Goal: Task Accomplishment & Management: Manage account settings

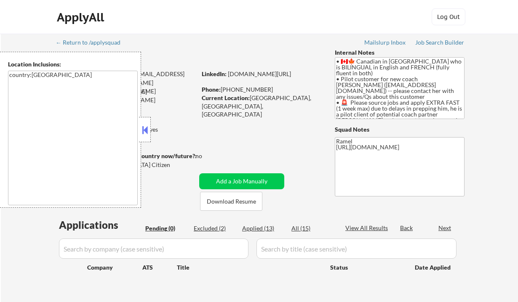
click at [144, 126] on button at bounding box center [144, 130] width 9 height 13
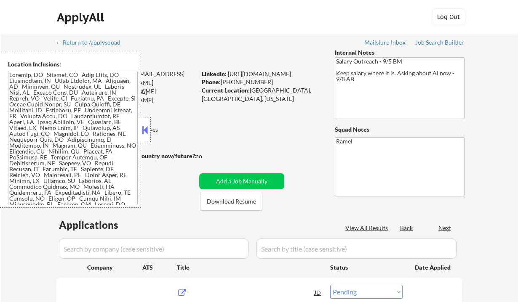
select select ""pending""
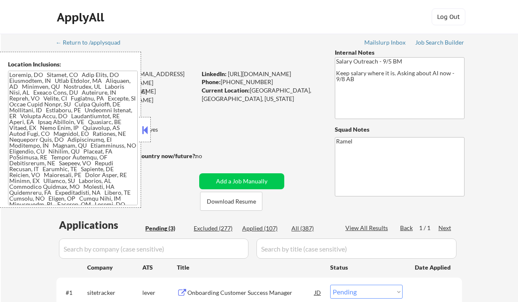
click at [142, 125] on button at bounding box center [144, 130] width 9 height 13
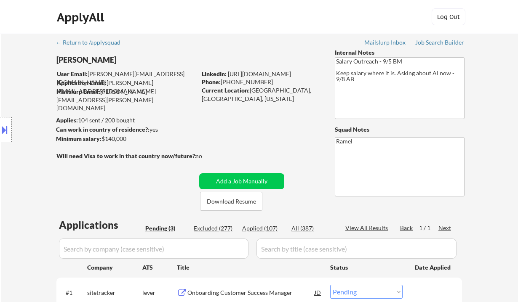
scroll to position [112, 0]
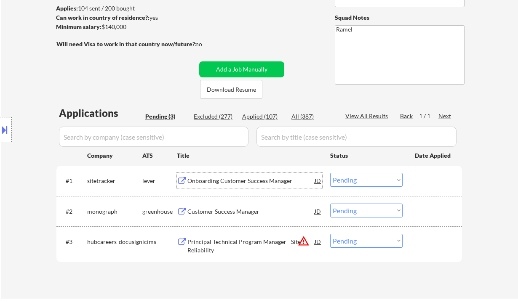
click at [217, 179] on div "Onboarding Customer Success Manager" at bounding box center [250, 181] width 127 height 8
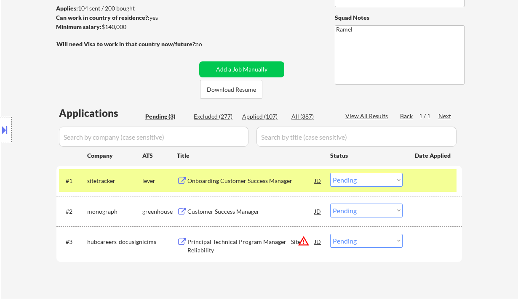
click at [20, 77] on div "Location Inclusions:" at bounding box center [75, 130] width 151 height 156
click at [367, 183] on select "Choose an option... Pending Applied Excluded (Questions) Excluded (Expired) Exc…" at bounding box center [366, 180] width 72 height 14
click at [330, 173] on select "Choose an option... Pending Applied Excluded (Questions) Excluded (Expired) Exc…" at bounding box center [366, 180] width 72 height 14
click at [216, 215] on div "Customer Success Manager" at bounding box center [250, 211] width 127 height 8
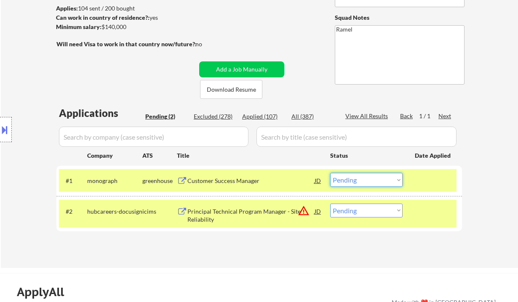
click at [350, 176] on select "Choose an option... Pending Applied Excluded (Questions) Excluded (Expired) Exc…" at bounding box center [366, 180] width 72 height 14
click at [330, 173] on select "Choose an option... Pending Applied Excluded (Questions) Excluded (Expired) Exc…" at bounding box center [366, 180] width 72 height 14
click at [258, 215] on div "Principal Technical Program Manager - Site Reliability" at bounding box center [250, 215] width 127 height 16
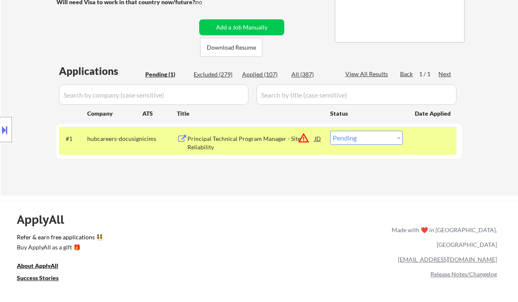
scroll to position [168, 0]
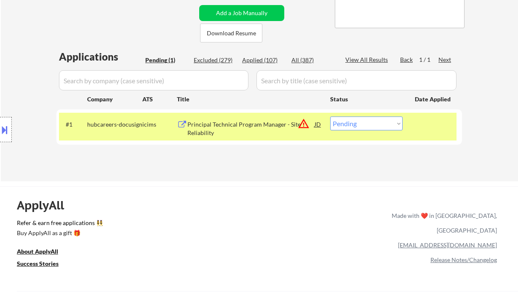
click at [364, 119] on select "Choose an option... Pending Applied Excluded (Questions) Excluded (Expired) Exc…" at bounding box center [366, 124] width 72 height 14
select select ""excluded__expired_""
click at [330, 117] on select "Choose an option... Pending Applied Excluded (Questions) Excluded (Expired) Exc…" at bounding box center [366, 124] width 72 height 14
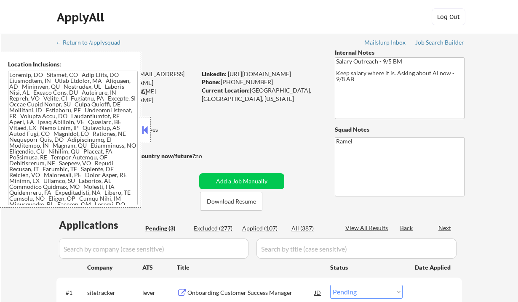
select select ""pending""
drag, startPoint x: 146, startPoint y: 132, endPoint x: 175, endPoint y: 132, distance: 29.9
click at [146, 132] on button at bounding box center [144, 130] width 9 height 13
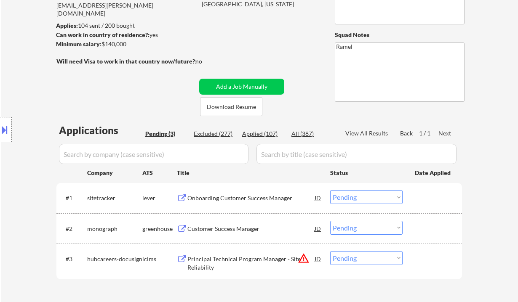
scroll to position [112, 0]
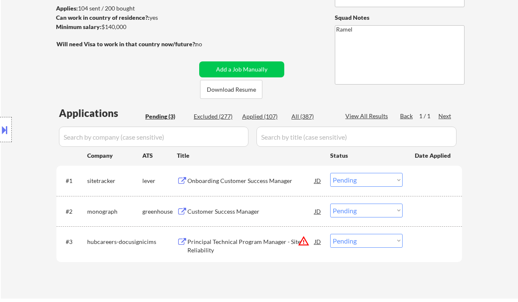
click at [264, 117] on div "Applied (107)" at bounding box center [263, 116] width 42 height 8
select select ""applied""
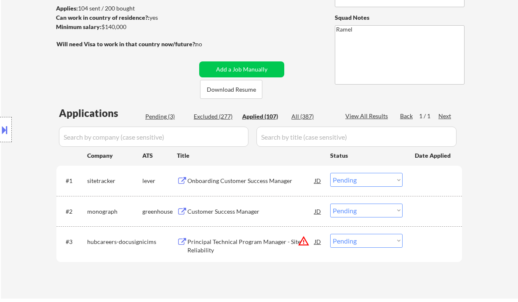
select select ""applied""
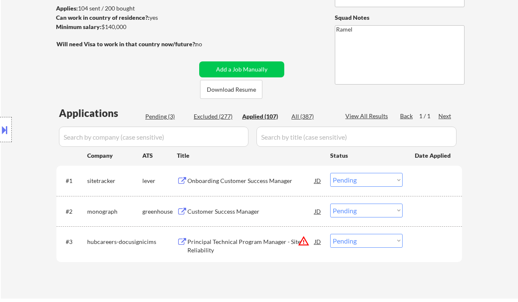
select select ""applied""
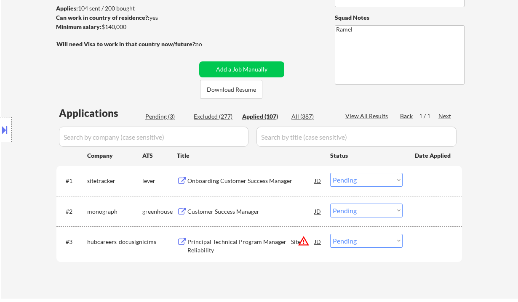
select select ""applied""
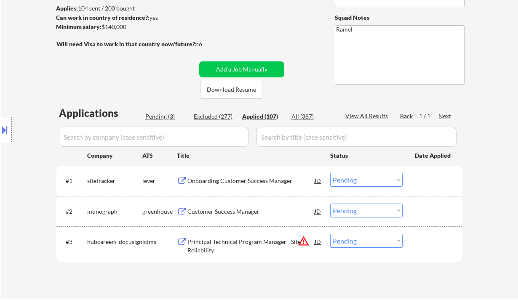
select select ""applied""
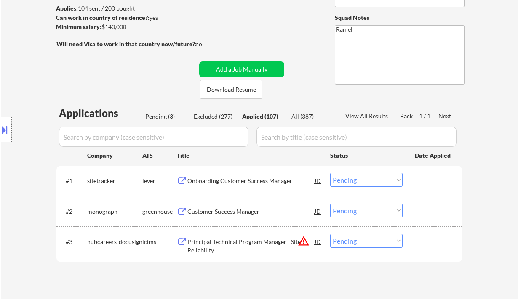
select select ""applied""
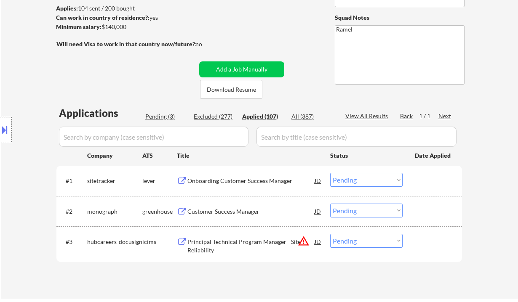
select select ""applied""
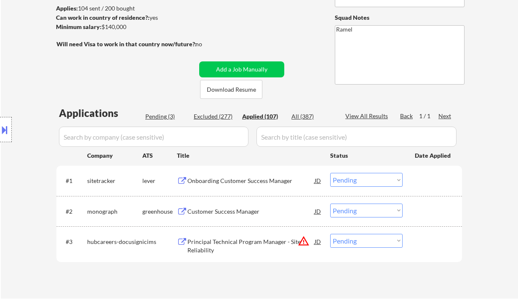
select select ""applied""
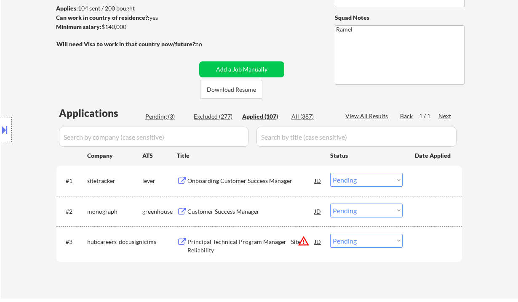
select select ""applied""
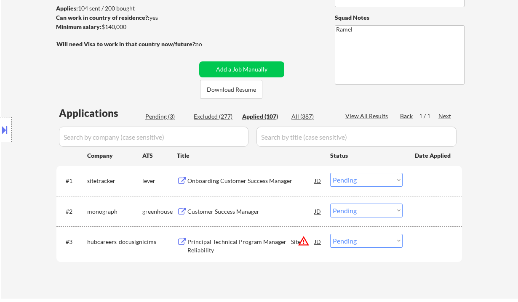
select select ""applied""
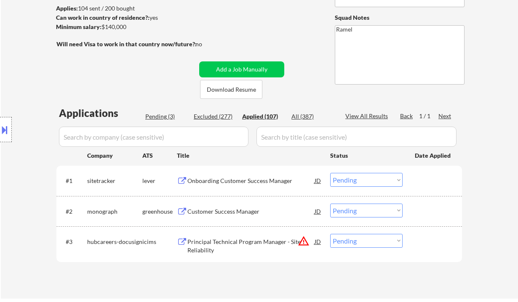
select select ""applied""
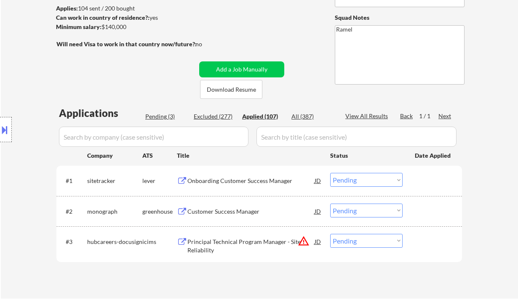
select select ""applied""
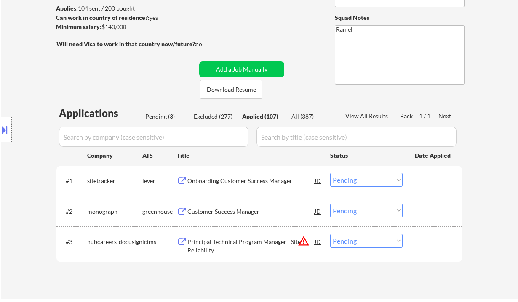
select select ""applied""
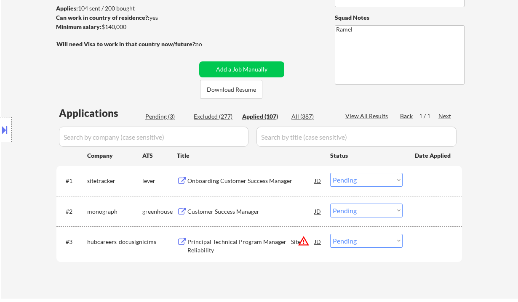
select select ""applied""
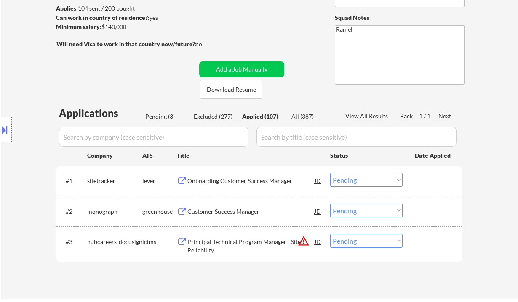
select select ""applied""
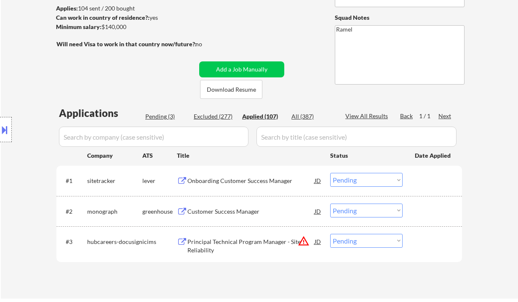
select select ""applied""
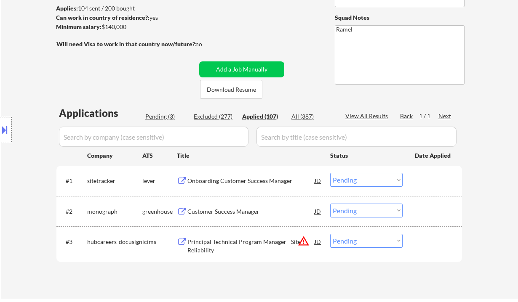
select select ""applied""
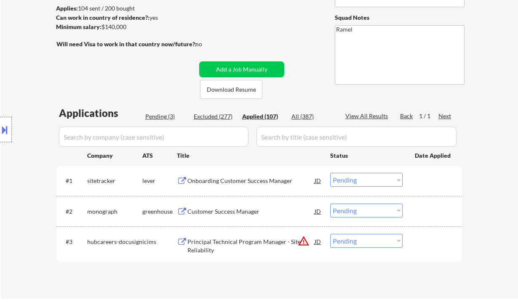
select select ""applied""
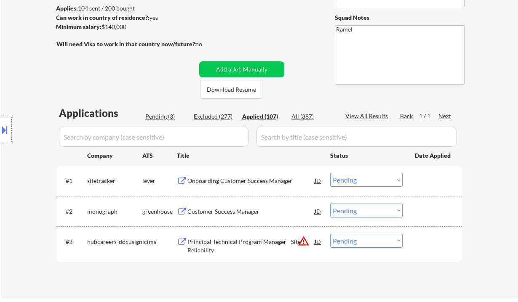
select select ""applied""
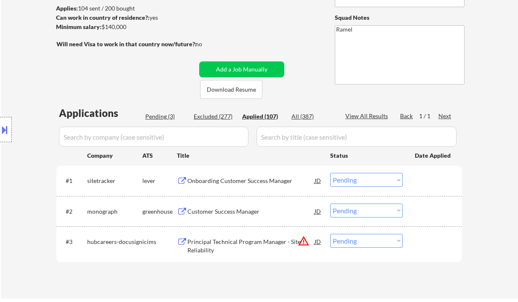
select select ""applied""
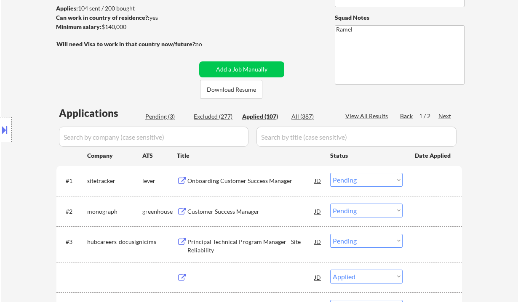
select select ""applied""
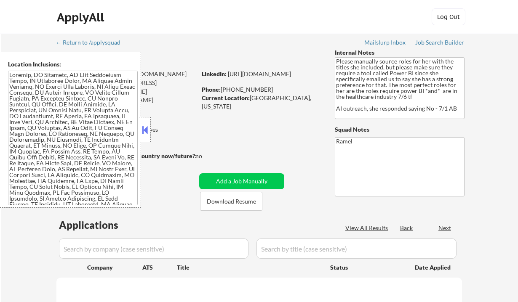
select select ""pending""
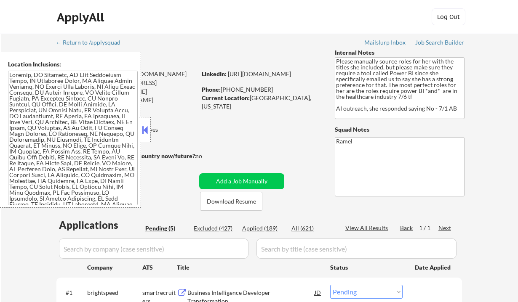
click at [144, 131] on button at bounding box center [144, 130] width 9 height 13
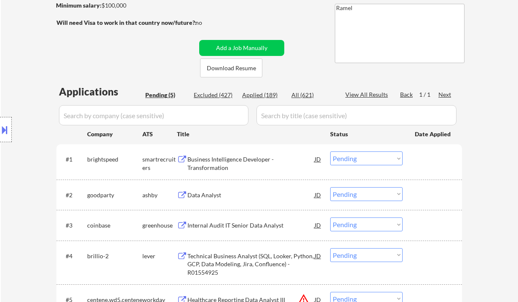
scroll to position [168, 0]
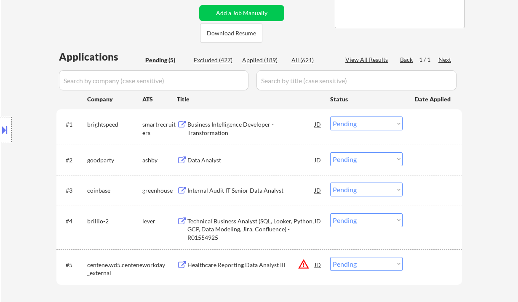
click at [235, 123] on div "Business Intelligence Developer - Transformation" at bounding box center [250, 128] width 127 height 16
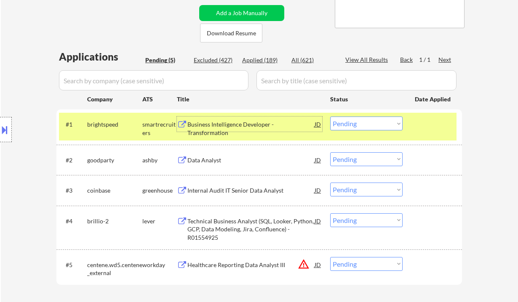
drag, startPoint x: 358, startPoint y: 124, endPoint x: 356, endPoint y: 130, distance: 6.4
click at [358, 124] on select "Choose an option... Pending Applied Excluded (Questions) Excluded (Expired) Exc…" at bounding box center [366, 124] width 72 height 14
click at [330, 117] on select "Choose an option... Pending Applied Excluded (Questions) Excluded (Expired) Exc…" at bounding box center [366, 124] width 72 height 14
click at [207, 162] on div "Data Analyst" at bounding box center [250, 160] width 127 height 8
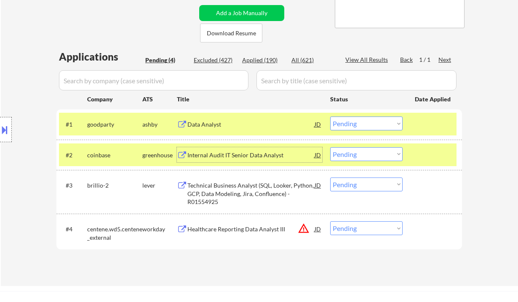
drag, startPoint x: 371, startPoint y: 124, endPoint x: 380, endPoint y: 130, distance: 10.9
click at [371, 124] on select "Choose an option... Pending Applied Excluded (Questions) Excluded (Expired) Exc…" at bounding box center [366, 124] width 72 height 14
click at [330, 117] on select "Choose an option... Pending Applied Excluded (Questions) Excluded (Expired) Exc…" at bounding box center [366, 124] width 72 height 14
click at [247, 158] on div "Internal Audit IT Senior Data Analyst" at bounding box center [250, 155] width 127 height 8
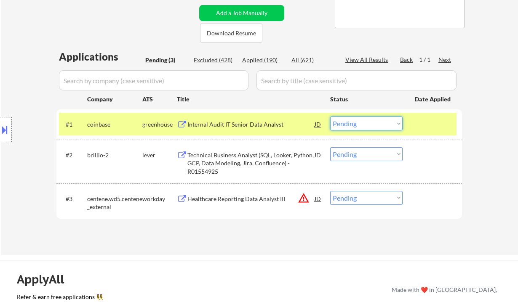
drag, startPoint x: 352, startPoint y: 121, endPoint x: 357, endPoint y: 123, distance: 5.3
click at [352, 121] on select "Choose an option... Pending Applied Excluded (Questions) Excluded (Expired) Exc…" at bounding box center [366, 124] width 72 height 14
click at [330, 117] on select "Choose an option... Pending Applied Excluded (Questions) Excluded (Expired) Exc…" at bounding box center [366, 124] width 72 height 14
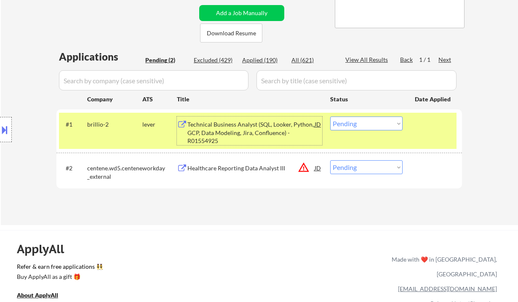
click at [240, 134] on div "Technical Business Analyst (SQL, Looker, Python, GCP, Data Modeling, Jira, Conf…" at bounding box center [250, 132] width 127 height 25
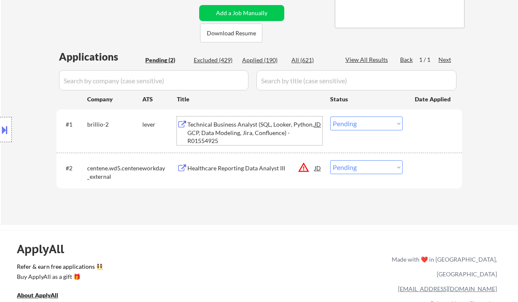
click at [317, 125] on div "JD" at bounding box center [317, 124] width 8 height 15
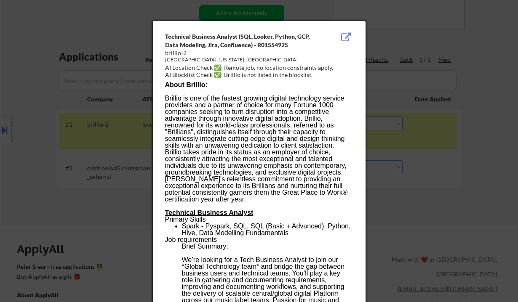
click at [452, 143] on div at bounding box center [259, 151] width 518 height 302
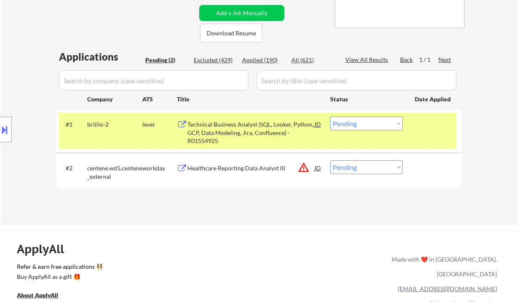
drag, startPoint x: 381, startPoint y: 124, endPoint x: 376, endPoint y: 130, distance: 7.8
click at [381, 124] on select "Choose an option... Pending Applied Excluded (Questions) Excluded (Expired) Exc…" at bounding box center [366, 124] width 72 height 14
click at [330, 117] on select "Choose an option... Pending Applied Excluded (Questions) Excluded (Expired) Exc…" at bounding box center [366, 124] width 72 height 14
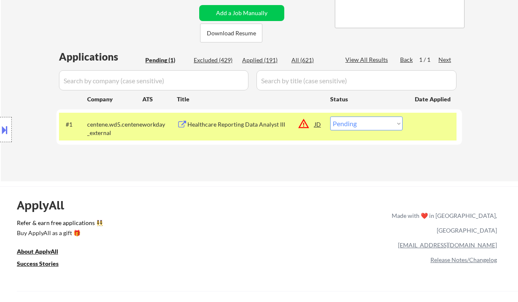
click at [245, 127] on div "Healthcare Reporting Data Analyst III" at bounding box center [250, 124] width 127 height 8
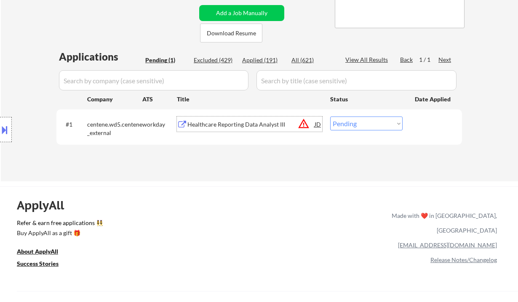
drag, startPoint x: 358, startPoint y: 124, endPoint x: 359, endPoint y: 130, distance: 6.4
click at [358, 124] on select "Choose an option... Pending Applied Excluded (Questions) Excluded (Expired) Exc…" at bounding box center [366, 124] width 72 height 14
select select ""excluded""
click at [330, 117] on select "Choose an option... Pending Applied Excluded (Questions) Excluded (Expired) Exc…" at bounding box center [366, 124] width 72 height 14
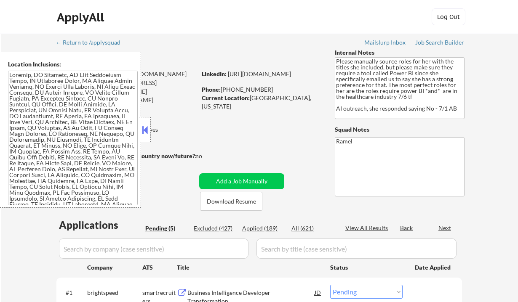
select select ""pending""
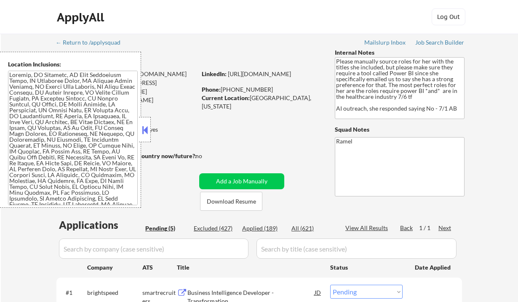
click at [271, 231] on div "Applied (189)" at bounding box center [263, 228] width 42 height 8
click at [146, 130] on button at bounding box center [144, 130] width 9 height 13
click at [368, 230] on div "View All Results" at bounding box center [367, 228] width 45 height 8
select select ""applied""
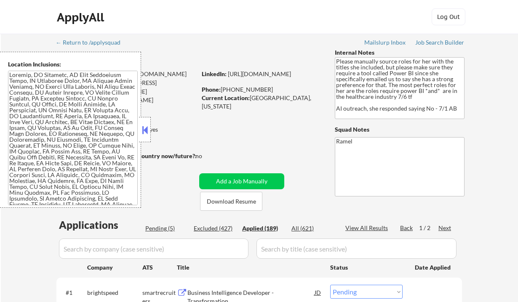
select select ""applied""
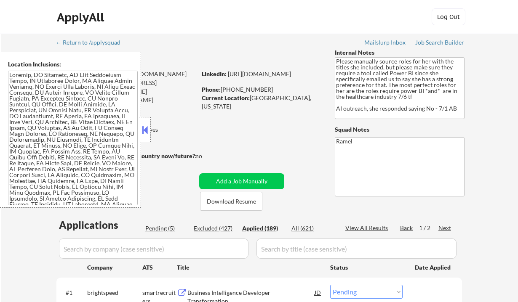
select select ""applied""
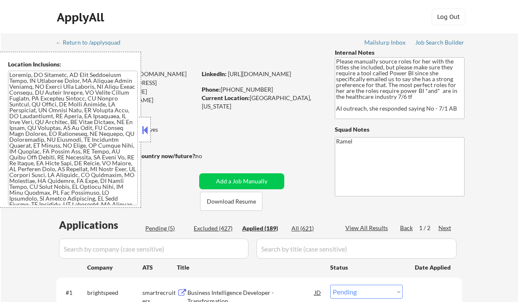
select select ""applied""
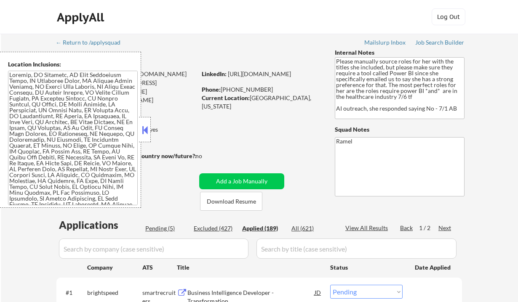
select select ""applied""
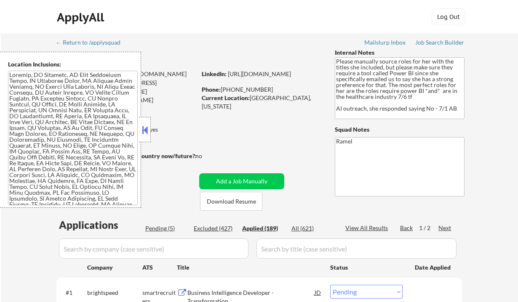
select select ""applied""
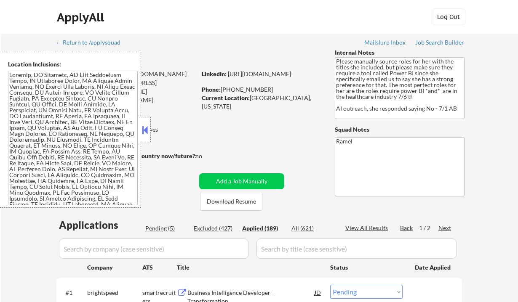
select select ""applied""
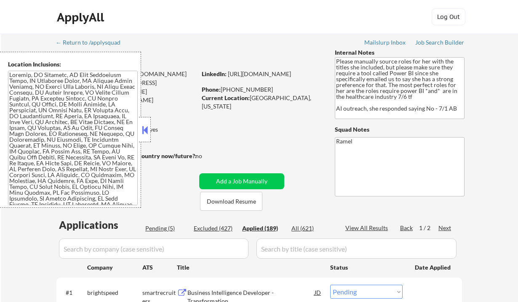
select select ""applied""
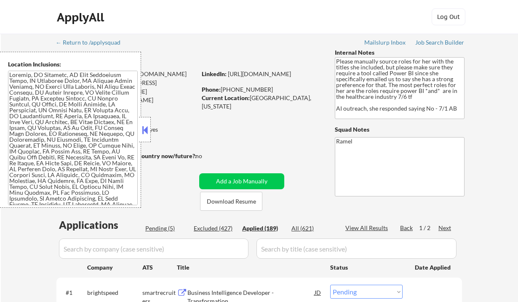
select select ""applied""
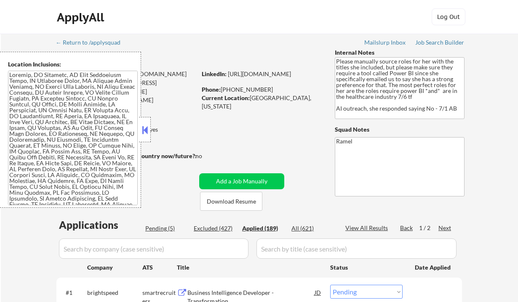
select select ""applied""
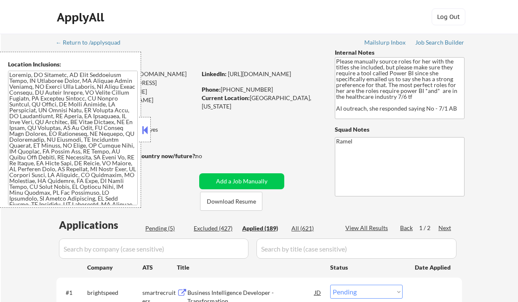
select select ""applied""
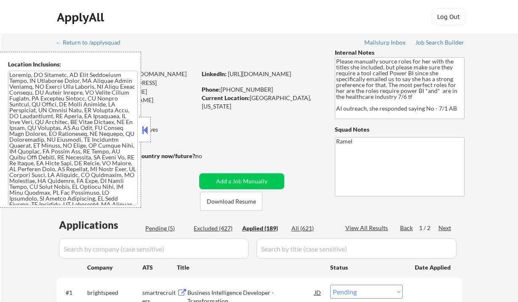
select select ""applied""
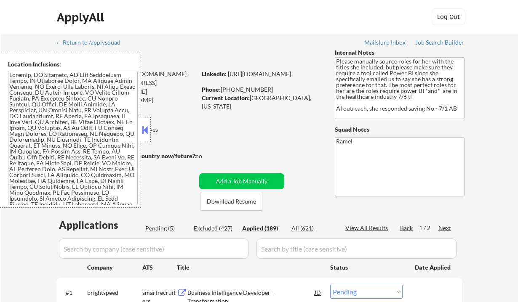
select select ""applied""
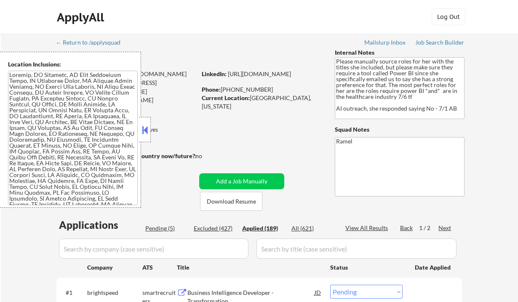
select select ""applied""
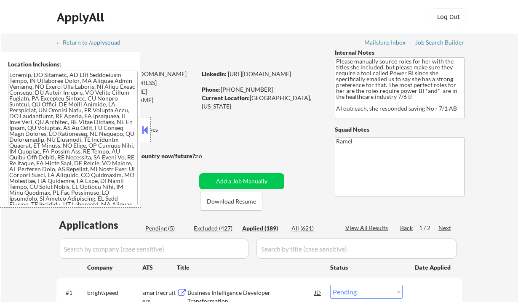
select select ""applied""
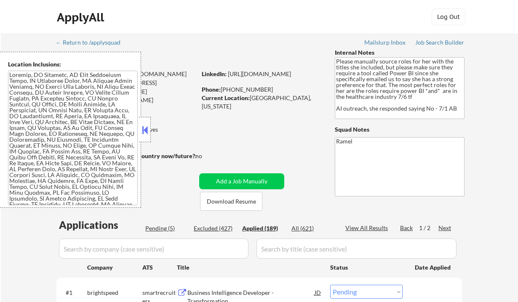
select select ""applied""
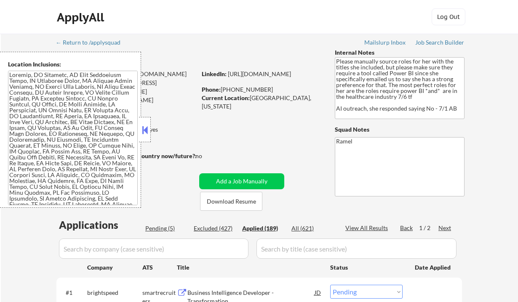
select select ""applied""
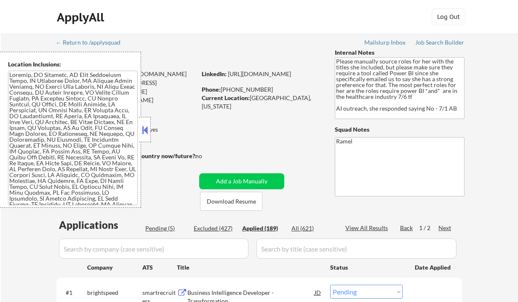
select select ""applied""
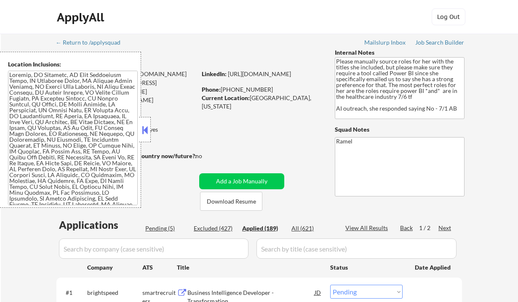
select select ""applied""
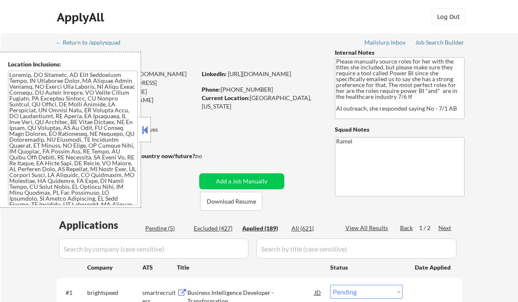
select select ""applied""
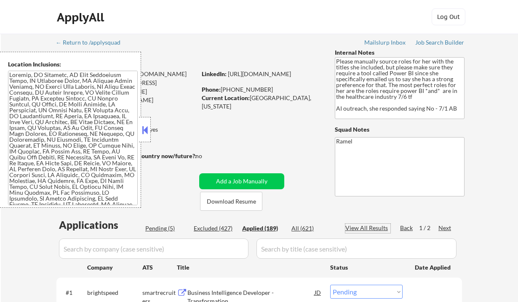
select select ""applied""
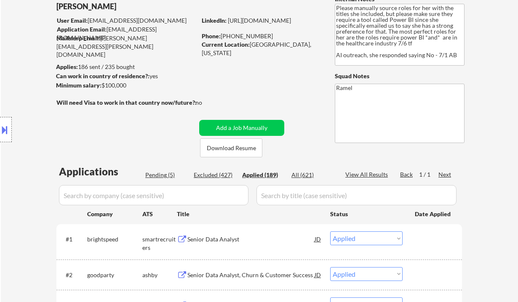
scroll to position [56, 0]
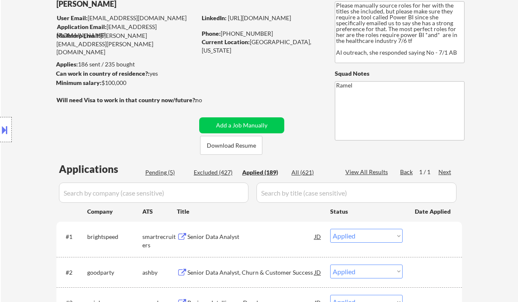
select select ""applied""
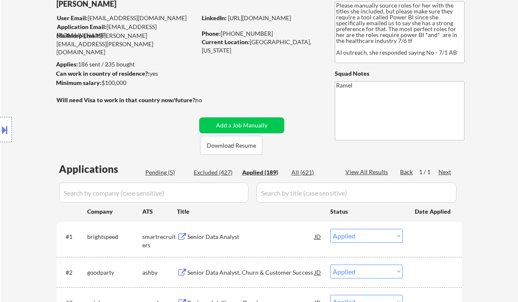
select select ""applied""
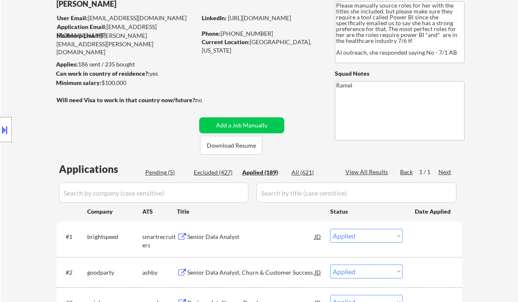
select select ""applied""
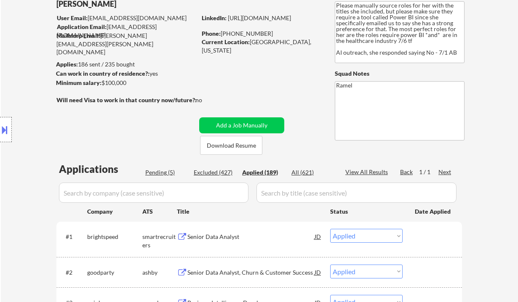
select select ""applied""
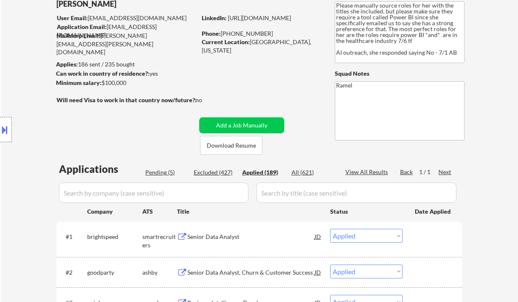
select select ""applied""
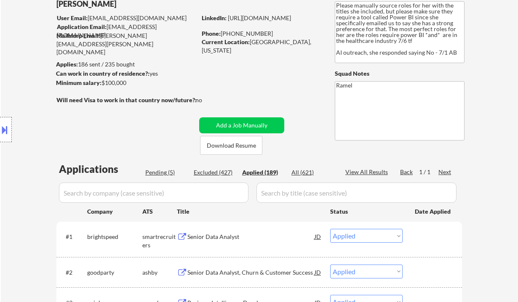
select select ""applied""
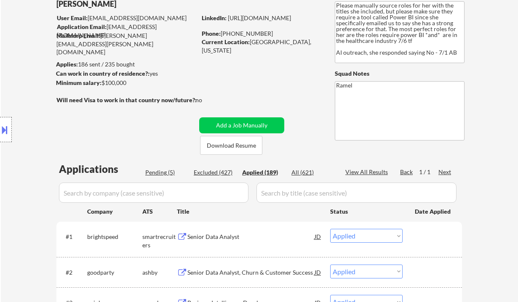
select select ""applied""
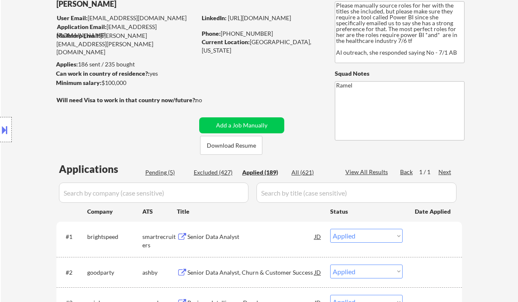
select select ""applied""
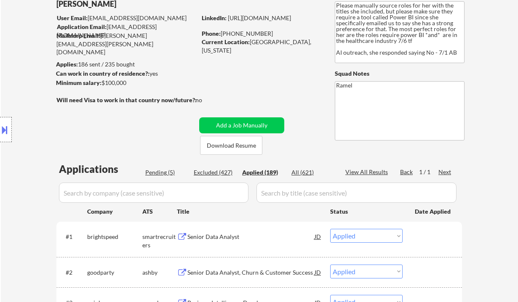
select select ""applied""
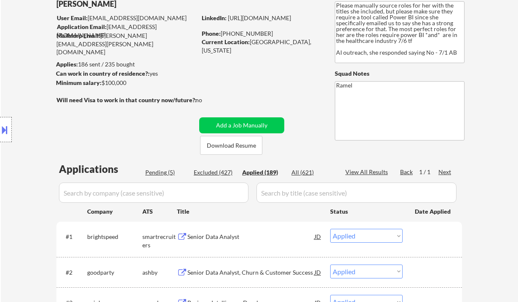
select select ""applied""
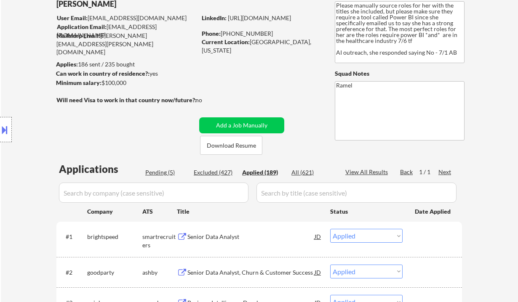
select select ""applied""
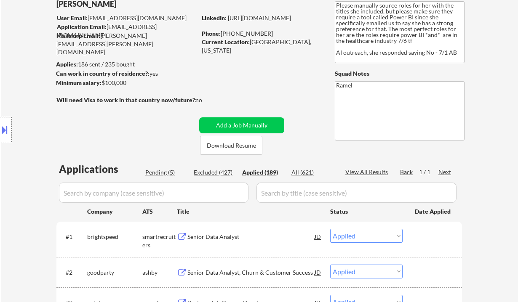
select select ""applied""
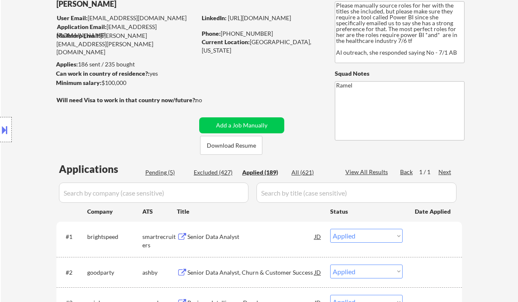
select select ""applied""
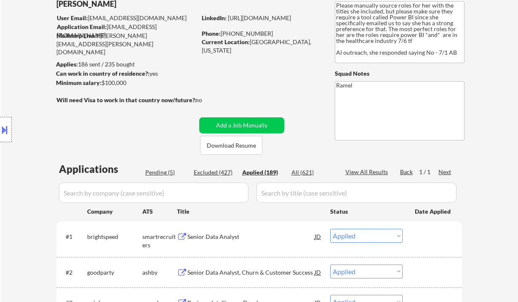
select select ""applied""
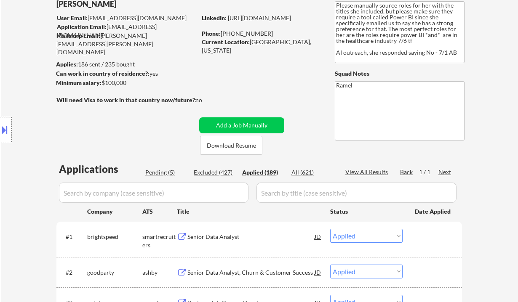
select select ""applied""
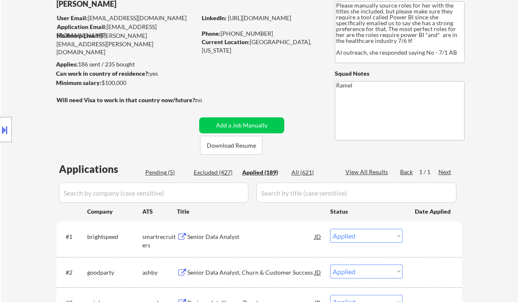
select select ""applied""
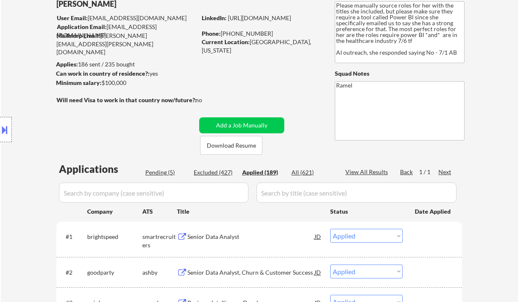
select select ""applied""
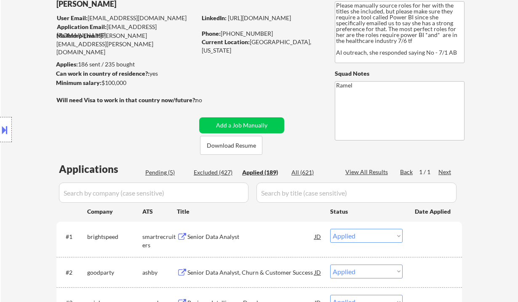
select select ""applied""
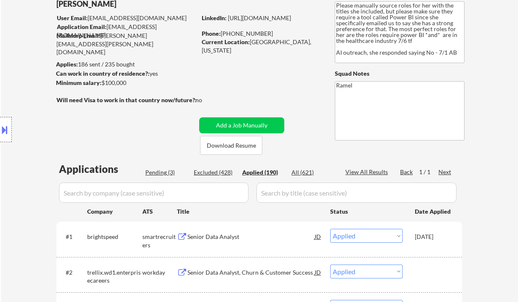
scroll to position [0, 0]
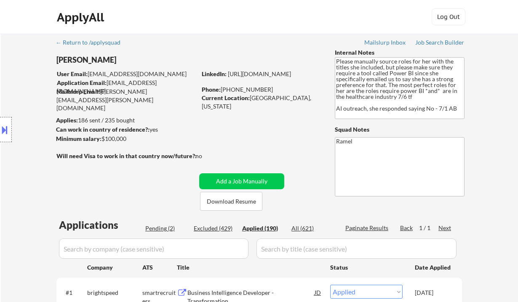
select select ""applied""
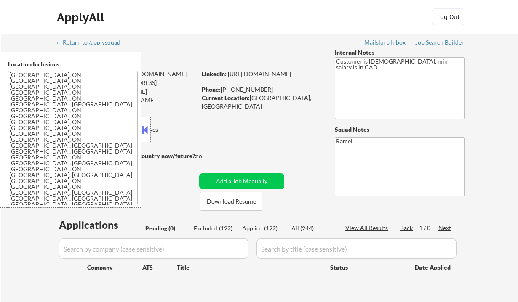
click at [144, 128] on button at bounding box center [144, 130] width 9 height 13
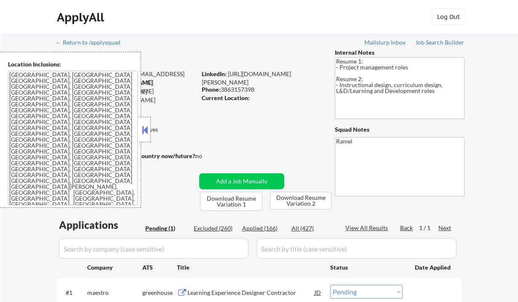
click at [146, 130] on button at bounding box center [144, 130] width 9 height 13
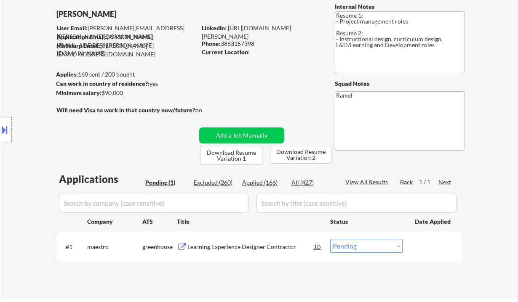
scroll to position [112, 0]
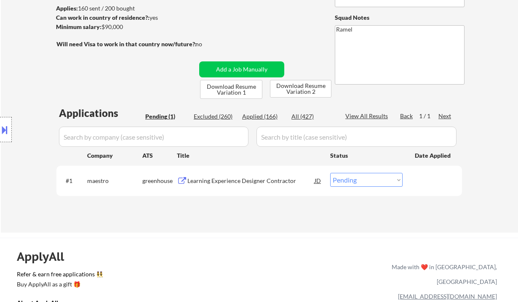
click at [236, 179] on div "Learning Experience Designer Contractor" at bounding box center [250, 181] width 127 height 8
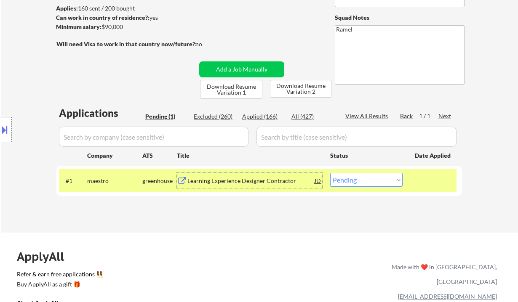
drag, startPoint x: 362, startPoint y: 182, endPoint x: 362, endPoint y: 186, distance: 4.2
click at [362, 182] on select "Choose an option... Pending Applied Excluded (Questions) Excluded (Expired) Exc…" at bounding box center [366, 180] width 72 height 14
select select ""excluded""
click at [330, 173] on select "Choose an option... Pending Applied Excluded (Questions) Excluded (Expired) Exc…" at bounding box center [366, 180] width 72 height 14
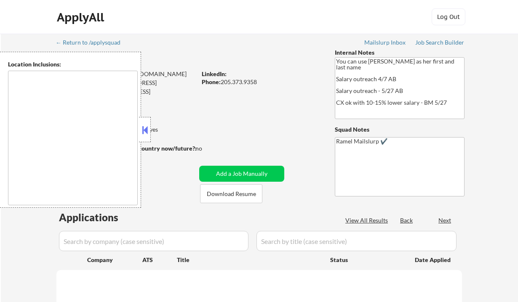
type textarea "[GEOGRAPHIC_DATA], [GEOGRAPHIC_DATA], AL [GEOGRAPHIC_DATA], AL [GEOGRAPHIC_DATA…"
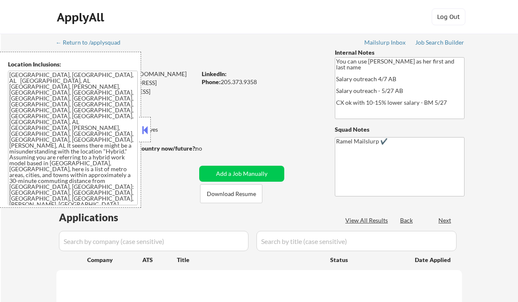
select select ""pending""
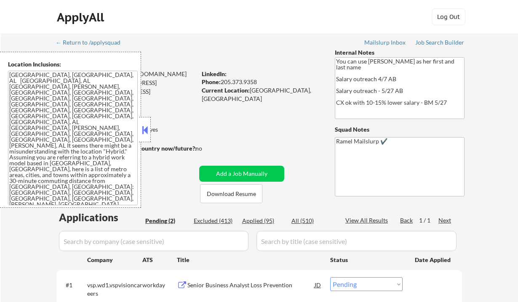
click at [146, 124] on button at bounding box center [144, 130] width 9 height 13
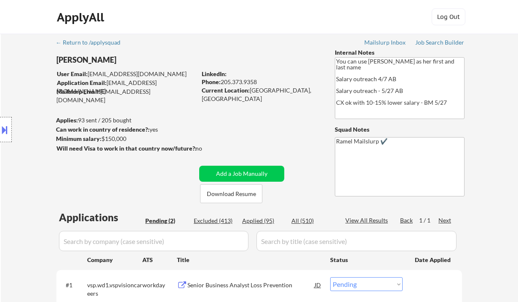
click at [15, 35] on div "← Return to /applysquad Mailslurp Inbox Job Search Builder [PERSON_NAME] User E…" at bounding box center [259, 206] width 517 height 344
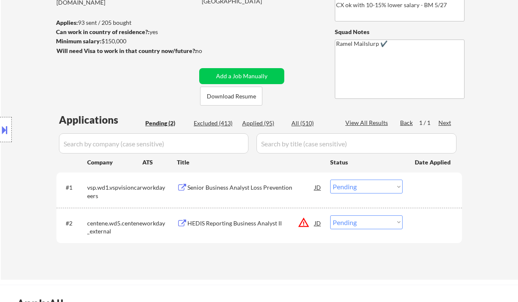
scroll to position [112, 0]
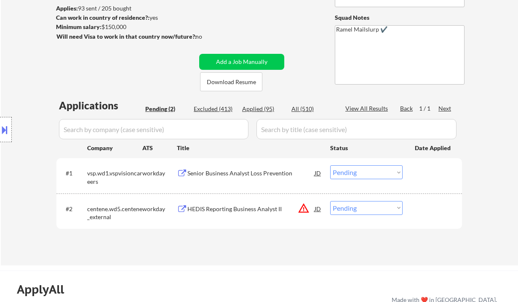
drag, startPoint x: 360, startPoint y: 173, endPoint x: 363, endPoint y: 178, distance: 6.6
click at [360, 173] on select "Choose an option... Pending Applied Excluded (Questions) Excluded (Expired) Exc…" at bounding box center [366, 172] width 72 height 14
click at [330, 165] on select "Choose an option... Pending Applied Excluded (Questions) Excluded (Expired) Exc…" at bounding box center [366, 172] width 72 height 14
click at [238, 210] on div "HEDIS Reporting Business Analyst II" at bounding box center [250, 209] width 127 height 8
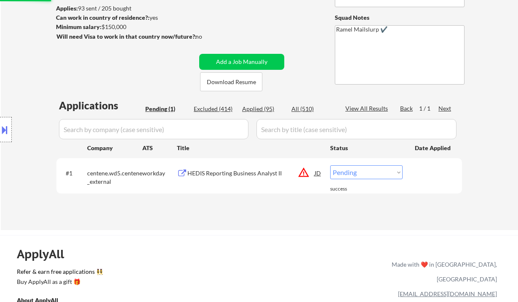
click at [348, 172] on select "Choose an option... Pending Applied Excluded (Questions) Excluded (Expired) Exc…" at bounding box center [366, 172] width 72 height 14
select select ""excluded""
click at [330, 165] on select "Choose an option... Pending Applied Excluded (Questions) Excluded (Expired) Exc…" at bounding box center [366, 172] width 72 height 14
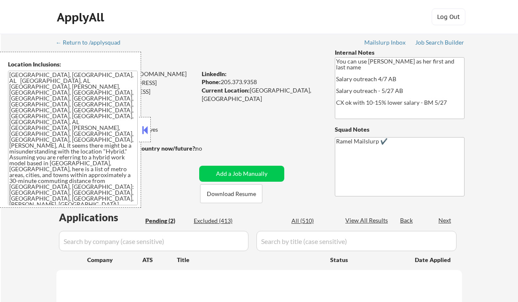
select select ""pending""
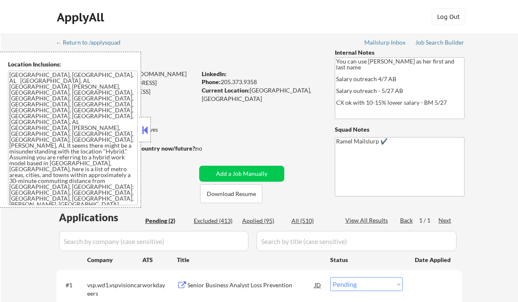
click at [145, 132] on button at bounding box center [144, 130] width 9 height 13
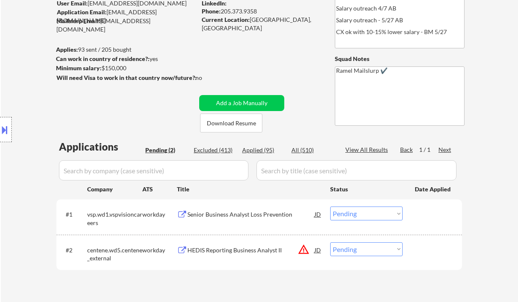
scroll to position [112, 0]
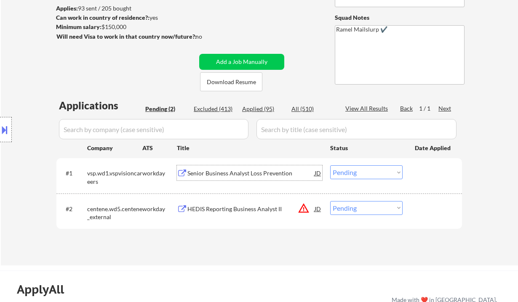
click at [232, 174] on div "Senior Business Analyst Loss Prevention" at bounding box center [250, 173] width 127 height 8
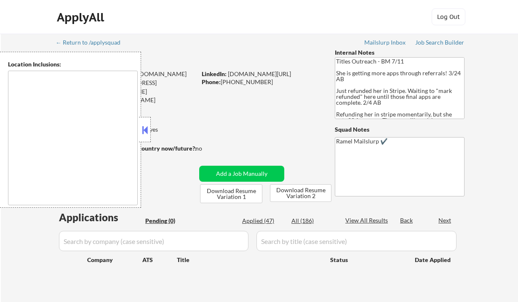
type textarea "[GEOGRAPHIC_DATA], [GEOGRAPHIC_DATA], [GEOGRAPHIC_DATA] [GEOGRAPHIC_DATA], [GEO…"
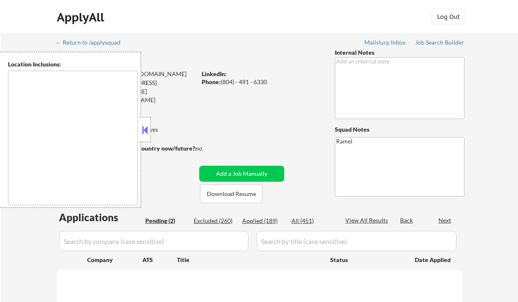
type textarea "[PERSON_NAME], [GEOGRAPHIC_DATA], [GEOGRAPHIC_DATA], [GEOGRAPHIC_DATA] [GEOGRAP…"
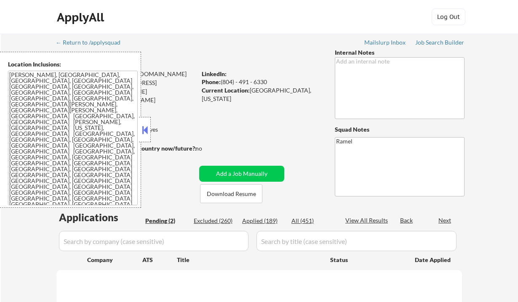
select select ""pending""
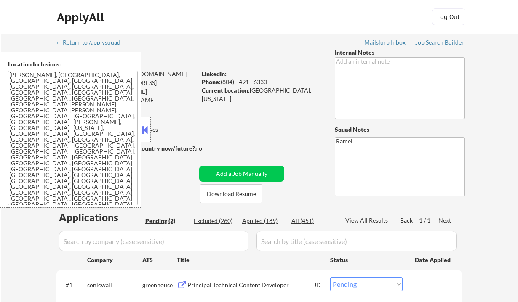
click at [145, 127] on button at bounding box center [144, 130] width 9 height 13
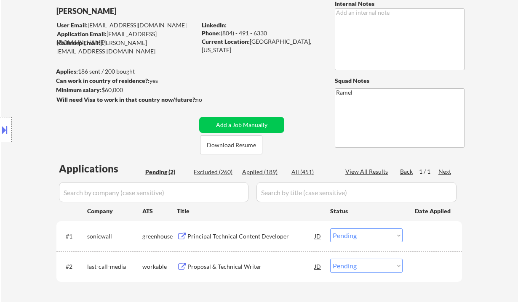
scroll to position [56, 0]
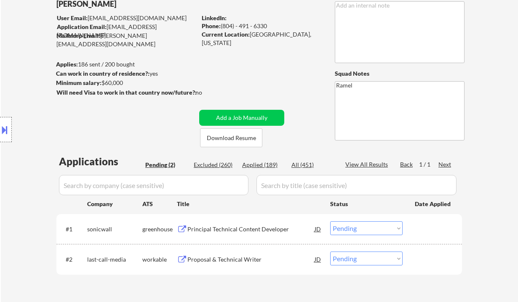
click at [248, 231] on div "Principal Technical Content Developer" at bounding box center [250, 229] width 127 height 8
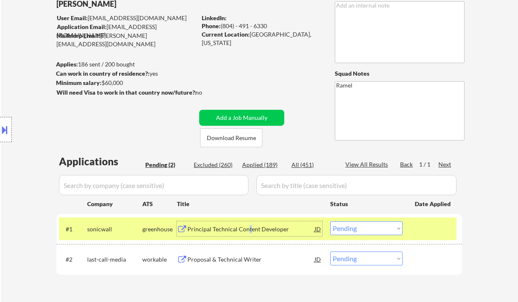
scroll to position [168, 0]
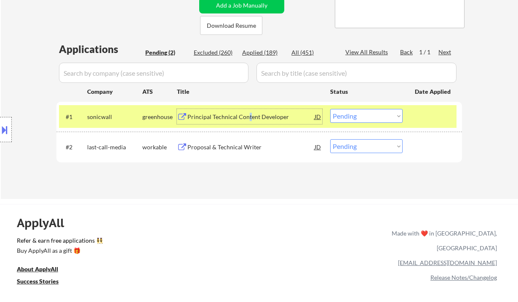
drag, startPoint x: 354, startPoint y: 112, endPoint x: 348, endPoint y: 117, distance: 7.8
click at [354, 112] on select "Choose an option... Pending Applied Excluded (Questions) Excluded (Expired) Exc…" at bounding box center [366, 116] width 72 height 14
click at [330, 109] on select "Choose an option... Pending Applied Excluded (Questions) Excluded (Expired) Exc…" at bounding box center [366, 116] width 72 height 14
click at [236, 148] on div "Proposal & Technical Writer" at bounding box center [250, 147] width 127 height 8
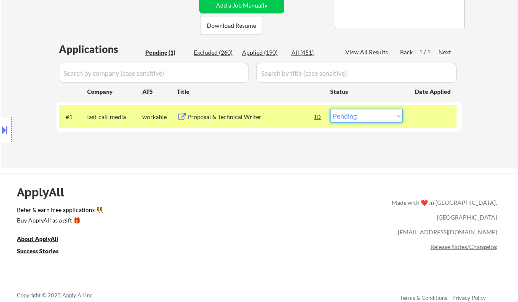
click at [353, 121] on select "Choose an option... Pending Applied Excluded (Questions) Excluded (Expired) Exc…" at bounding box center [366, 116] width 72 height 14
select select ""excluded""
click at [330, 109] on select "Choose an option... Pending Applied Excluded (Questions) Excluded (Expired) Exc…" at bounding box center [366, 116] width 72 height 14
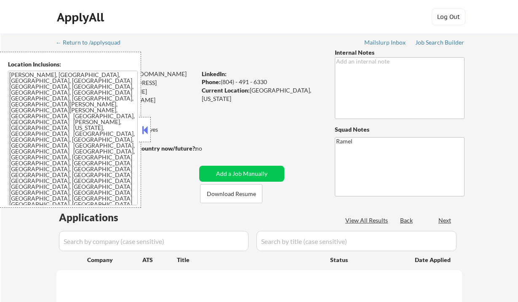
select select ""pending""
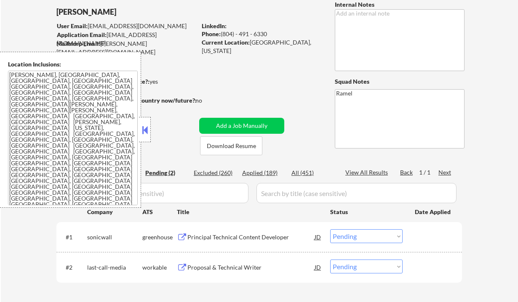
scroll to position [56, 0]
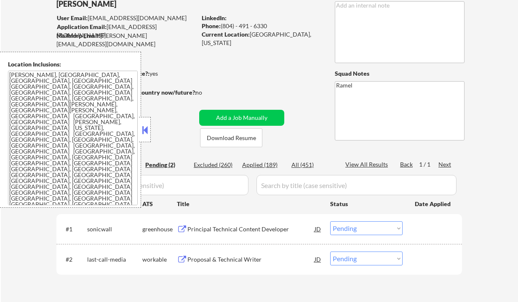
click at [143, 132] on button at bounding box center [144, 130] width 9 height 13
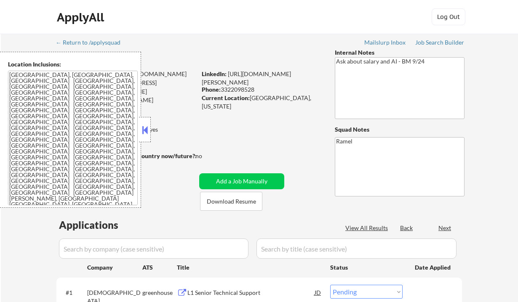
select select ""pending""
click at [145, 133] on button at bounding box center [144, 130] width 9 height 13
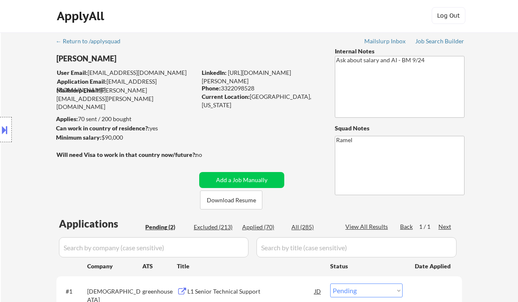
scroll to position [56, 0]
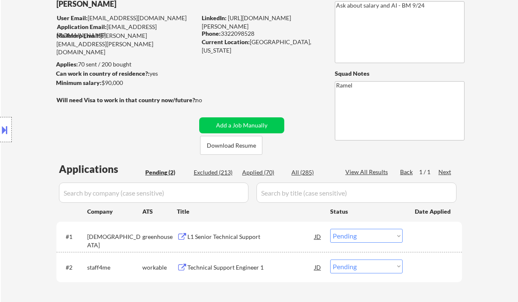
click at [245, 238] on div "L1 Senior Technical Support" at bounding box center [250, 237] width 127 height 8
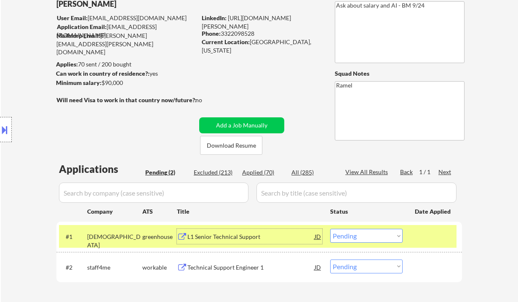
click at [356, 236] on select "Choose an option... Pending Applied Excluded (Questions) Excluded (Expired) Exc…" at bounding box center [366, 236] width 72 height 14
click at [330, 229] on select "Choose an option... Pending Applied Excluded (Questions) Excluded (Expired) Exc…" at bounding box center [366, 236] width 72 height 14
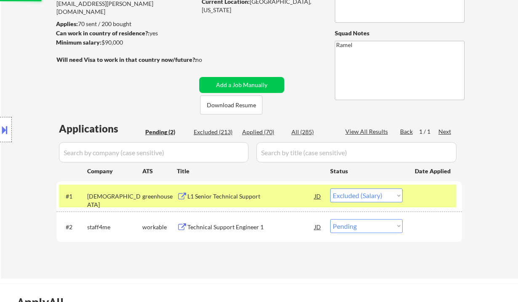
scroll to position [112, 0]
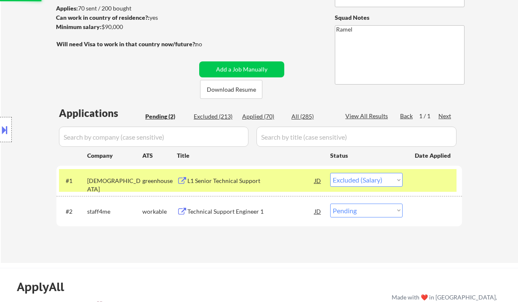
click at [227, 210] on div "Technical Support Engineer 1" at bounding box center [250, 211] width 127 height 8
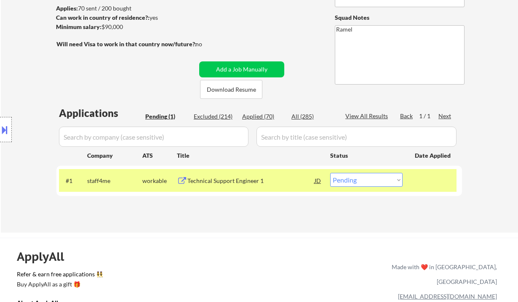
drag, startPoint x: 372, startPoint y: 179, endPoint x: 380, endPoint y: 186, distance: 10.4
click at [372, 179] on select "Choose an option... Pending Applied Excluded (Questions) Excluded (Expired) Exc…" at bounding box center [366, 180] width 72 height 14
select select ""excluded__bad_match_""
click at [330, 173] on select "Choose an option... Pending Applied Excluded (Questions) Excluded (Expired) Exc…" at bounding box center [366, 180] width 72 height 14
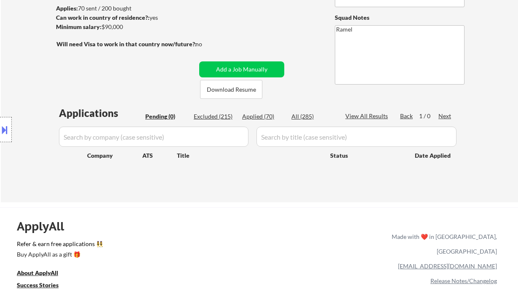
drag, startPoint x: 27, startPoint y: 73, endPoint x: 48, endPoint y: 40, distance: 39.2
click at [27, 73] on div "Location Inclusions: Orlando, FL Winter Park, FL Maitland, FL Altamonte Springs…" at bounding box center [75, 130] width 151 height 156
click at [260, 116] on div "Applied (70)" at bounding box center [263, 116] width 42 height 8
select select ""applied""
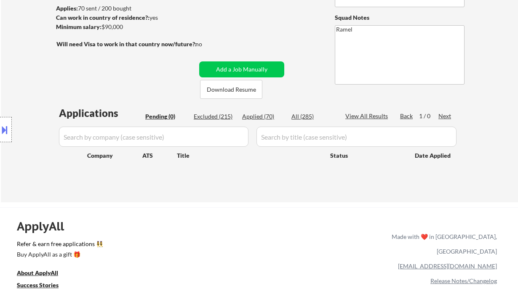
select select ""applied""
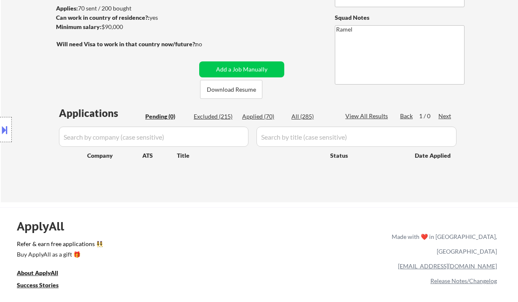
select select ""applied""
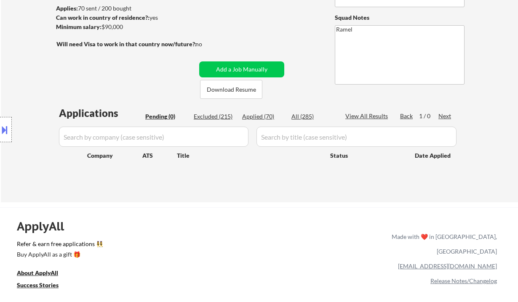
select select ""applied""
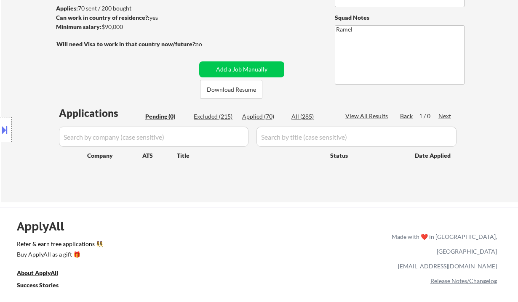
select select ""applied""
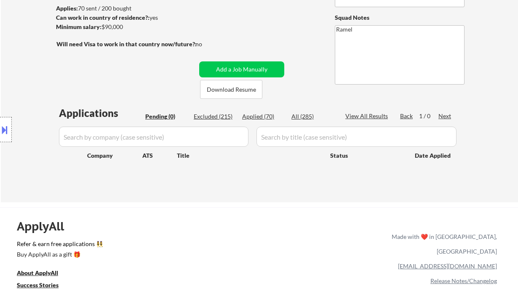
select select ""applied""
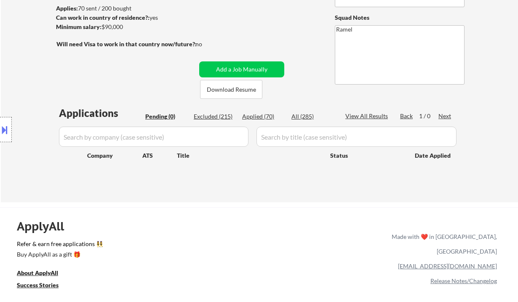
select select ""applied""
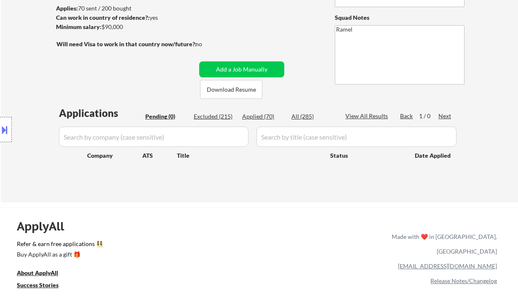
select select ""applied""
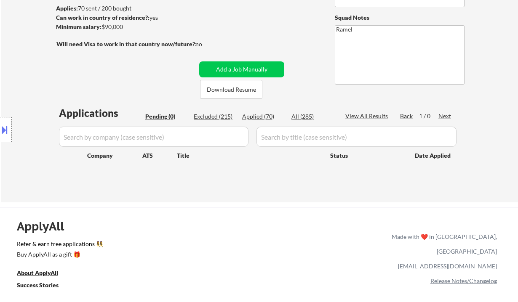
select select ""applied""
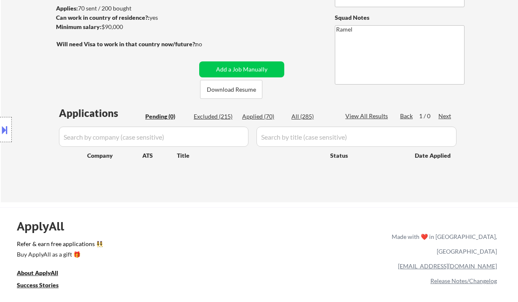
select select ""applied""
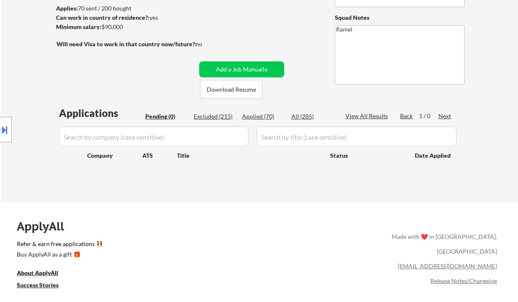
select select ""applied""
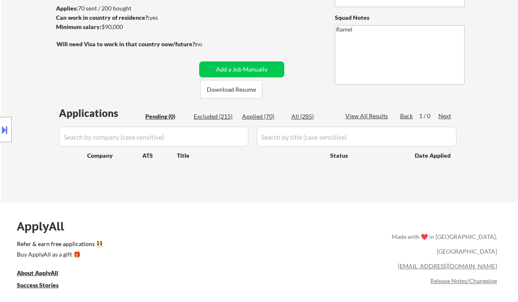
select select ""applied""
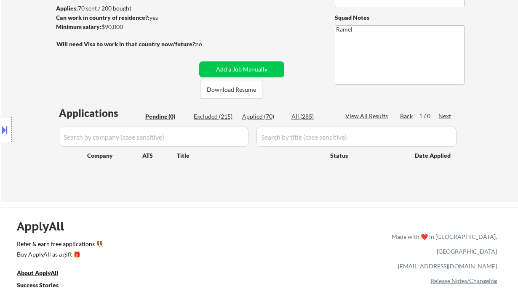
select select ""applied""
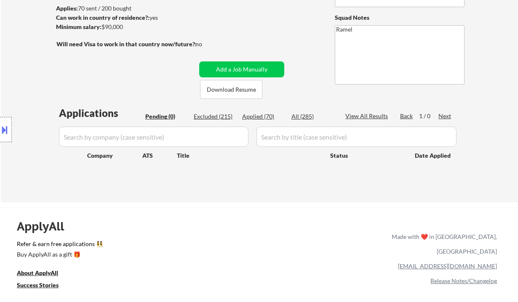
select select ""applied""
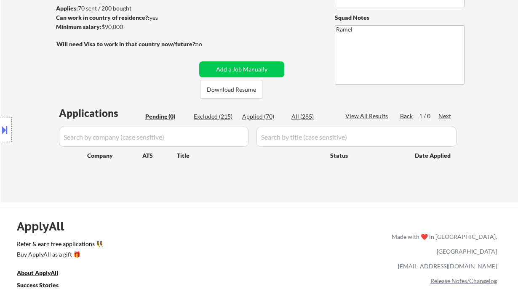
select select ""applied""
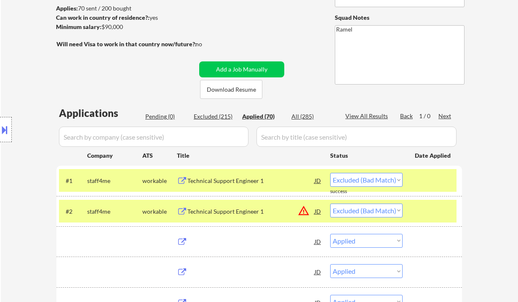
select select ""applied""
click at [261, 118] on div "Applied (70)" at bounding box center [263, 116] width 42 height 8
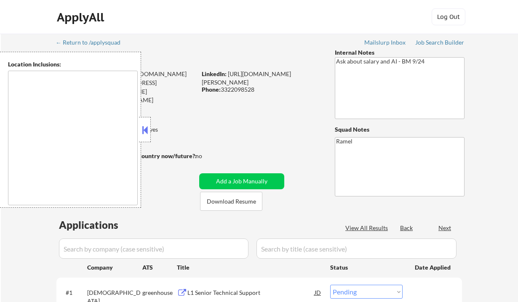
select select ""pending""
type textarea "[GEOGRAPHIC_DATA], [GEOGRAPHIC_DATA], [GEOGRAPHIC_DATA] [GEOGRAPHIC_DATA], [GEO…"
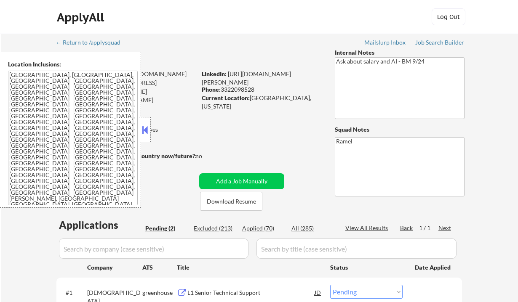
drag, startPoint x: 147, startPoint y: 131, endPoint x: 176, endPoint y: 126, distance: 29.5
click at [148, 131] on button at bounding box center [144, 130] width 9 height 13
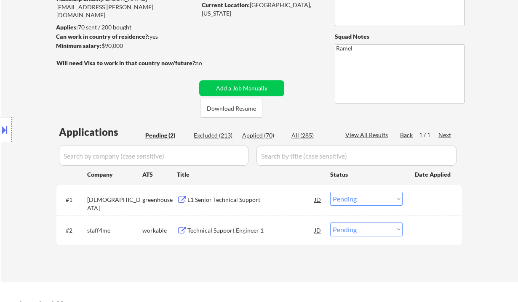
scroll to position [112, 0]
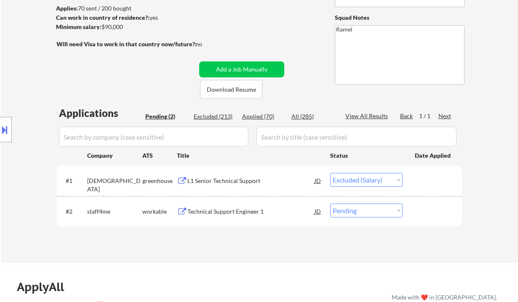
select select ""pending""
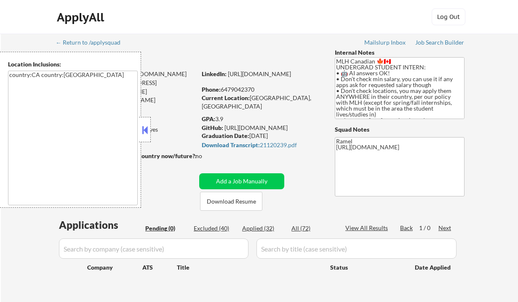
click at [145, 130] on button at bounding box center [144, 130] width 9 height 13
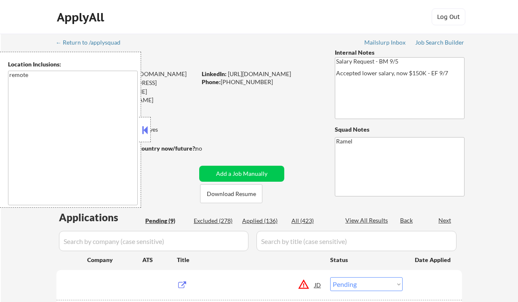
select select ""pending""
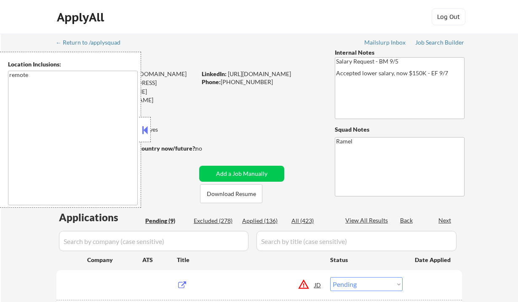
select select ""pending""
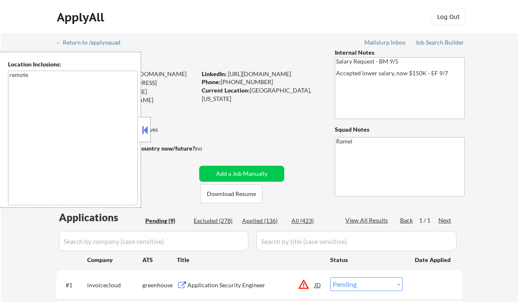
click at [146, 130] on button at bounding box center [144, 130] width 9 height 13
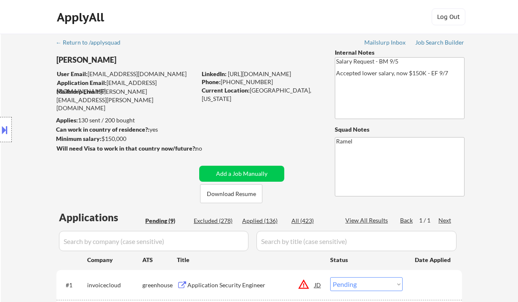
scroll to position [112, 0]
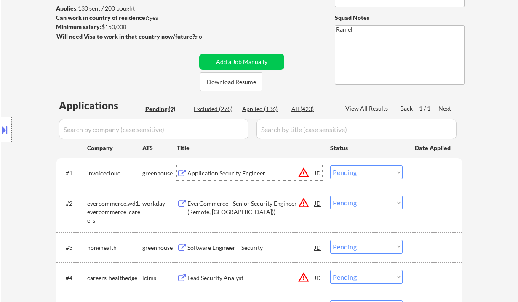
click at [230, 176] on div "Application Security Engineer" at bounding box center [250, 173] width 127 height 8
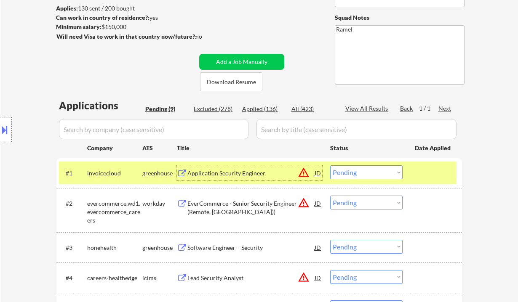
click at [353, 167] on select "Choose an option... Pending Applied Excluded (Questions) Excluded (Expired) Exc…" at bounding box center [366, 172] width 72 height 14
click at [330, 165] on select "Choose an option... Pending Applied Excluded (Questions) Excluded (Expired) Exc…" at bounding box center [366, 172] width 72 height 14
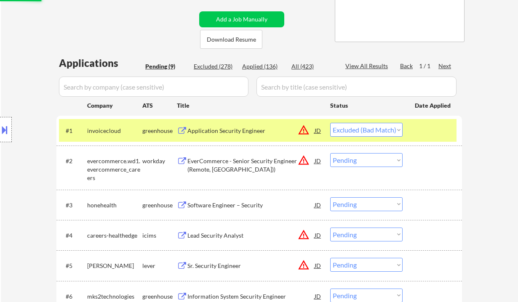
scroll to position [168, 0]
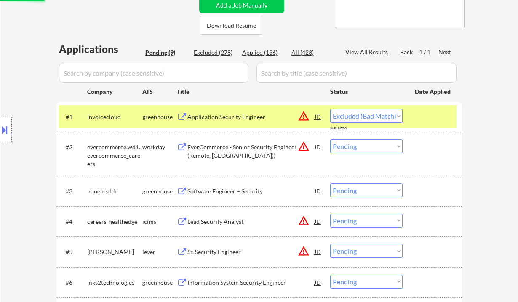
select select ""pending""
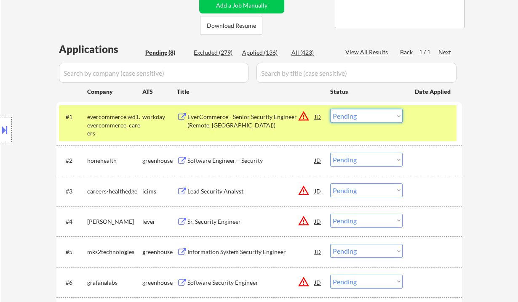
click at [350, 120] on select "Choose an option... Pending Applied Excluded (Questions) Excluded (Expired) Exc…" at bounding box center [366, 116] width 72 height 14
click at [499, 148] on div "← Return to /applysquad Mailslurp Inbox Job Search Builder Shane Zabel User Ema…" at bounding box center [259, 136] width 517 height 543
click at [234, 160] on div "Software Engineer – Security" at bounding box center [250, 161] width 127 height 8
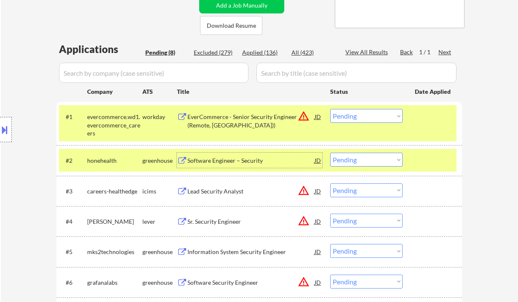
click at [358, 164] on select "Choose an option... Pending Applied Excluded (Questions) Excluded (Expired) Exc…" at bounding box center [366, 160] width 72 height 14
click at [330, 153] on select "Choose an option... Pending Applied Excluded (Questions) Excluded (Expired) Exc…" at bounding box center [366, 160] width 72 height 14
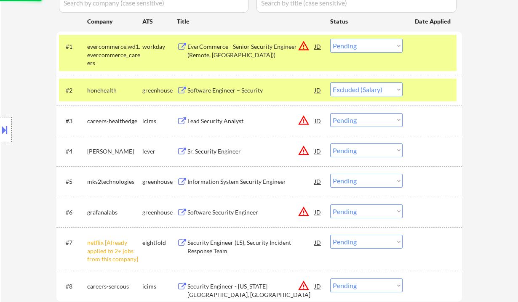
scroll to position [280, 0]
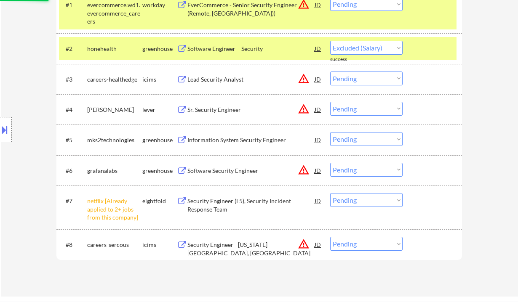
drag, startPoint x: 360, startPoint y: 202, endPoint x: 377, endPoint y: 221, distance: 25.9
click at [360, 202] on select "Choose an option... Pending Applied Excluded (Questions) Excluded (Expired) Exc…" at bounding box center [366, 200] width 72 height 14
select select ""pending""
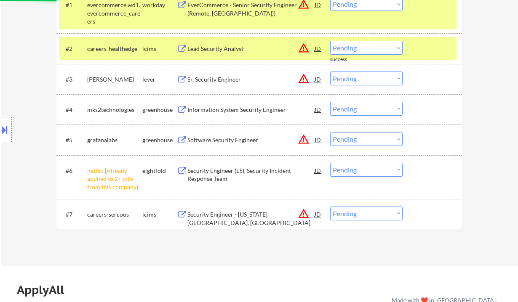
click at [495, 180] on div "← Return to /applysquad Mailslurp Inbox Job Search Builder Shane Zabel User Ema…" at bounding box center [259, 9] width 517 height 512
drag, startPoint x: 366, startPoint y: 170, endPoint x: 372, endPoint y: 176, distance: 8.0
click at [367, 173] on select "Choose an option... Pending Applied Excluded (Questions) Excluded (Expired) Exc…" at bounding box center [366, 170] width 72 height 14
click at [330, 163] on select "Choose an option... Pending Applied Excluded (Questions) Excluded (Expired) Exc…" at bounding box center [366, 170] width 72 height 14
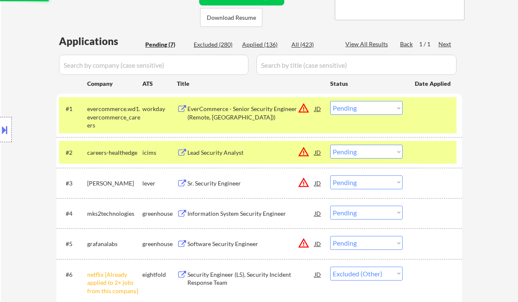
scroll to position [168, 0]
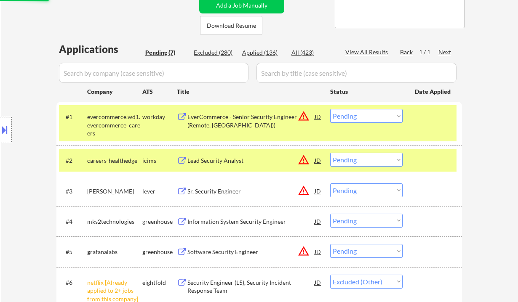
select select ""pending""
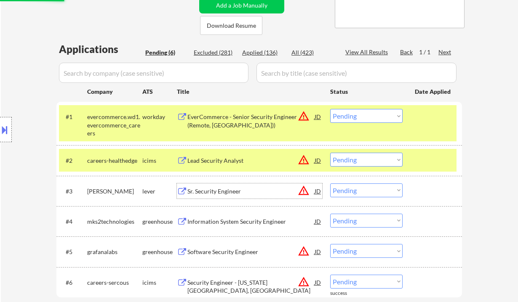
click at [223, 196] on div "Sr. Security Engineer" at bounding box center [250, 190] width 127 height 15
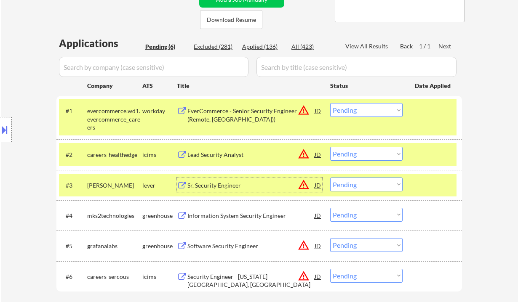
scroll to position [224, 0]
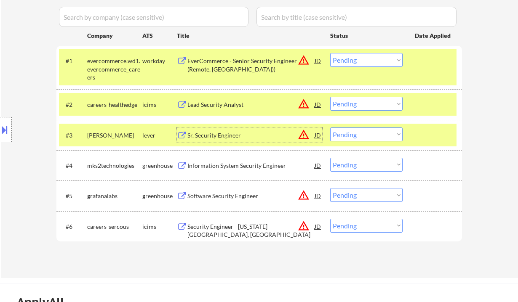
drag, startPoint x: 355, startPoint y: 132, endPoint x: 358, endPoint y: 141, distance: 8.9
click at [355, 132] on select "Choose an option... Pending Applied Excluded (Questions) Excluded (Expired) Exc…" at bounding box center [366, 134] width 72 height 14
click at [330, 127] on select "Choose an option... Pending Applied Excluded (Questions) Excluded (Expired) Exc…" at bounding box center [366, 134] width 72 height 14
click at [237, 166] on div "Information System Security Engineer" at bounding box center [250, 166] width 127 height 8
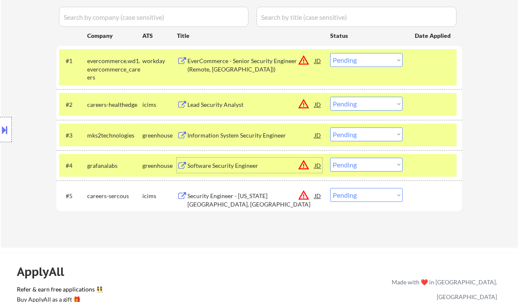
drag, startPoint x: 350, startPoint y: 133, endPoint x: 356, endPoint y: 141, distance: 10.5
click at [350, 133] on select "Choose an option... Pending Applied Excluded (Questions) Excluded (Expired) Exc…" at bounding box center [366, 134] width 72 height 14
click at [330, 127] on select "Choose an option... Pending Applied Excluded (Questions) Excluded (Expired) Exc…" at bounding box center [366, 134] width 72 height 14
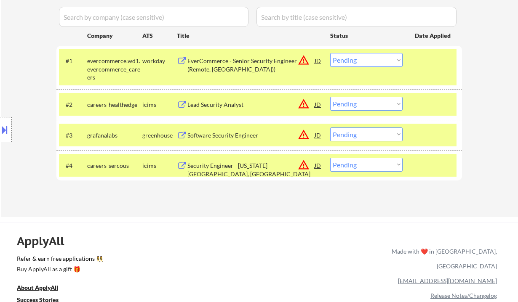
click at [240, 137] on div "Software Security Engineer" at bounding box center [250, 135] width 127 height 8
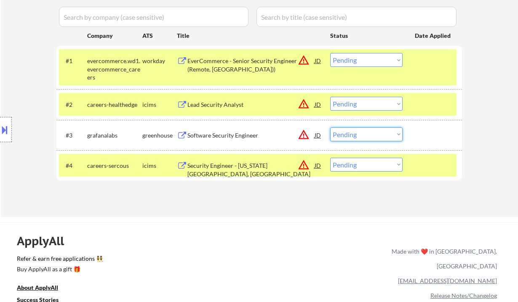
click at [369, 140] on select "Choose an option... Pending Applied Excluded (Questions) Excluded (Expired) Exc…" at bounding box center [366, 134] width 72 height 14
click at [330, 127] on select "Choose an option... Pending Applied Excluded (Questions) Excluded (Expired) Exc…" at bounding box center [366, 134] width 72 height 14
select select ""pending""
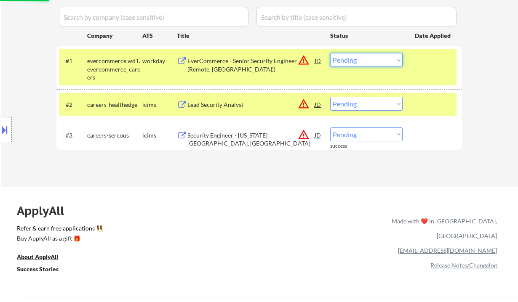
drag, startPoint x: 379, startPoint y: 59, endPoint x: 380, endPoint y: 66, distance: 6.8
click at [379, 59] on select "Choose an option... Pending Applied Excluded (Questions) Excluded (Expired) Exc…" at bounding box center [366, 60] width 72 height 14
click at [330, 53] on select "Choose an option... Pending Applied Excluded (Questions) Excluded (Expired) Exc…" at bounding box center [366, 60] width 72 height 14
click at [214, 107] on div "Lead Security Analyst" at bounding box center [250, 105] width 127 height 8
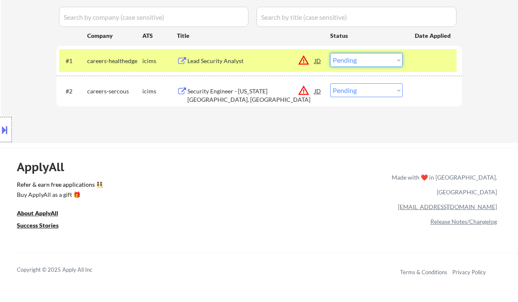
click at [365, 62] on select "Choose an option... Pending Applied Excluded (Questions) Excluded (Expired) Exc…" at bounding box center [366, 60] width 72 height 14
click at [330, 53] on select "Choose an option... Pending Applied Excluded (Questions) Excluded (Expired) Exc…" at bounding box center [366, 60] width 72 height 14
click at [360, 95] on select "Choose an option... Pending Applied Excluded (Questions) Excluded (Expired) Exc…" at bounding box center [366, 90] width 72 height 14
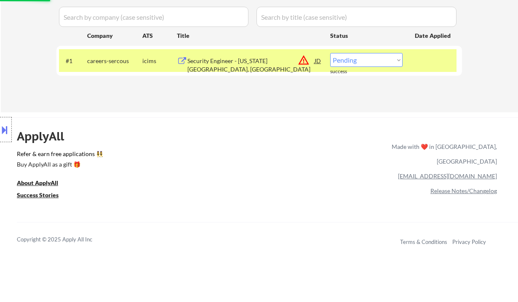
click at [378, 150] on div "ApplyAll Refer & earn free applications 👯‍♀️ Buy ApplyAll as a gift 🎁 About App…" at bounding box center [259, 189] width 518 height 133
click at [377, 63] on select "Choose an option... Pending Applied Excluded (Questions) Excluded (Expired) Exc…" at bounding box center [366, 60] width 72 height 14
select select ""excluded__location_""
click at [330, 53] on select "Choose an option... Pending Applied Excluded (Questions) Excluded (Expired) Exc…" at bounding box center [366, 60] width 72 height 14
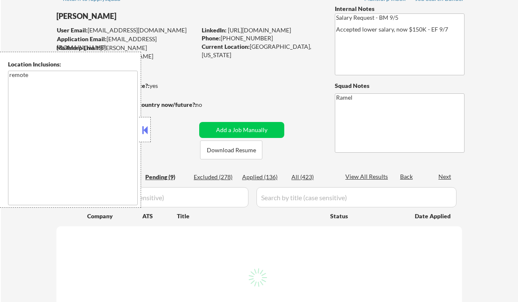
scroll to position [56, 0]
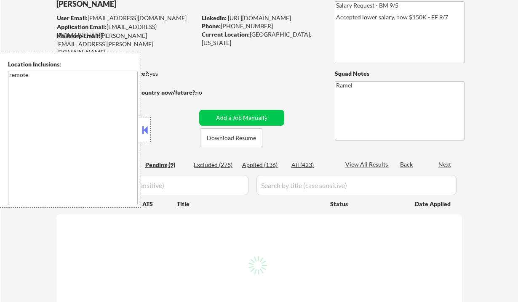
click at [260, 164] on div "Applied (136)" at bounding box center [263, 165] width 42 height 8
select select ""pending""
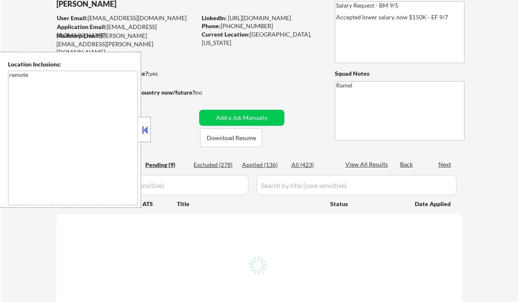
select select ""pending""
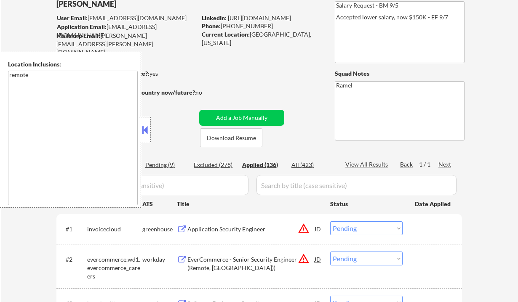
select select ""applied""
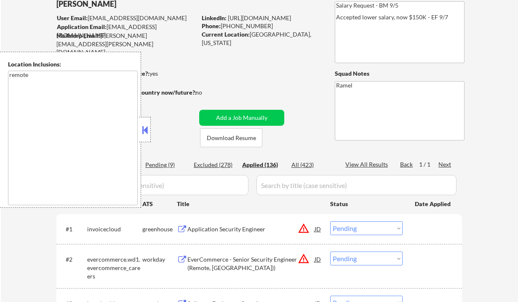
select select ""applied""
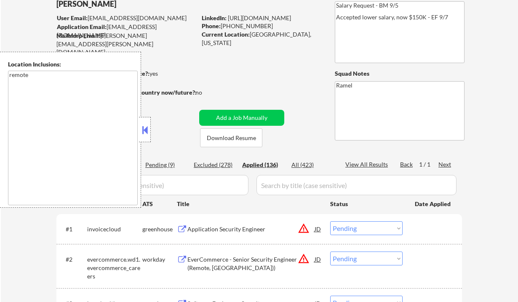
select select ""applied""
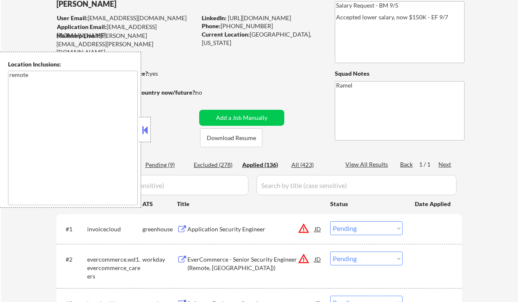
select select ""applied""
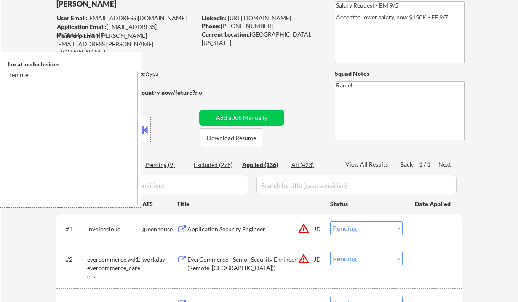
select select ""applied""
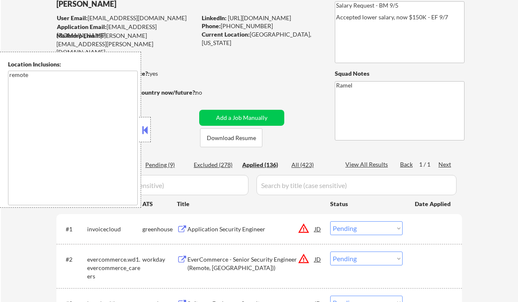
select select ""applied""
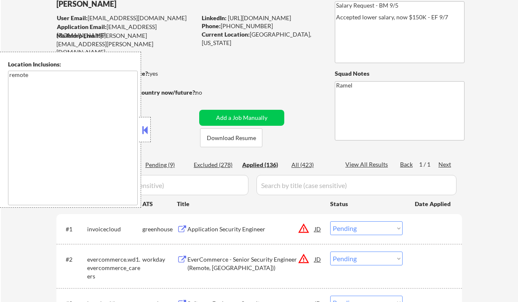
select select ""applied""
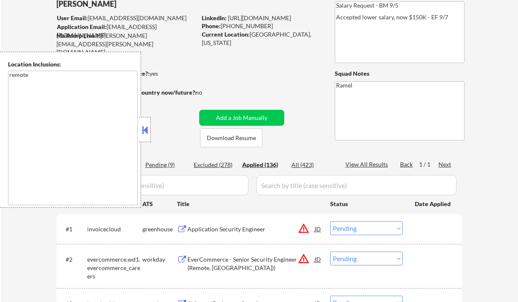
select select ""applied""
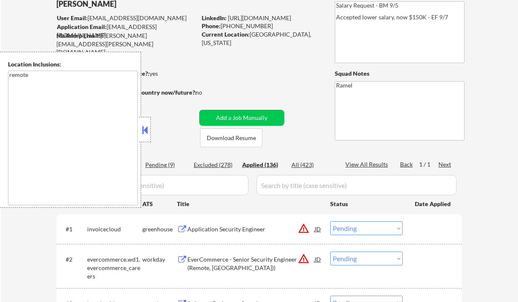
select select ""applied""
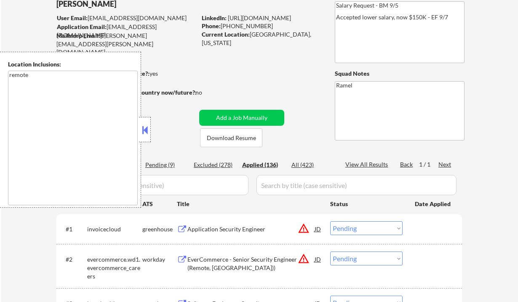
select select ""applied""
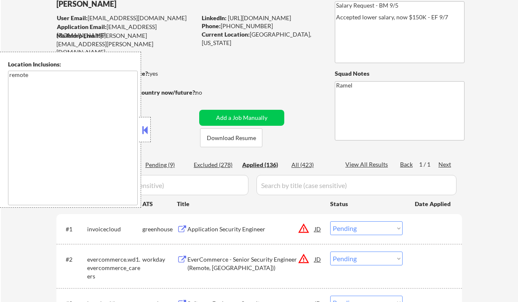
select select ""applied""
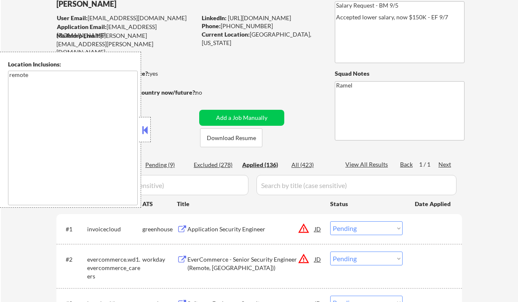
select select ""applied""
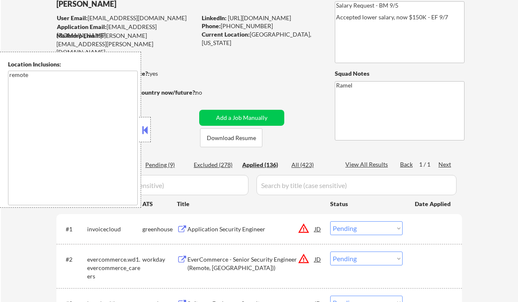
select select ""applied""
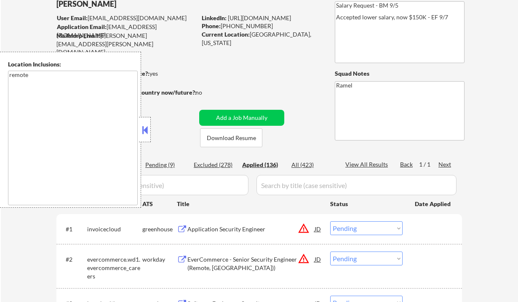
select select ""applied""
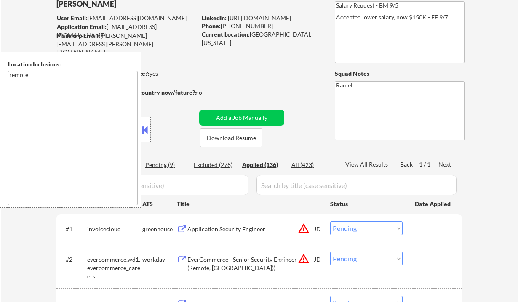
select select ""applied""
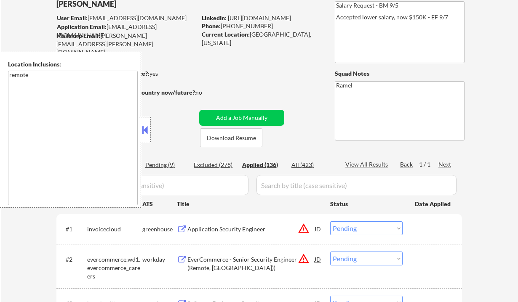
select select ""applied""
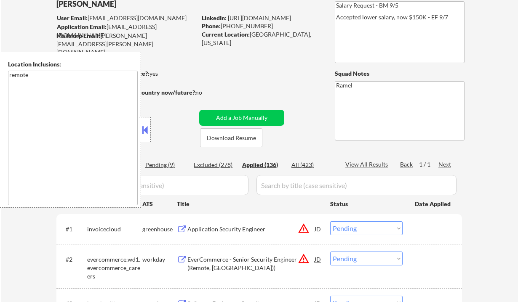
select select ""applied""
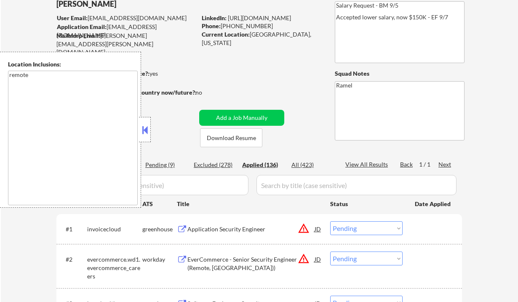
select select ""applied""
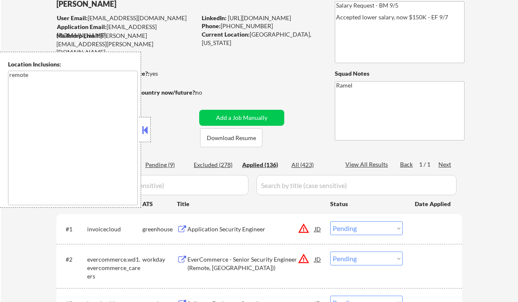
select select ""applied""
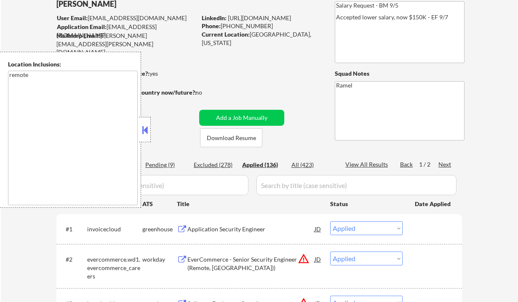
select select ""applied""
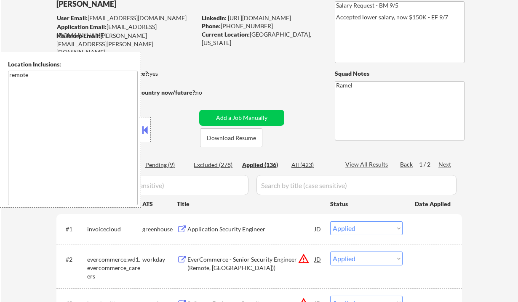
click at [147, 133] on button at bounding box center [144, 130] width 9 height 13
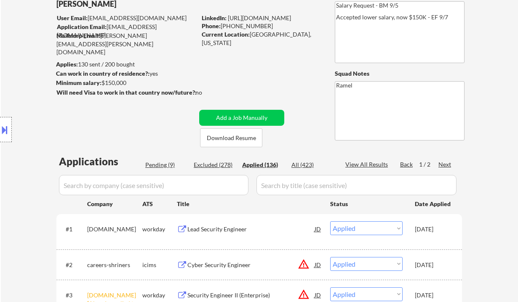
scroll to position [112, 0]
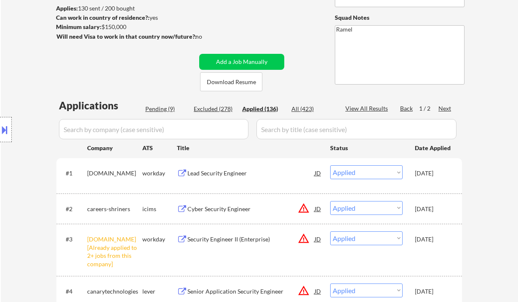
click at [361, 110] on div "View All Results" at bounding box center [367, 108] width 45 height 8
select select ""applied""
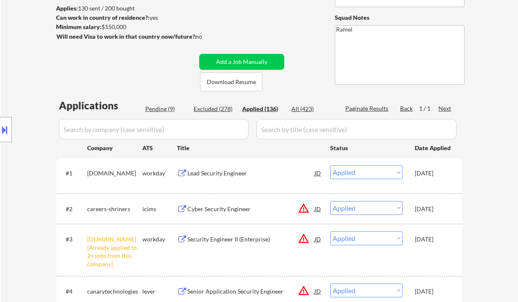
select select ""applied""
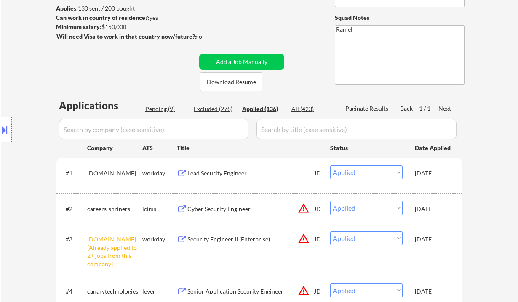
select select ""applied""
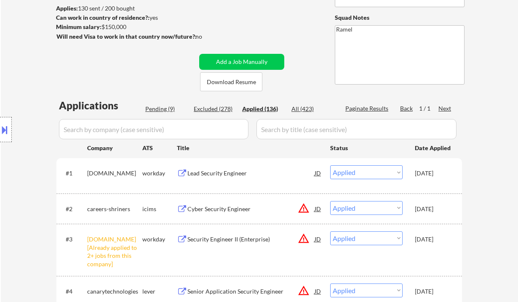
select select ""applied""
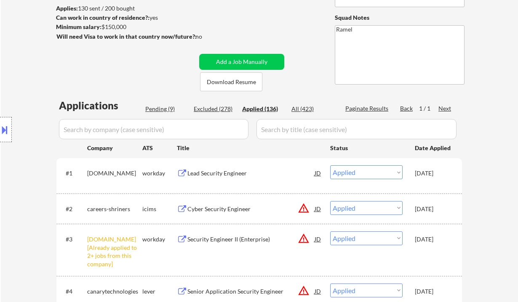
select select ""applied""
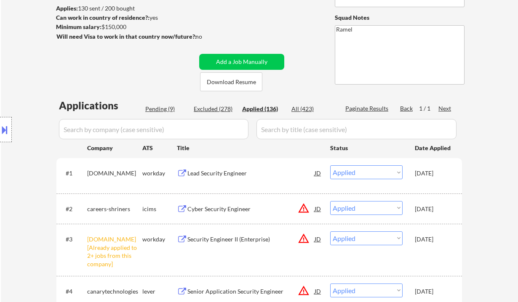
select select ""applied""
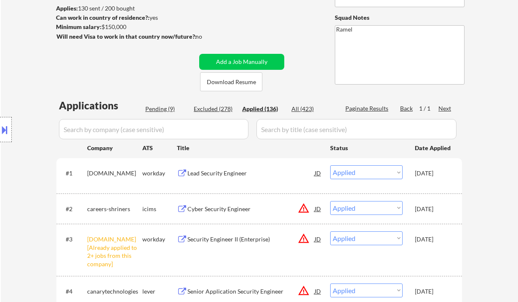
select select ""applied""
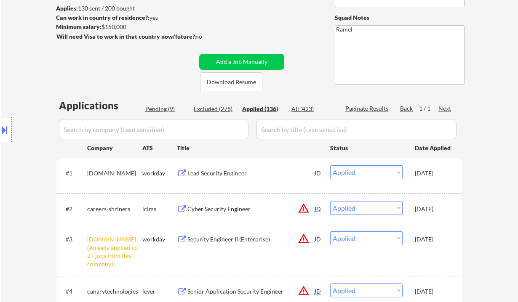
select select ""applied""
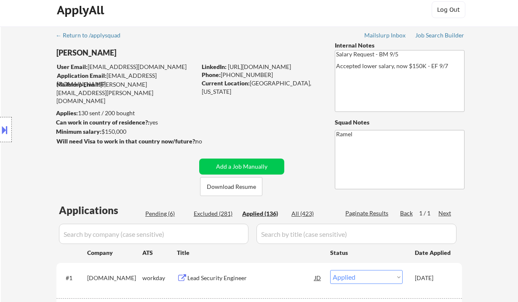
scroll to position [0, 0]
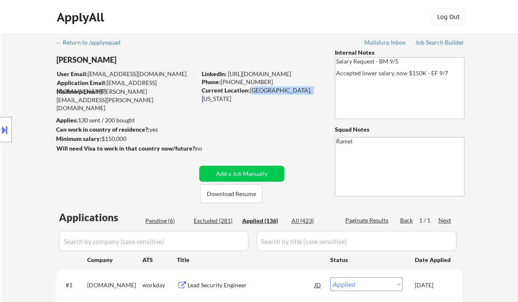
drag, startPoint x: 249, startPoint y: 89, endPoint x: 307, endPoint y: 91, distance: 57.7
click at [307, 91] on div "Current Location: Maplewood, Missouri" at bounding box center [261, 94] width 119 height 16
copy div "Maplewood, Missouri"
select select ""applied""
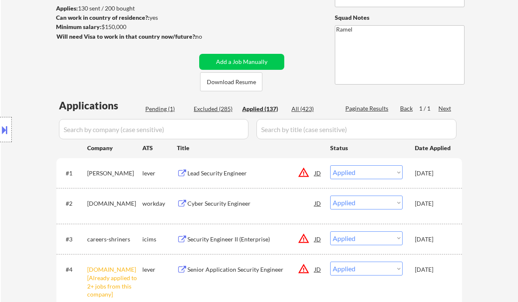
scroll to position [224, 0]
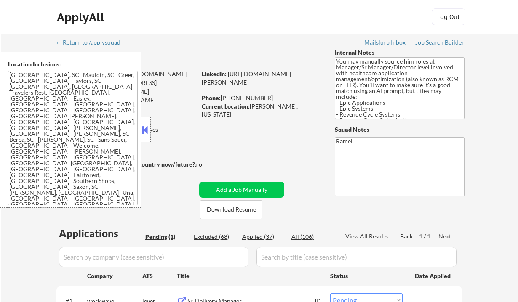
click at [146, 130] on button at bounding box center [144, 130] width 9 height 13
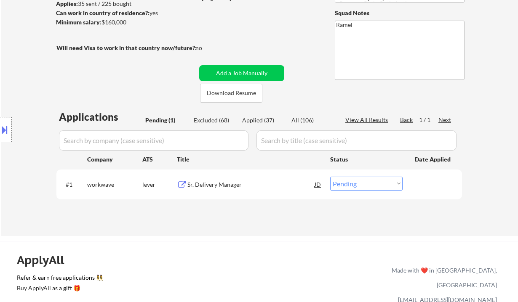
scroll to position [168, 0]
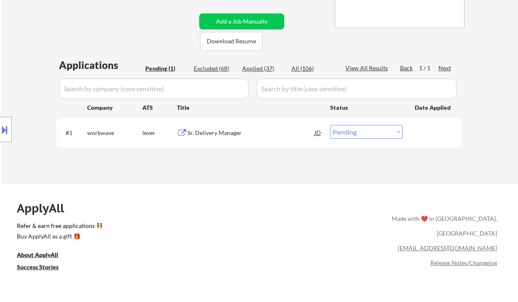
click at [244, 125] on div "Sr. Delivery Manager" at bounding box center [250, 132] width 127 height 15
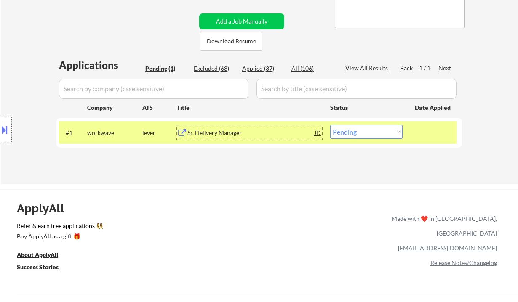
click at [364, 137] on select "Choose an option... Pending Applied Excluded (Questions) Excluded (Expired) Exc…" at bounding box center [366, 132] width 72 height 14
select select ""excluded__salary_""
click at [330, 125] on select "Choose an option... Pending Applied Excluded (Questions) Excluded (Expired) Exc…" at bounding box center [366, 132] width 72 height 14
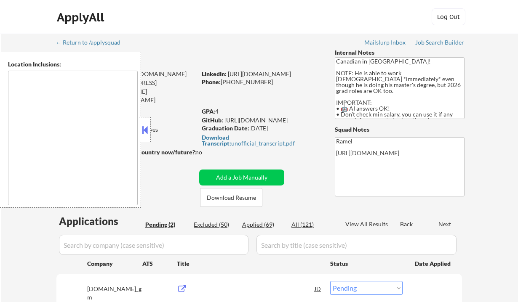
select select ""pending""
type textarea "country:[GEOGRAPHIC_DATA]"
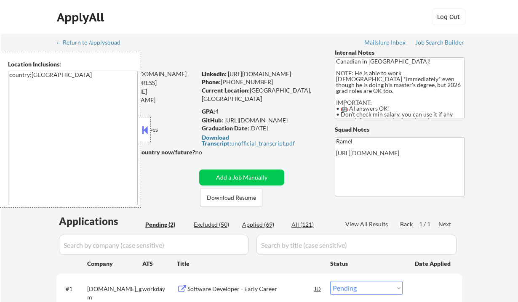
drag, startPoint x: 146, startPoint y: 130, endPoint x: 153, endPoint y: 122, distance: 10.9
click at [147, 130] on button at bounding box center [144, 130] width 9 height 13
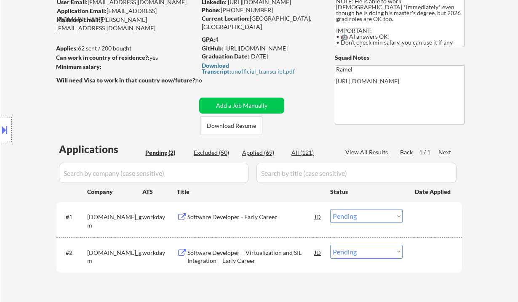
scroll to position [112, 0]
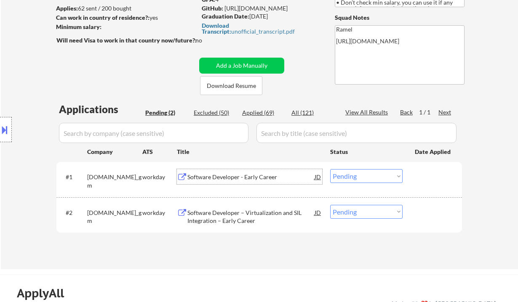
click at [244, 176] on div "Software Developer - Early Career" at bounding box center [250, 177] width 127 height 8
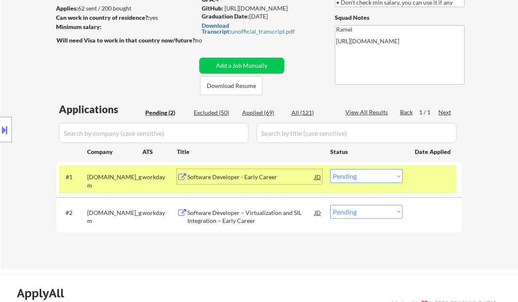
scroll to position [56, 0]
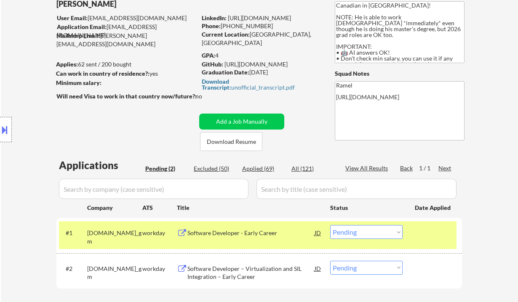
drag, startPoint x: 271, startPoint y: 27, endPoint x: 230, endPoint y: 25, distance: 40.8
click at [230, 25] on div "Phone: +1 (416) 357-8105" at bounding box center [261, 26] width 119 height 8
copy div "(416) 357-8105"
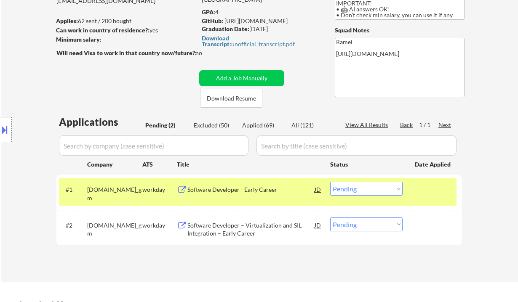
scroll to position [112, 0]
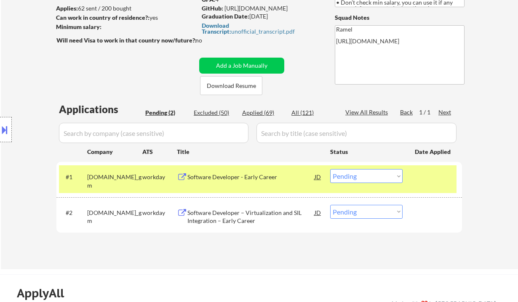
drag, startPoint x: 372, startPoint y: 174, endPoint x: 369, endPoint y: 182, distance: 8.8
click at [372, 174] on select "Choose an option... Pending Applied Excluded (Questions) Excluded (Expired) Exc…" at bounding box center [366, 176] width 72 height 14
click at [356, 177] on select "Choose an option... Pending Applied Excluded (Questions) Excluded (Expired) Exc…" at bounding box center [366, 176] width 72 height 14
click at [330, 169] on select "Choose an option... Pending Applied Excluded (Questions) Excluded (Expired) Exc…" at bounding box center [366, 176] width 72 height 14
click at [260, 216] on div "Software Developer – Virtualization and SIL Integration – Early Career" at bounding box center [250, 217] width 127 height 16
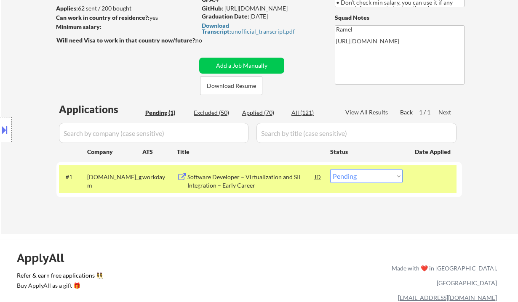
scroll to position [56, 0]
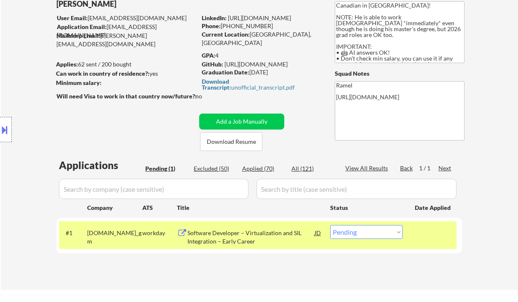
drag, startPoint x: 274, startPoint y: 24, endPoint x: 230, endPoint y: 25, distance: 44.6
click at [230, 25] on div "Phone: +1 (416) 357-8105" at bounding box center [261, 26] width 119 height 8
copy div "(416) 357-8105"
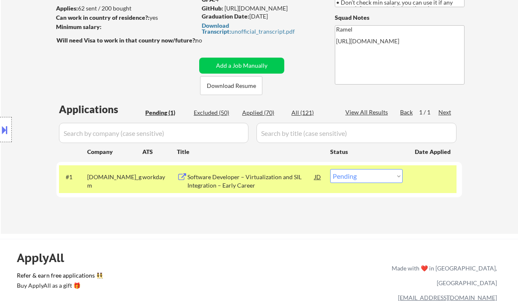
click at [356, 175] on select "Choose an option... Pending Applied Excluded (Questions) Excluded (Expired) Exc…" at bounding box center [366, 176] width 72 height 14
select select ""applied""
click at [330, 169] on select "Choose an option... Pending Applied Excluded (Questions) Excluded (Expired) Exc…" at bounding box center [366, 176] width 72 height 14
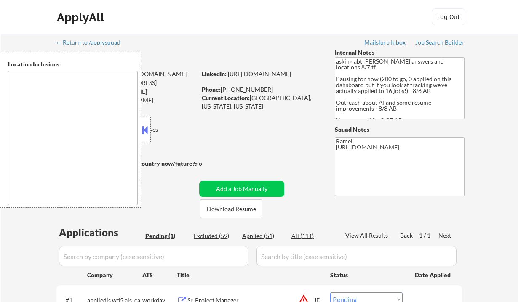
click at [144, 130] on button at bounding box center [144, 130] width 9 height 13
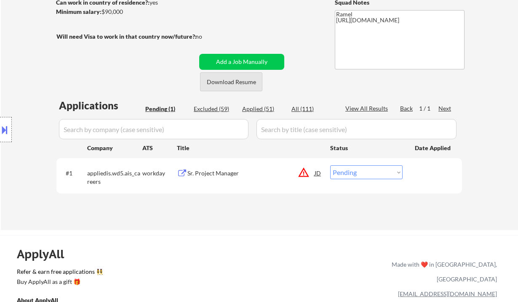
scroll to position [168, 0]
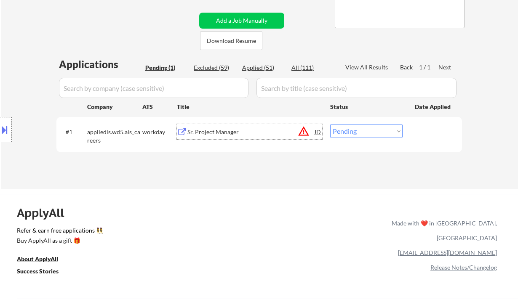
click at [223, 135] on div "Sr. Project Manager" at bounding box center [250, 132] width 127 height 8
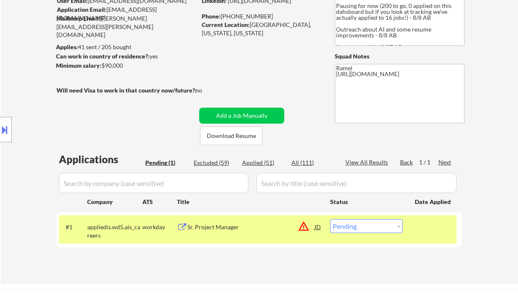
scroll to position [56, 0]
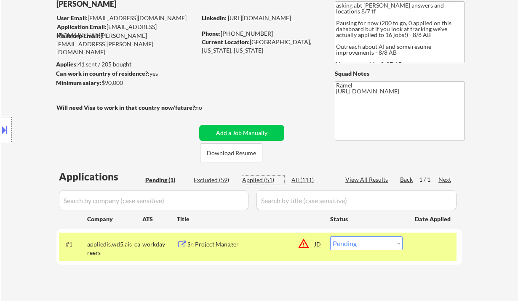
click at [264, 181] on div "Applied (51)" at bounding box center [263, 180] width 42 height 8
select select ""applied""
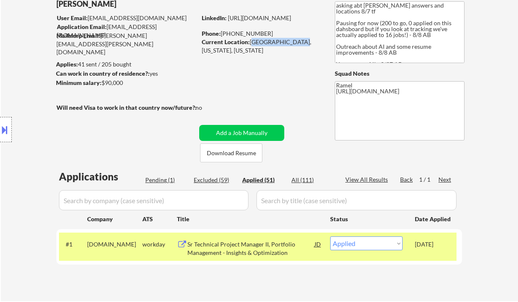
drag, startPoint x: 250, startPoint y: 40, endPoint x: 297, endPoint y: 40, distance: 47.5
click at [297, 40] on div "Current Location: [GEOGRAPHIC_DATA], [US_STATE], [US_STATE]" at bounding box center [261, 46] width 119 height 16
copy div "[GEOGRAPHIC_DATA]"
select select ""applied""
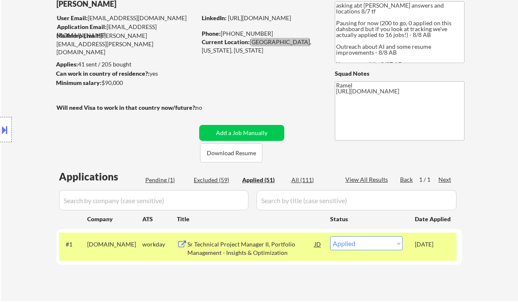
select select ""applied""
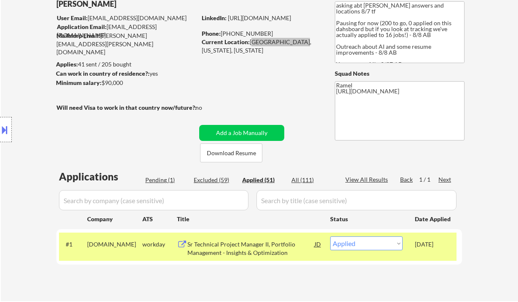
select select ""applied""
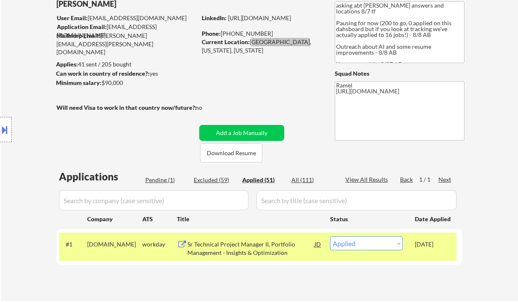
select select ""applied""
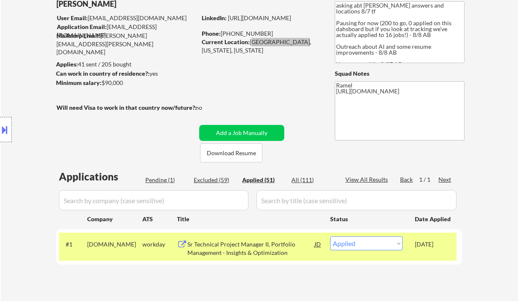
select select ""applied""
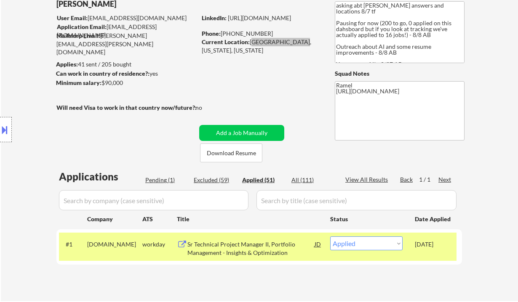
select select ""applied""
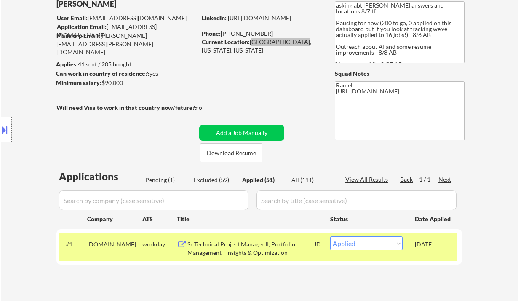
select select ""applied""
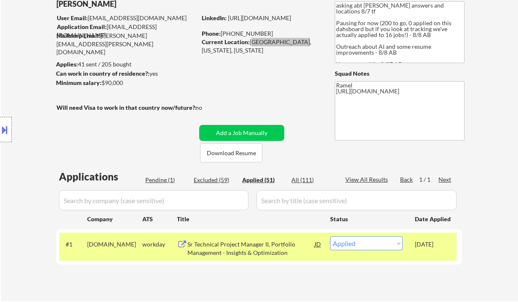
select select ""applied""
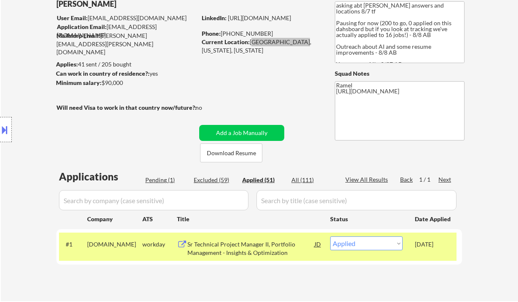
select select ""applied""
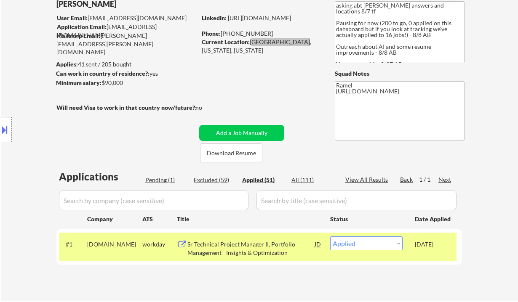
select select ""applied""
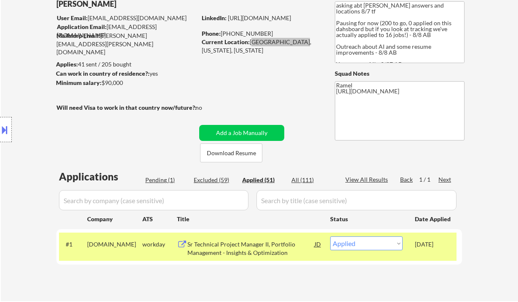
select select ""applied""
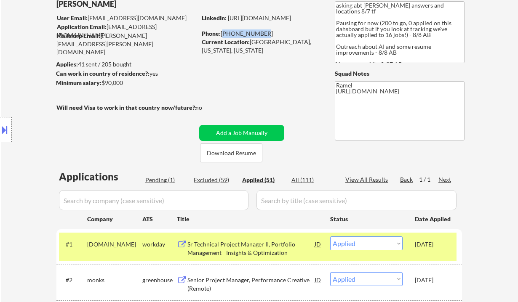
drag, startPoint x: 231, startPoint y: 33, endPoint x: 223, endPoint y: 33, distance: 8.4
click at [223, 33] on div "Phone: 240-330-9594" at bounding box center [261, 33] width 119 height 8
copy div "240-330-9594"
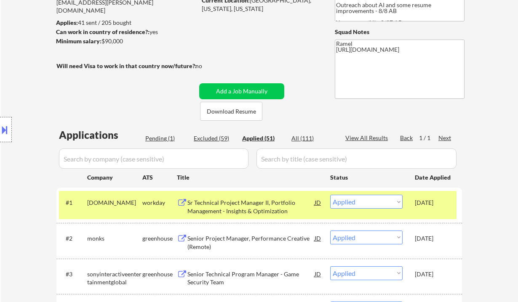
scroll to position [112, 0]
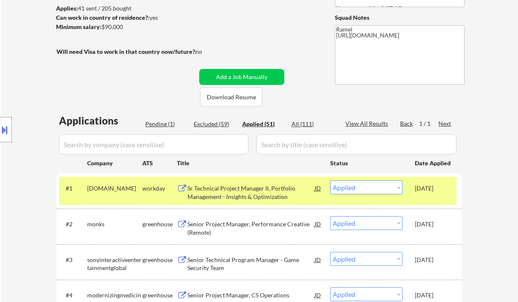
click at [160, 123] on div "Pending (1)" at bounding box center [166, 124] width 42 height 8
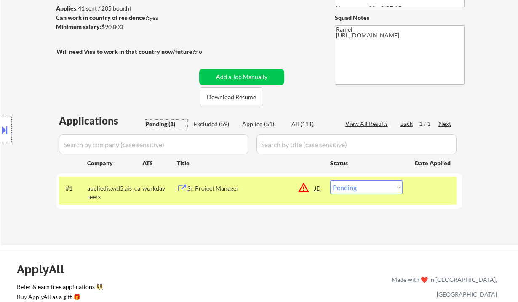
click at [347, 191] on select "Choose an option... Pending Applied Excluded (Questions) Excluded (Expired) Exc…" at bounding box center [366, 188] width 72 height 14
select select ""applied""
click at [330, 181] on select "Choose an option... Pending Applied Excluded (Questions) Excluded (Expired) Exc…" at bounding box center [366, 188] width 72 height 14
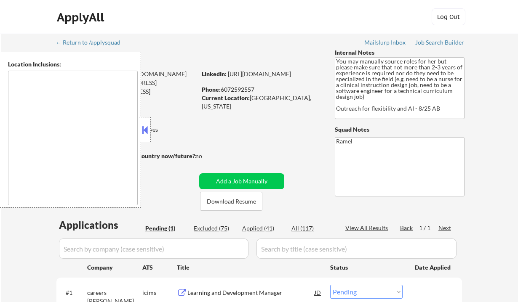
drag, startPoint x: 150, startPoint y: 134, endPoint x: 155, endPoint y: 133, distance: 5.1
click at [150, 134] on div at bounding box center [145, 129] width 12 height 25
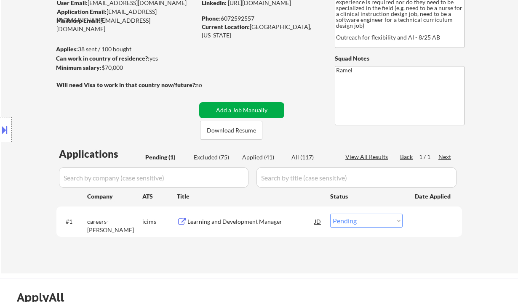
scroll to position [112, 0]
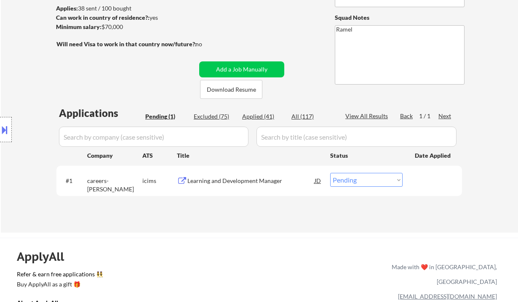
click at [245, 181] on div "Learning and Development Manager" at bounding box center [250, 181] width 127 height 8
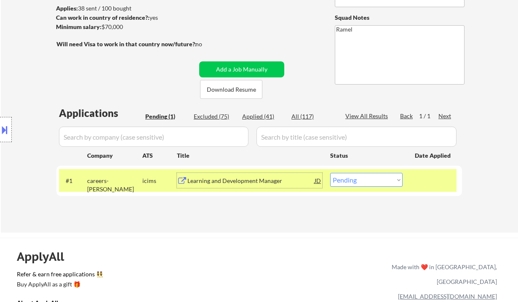
drag, startPoint x: 365, startPoint y: 181, endPoint x: 367, endPoint y: 186, distance: 4.9
click at [365, 181] on select "Choose an option... Pending Applied Excluded (Questions) Excluded (Expired) Exc…" at bounding box center [366, 180] width 72 height 14
select select ""excluded__location_""
click at [330, 173] on select "Choose an option... Pending Applied Excluded (Questions) Excluded (Expired) Exc…" at bounding box center [366, 180] width 72 height 14
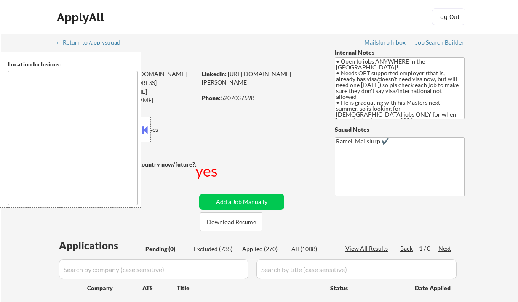
type textarea "country:[GEOGRAPHIC_DATA]"
click at [145, 134] on button at bounding box center [144, 130] width 9 height 13
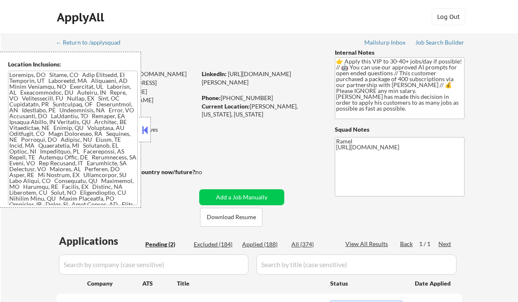
select select ""pending""
click at [146, 128] on button at bounding box center [144, 130] width 9 height 13
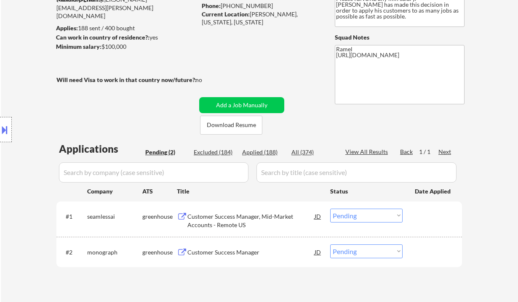
scroll to position [112, 0]
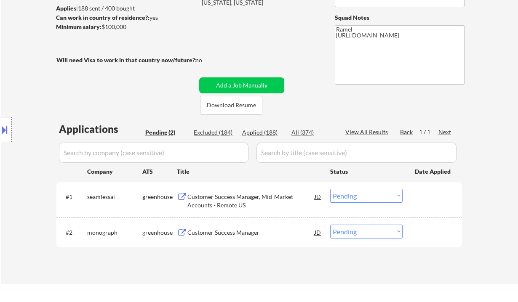
click at [234, 197] on div "Customer Success Manager, Mid-Market Accounts - Remote US" at bounding box center [250, 201] width 127 height 16
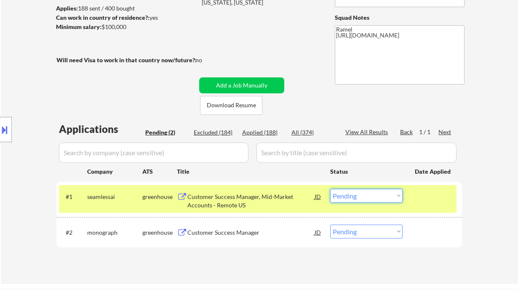
click at [368, 199] on select "Choose an option... Pending Applied Excluded (Questions) Excluded (Expired) Exc…" at bounding box center [366, 196] width 72 height 14
click at [330, 189] on select "Choose an option... Pending Applied Excluded (Questions) Excluded (Expired) Exc…" at bounding box center [366, 196] width 72 height 14
click at [240, 229] on div "Customer Success Manager" at bounding box center [250, 232] width 127 height 8
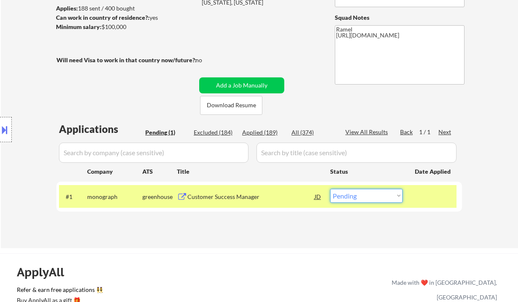
click at [351, 198] on select "Choose an option... Pending Applied Excluded (Questions) Excluded (Expired) Exc…" at bounding box center [366, 196] width 72 height 14
select select ""excluded__expired_""
click at [330, 189] on select "Choose an option... Pending Applied Excluded (Questions) Excluded (Expired) Exc…" at bounding box center [366, 196] width 72 height 14
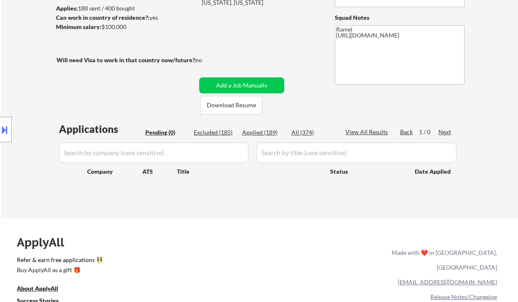
click at [216, 135] on div "Excluded (185)" at bounding box center [215, 132] width 42 height 8
select select ""excluded__salary_""
select select ""excluded__bad_match_""
select select ""excluded__location_""
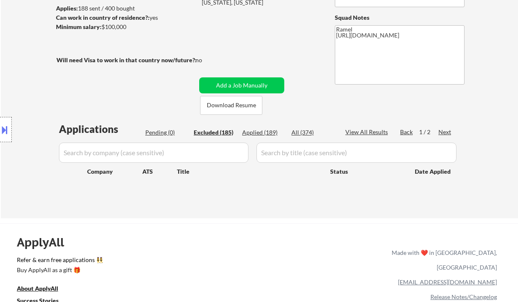
select select ""excluded__expired_""
select select ""excluded__location_""
select select ""excluded__bad_match_""
select select ""excluded__expired_""
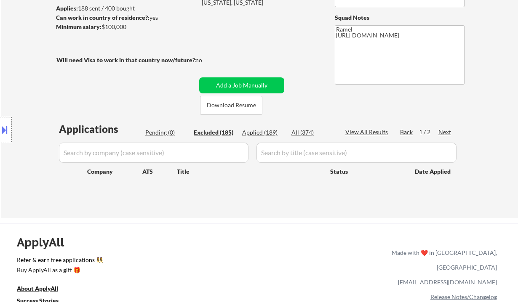
select select ""excluded__location_""
select select ""excluded__expired_""
select select ""excluded__bad_match_""
select select ""excluded__expired_""
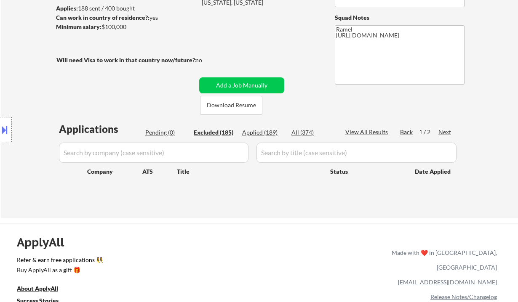
select select ""excluded__expired_""
select select ""excluded__bad_match_""
select select ""excluded""
select select ""excluded__location_""
select select ""excluded__expired_""
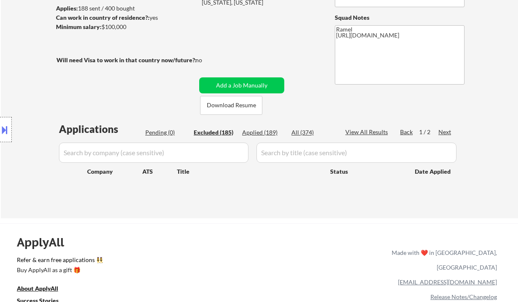
select select ""excluded__salary_""
select select ""excluded__bad_match_""
select select ""excluded__location_""
select select ""excluded__salary_""
select select ""excluded__location_""
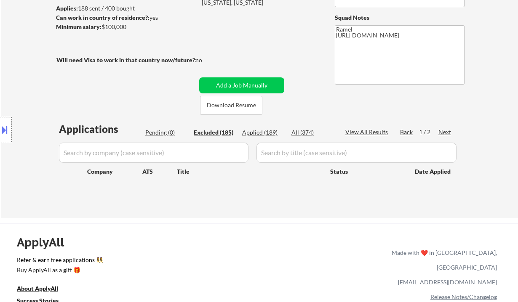
select select ""excluded__expired_""
select select ""excluded__bad_match_""
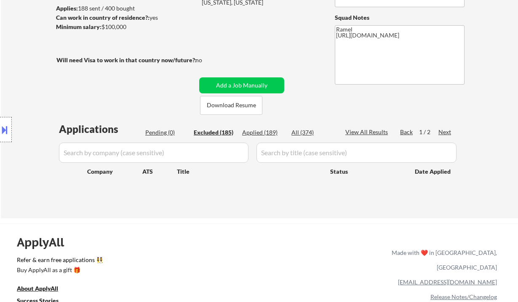
select select ""excluded__location_""
select select ""excluded""
select select ""excluded__expired_""
select select ""excluded__blocklist_""
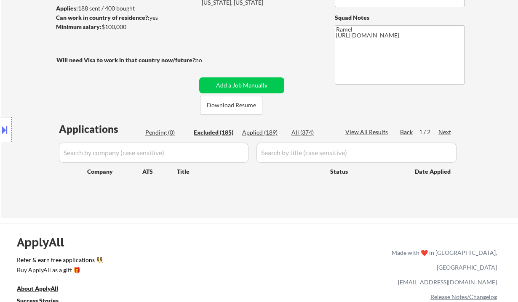
select select ""excluded__expired_""
select select ""excluded__blocklist_""
select select ""excluded__expired_""
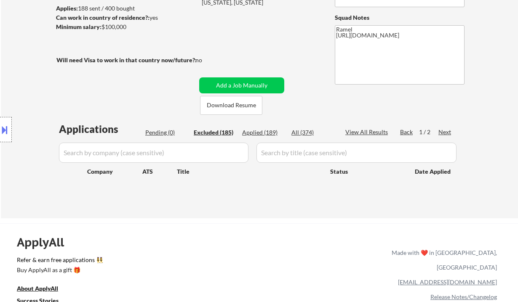
select select ""excluded__expired_""
select select ""excluded__bad_match_""
select select ""excluded__expired_""
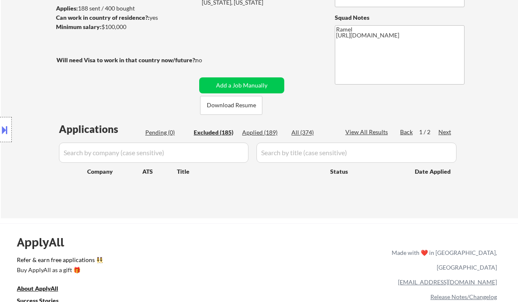
select select ""excluded""
select select ""excluded__expired_""
select select ""excluded__location_""
select select ""excluded__expired_""
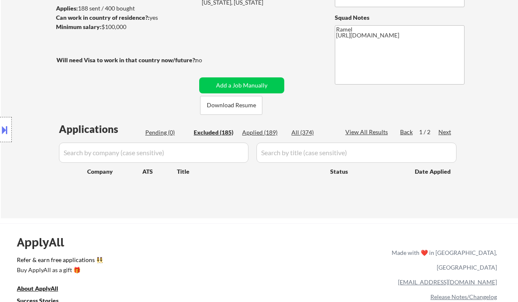
select select ""excluded__expired_""
select select ""excluded__bad_match_""
select select ""excluded__other_""
select select ""excluded__location_""
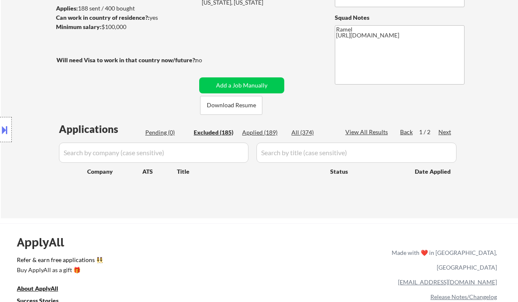
select select ""excluded__expired_""
select select ""excluded__location_""
select select ""excluded__expired_""
select select ""excluded__blocklist_""
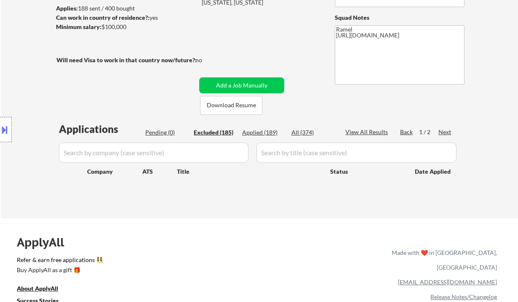
select select ""excluded__location_""
select select ""excluded__expired_""
select select ""excluded""
select select ""excluded__bad_match_""
select select ""excluded__expired_""
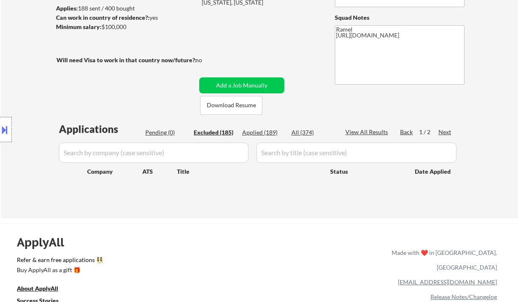
select select ""excluded__other_""
select select ""excluded""
select select ""excluded__expired_""
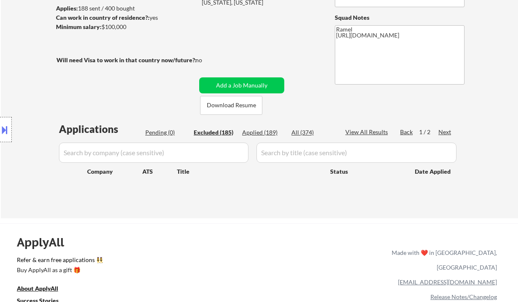
select select ""excluded__other_""
select select ""excluded""
select select ""excluded__expired_""
select select ""excluded""
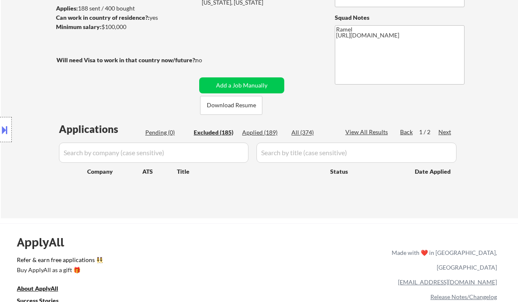
select select ""excluded__expired_""
select select ""excluded__location_""
select select ""excluded__expired_""
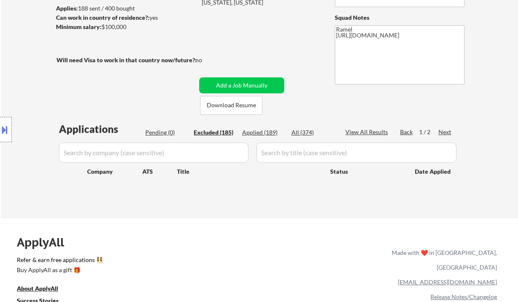
select select ""excluded__expired_""
select select ""excluded""
select select ""excluded__expired_""
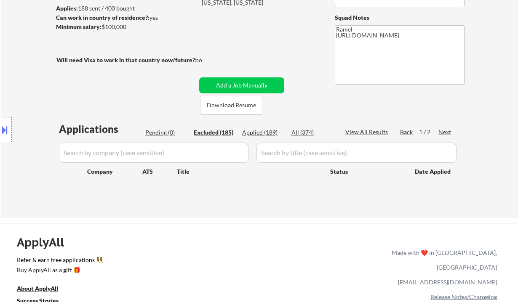
select select ""excluded__expired_""
select select ""excluded__bad_match_""
select select ""excluded__location_""
select select ""excluded__expired_""
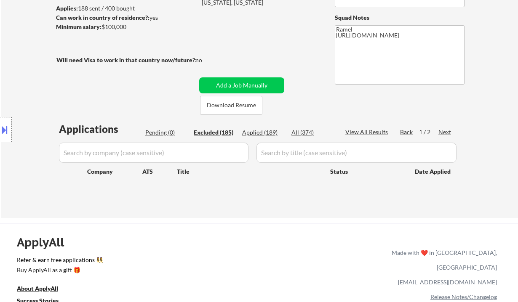
select select ""excluded__expired_""
select select ""excluded__location_""
select select ""excluded__expired_""
select select ""excluded__bad_match_""
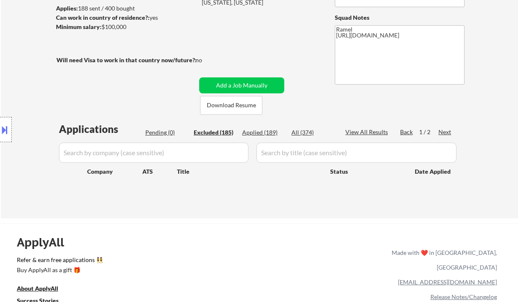
select select ""excluded__location_""
select select ""excluded__expired_""
select select ""excluded__location_""
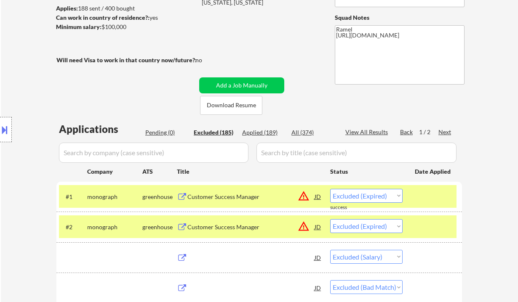
select select ""excluded__location_""
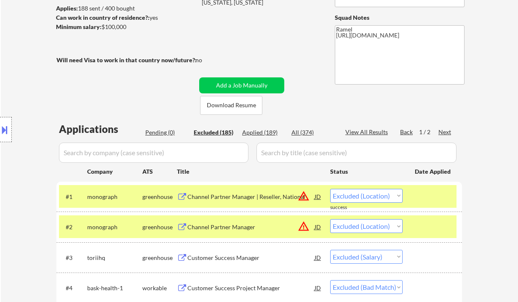
click at [372, 132] on div "View All Results" at bounding box center [367, 132] width 45 height 8
select select ""excluded__expired_""
select select ""excluded__location_""
select select ""excluded__expired_""
select select ""excluded__bad_match_""
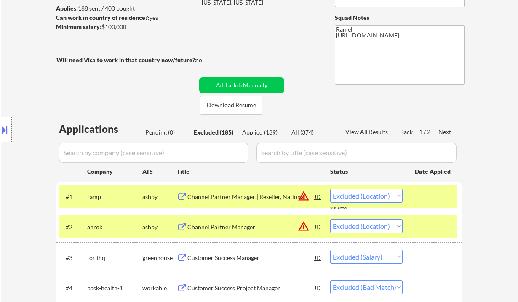
select select ""excluded__bad_match_""
select select ""excluded__expired_""
select select ""excluded""
select select ""excluded__location_""
select select ""excluded__expired_""
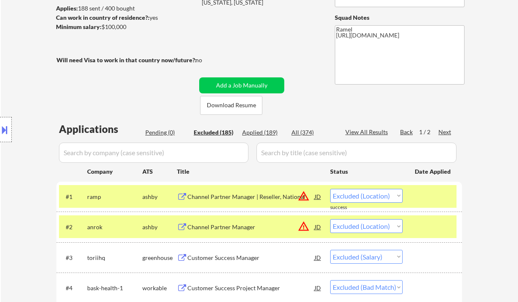
select select ""excluded__salary_""
select select ""excluded""
select select ""excluded__location_""
select select ""excluded__expired_""
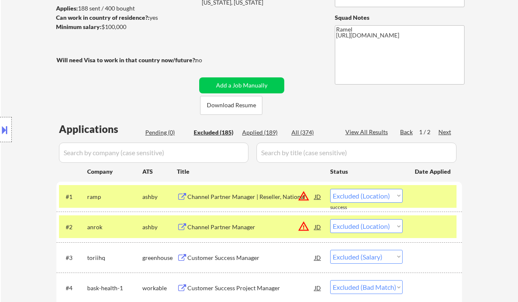
select select ""excluded__expired_""
select select ""excluded__location_""
select select ""excluded__expired_""
select select ""excluded__bad_match_""
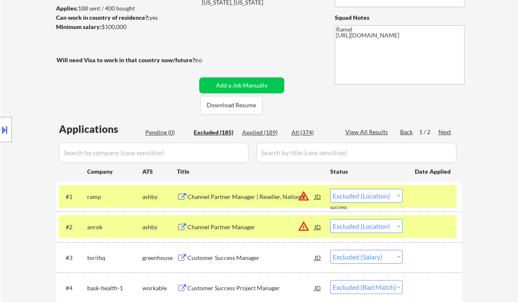
select select ""excluded__location_""
select select ""excluded__expired_""
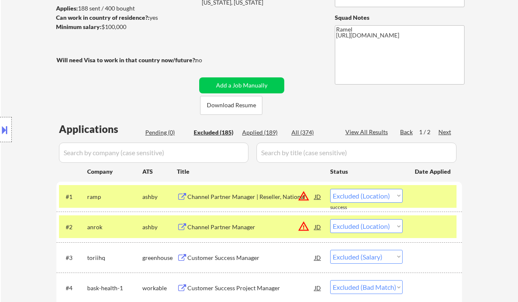
select select ""excluded__location_""
select select ""excluded__expired_""
select select ""excluded__other_""
select select ""excluded__bad_match_""
select select ""excluded__salary_""
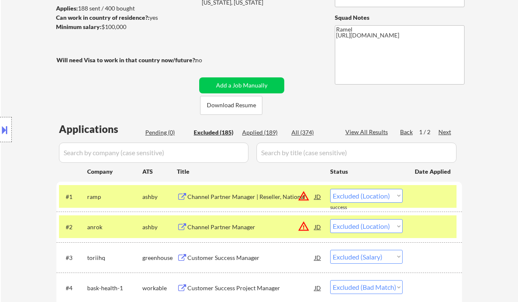
select select ""excluded__bad_match_""
select select ""excluded__expired_""
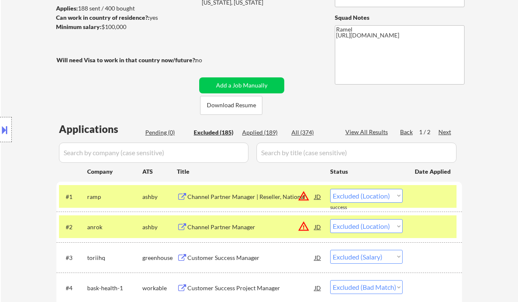
select select ""excluded__salary_""
select select ""excluded__location_""
select select ""excluded__bad_match_""
select select ""excluded__location_""
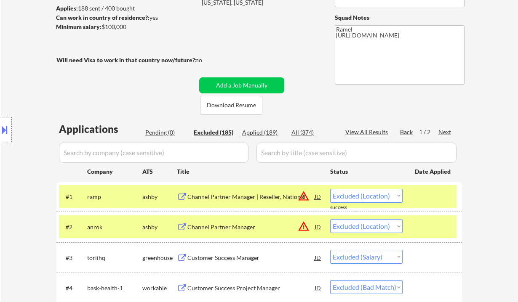
select select ""excluded__expired_""
select select ""excluded__bad_match_""
select select ""excluded__location_""
select select ""excluded__expired_""
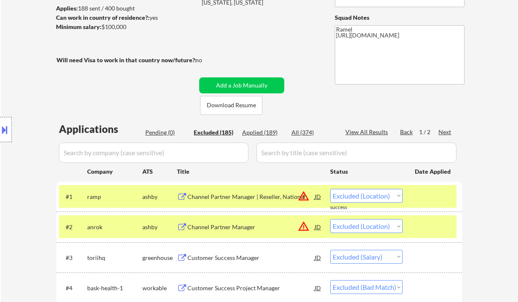
select select ""excluded__bad_match_""
select select ""excluded__other_""
select select ""excluded__expired_""
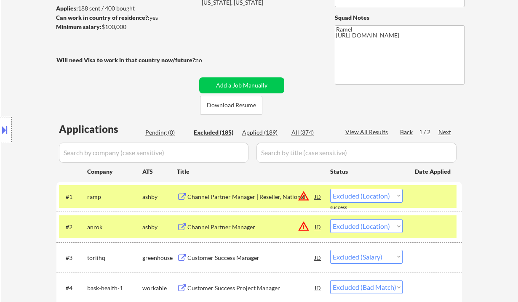
select select ""excluded__expired_""
select select ""excluded__location_""
select select ""excluded__expired_""
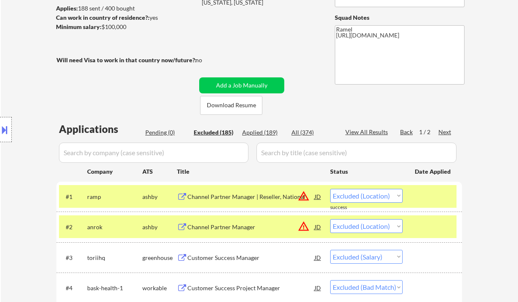
select select ""excluded__expired_""
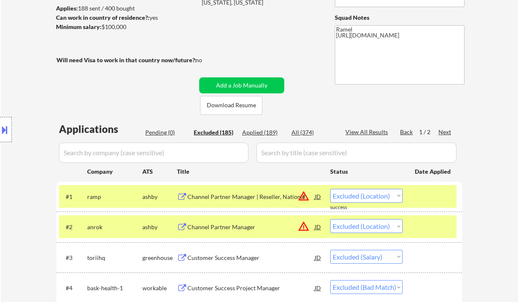
select select ""excluded__other_""
select select ""excluded__location_""
select select ""excluded__other_""
select select ""excluded__expired_""
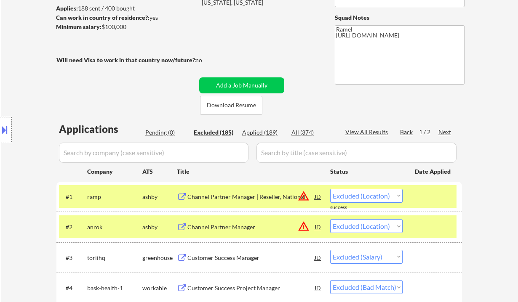
select select ""excluded__other_""
select select ""excluded__bad_match_""
select select ""excluded__location_""
select select ""excluded__expired_""
select select ""excluded__other_""
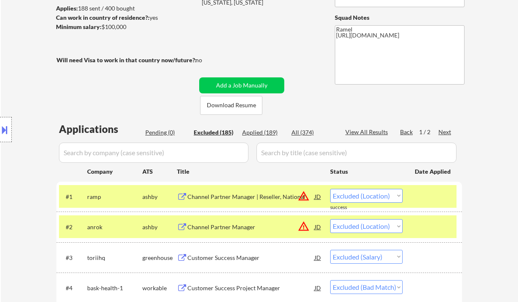
select select ""excluded__location_""
select select ""excluded__expired_""
select select ""excluded__other_""
select select ""excluded__bad_match_""
select select ""excluded__other_""
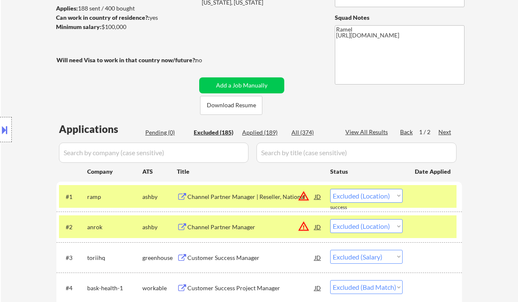
select select ""excluded__bad_match_""
select select ""excluded__location_""
select select ""excluded__other_""
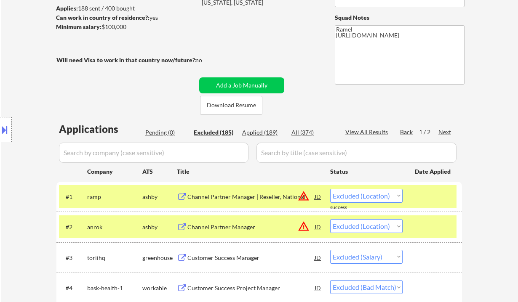
select select ""excluded__other_""
select select ""excluded__location_""
select select ""excluded""
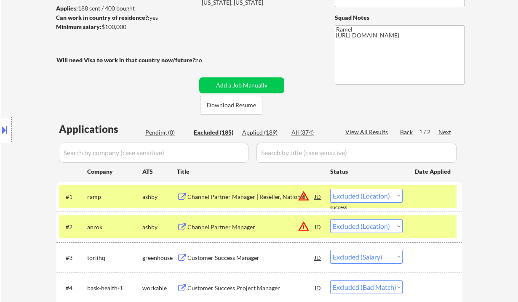
select select ""excluded__bad_match_""
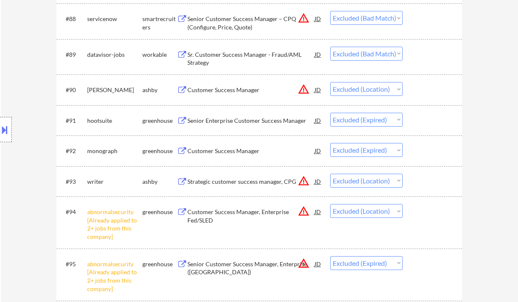
click at [346, 150] on select "Choose an option... Pending Applied Excluded (Questions) Excluded (Expired) Exc…" at bounding box center [366, 150] width 72 height 14
click at [330, 143] on select "Choose an option... Pending Applied Excluded (Questions) Excluded (Expired) Exc…" at bounding box center [366, 150] width 72 height 14
select select ""excluded__location_""
select select ""excluded__expired_""
select select ""excluded__bad_match_""
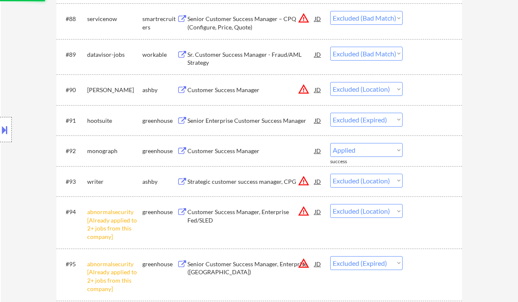
select select ""excluded__location_""
select select ""excluded__expired_""
select select ""excluded__location_""
select select ""excluded__expired_""
select select ""excluded__location_""
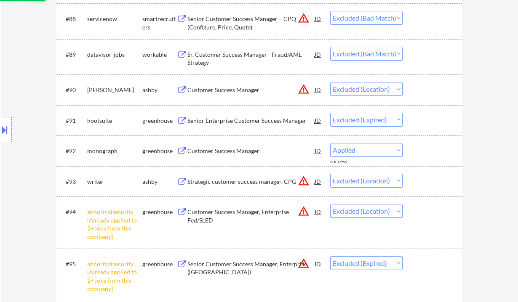
select select ""excluded__expired_""
select select ""excluded__bad_match_""
select select ""excluded__expired_""
select select ""excluded""
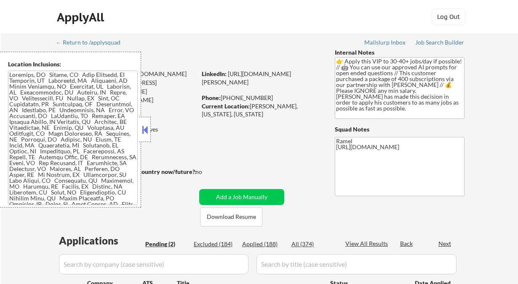
select select ""pending""
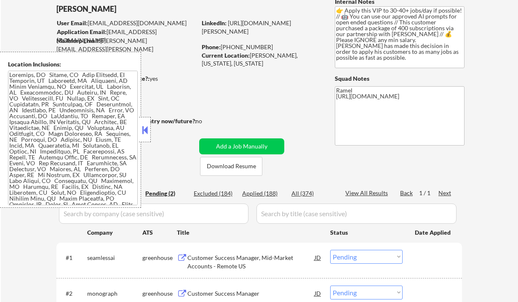
scroll to position [56, 0]
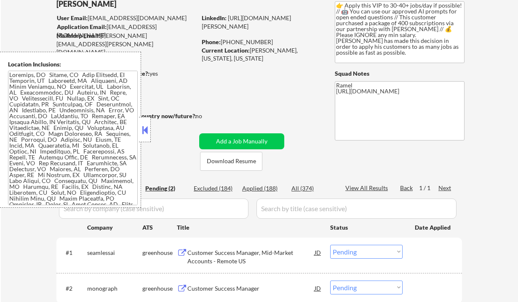
click at [267, 188] on div "Applied (188)" at bounding box center [263, 188] width 42 height 8
click at [382, 188] on div "View All Results" at bounding box center [367, 188] width 45 height 8
select select ""applied""
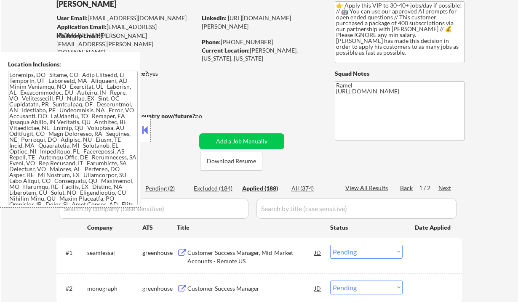
select select ""applied""
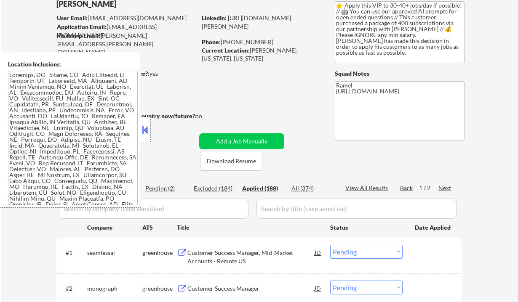
select select ""applied""
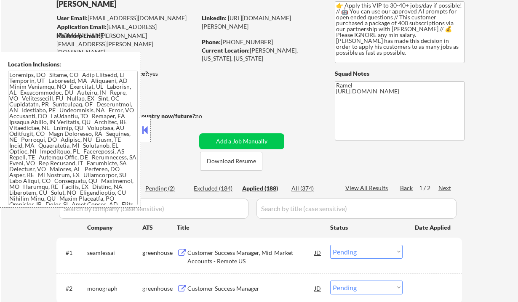
select select ""applied""
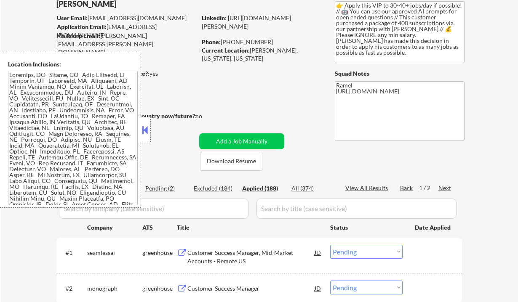
select select ""applied""
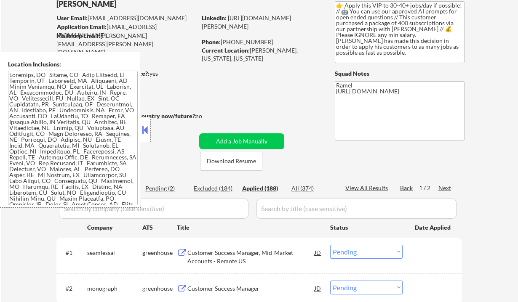
select select ""applied""
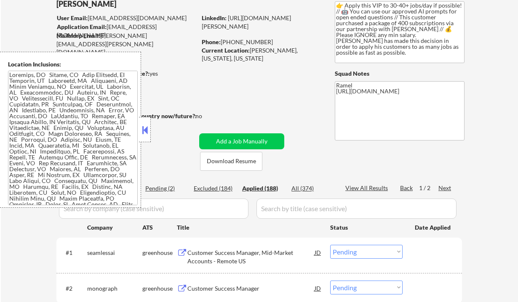
select select ""applied""
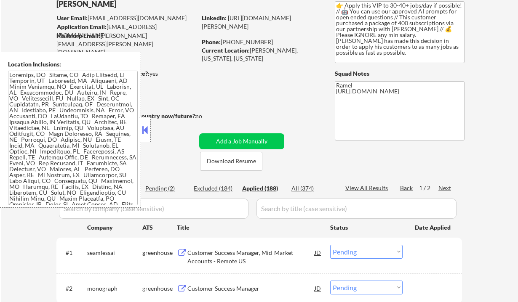
select select ""applied""
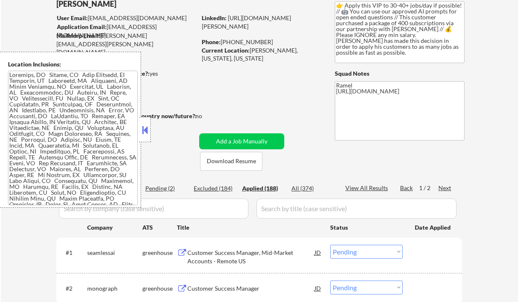
select select ""applied""
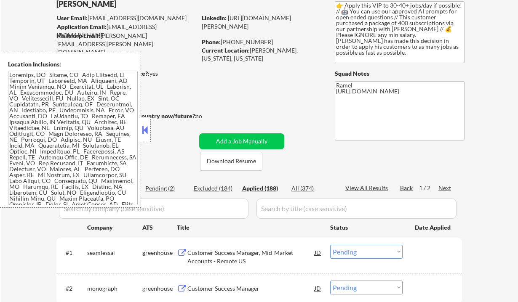
select select ""applied""
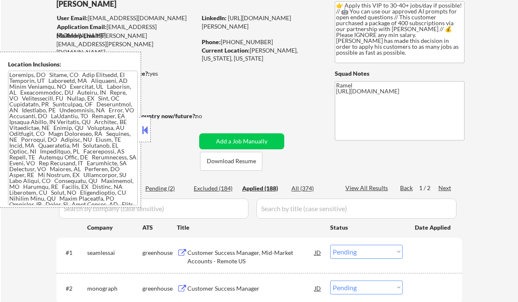
select select ""applied""
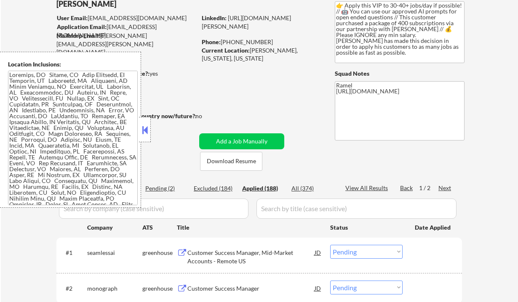
select select ""applied""
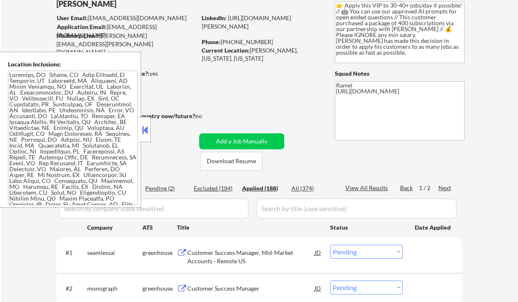
select select ""applied""
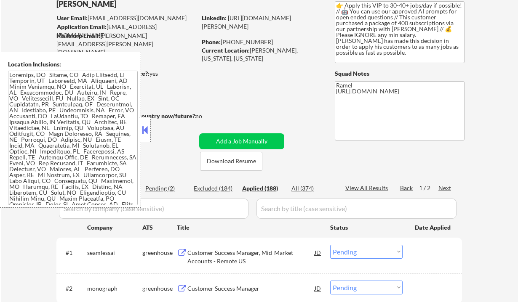
select select ""applied""
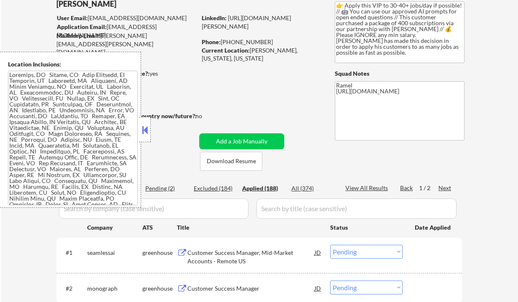
select select ""applied""
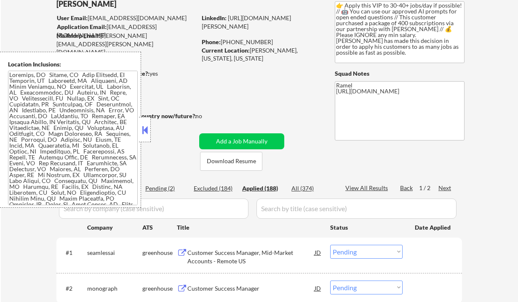
select select ""applied""
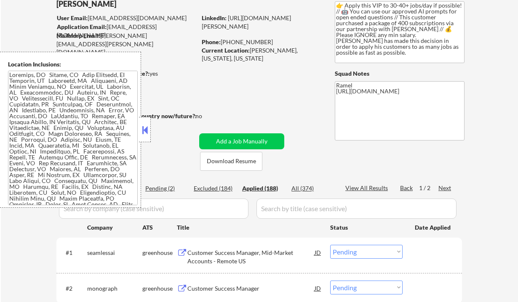
select select ""applied""
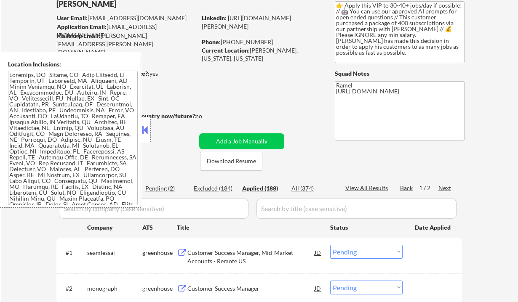
select select ""applied""
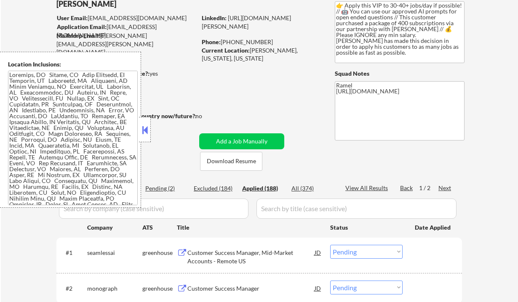
select select ""applied""
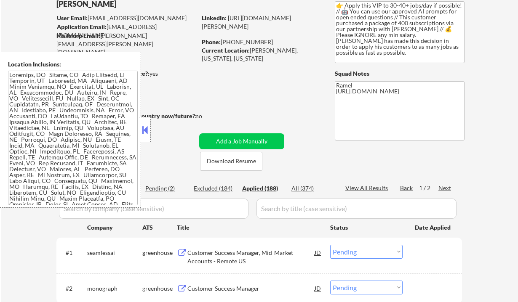
select select ""applied""
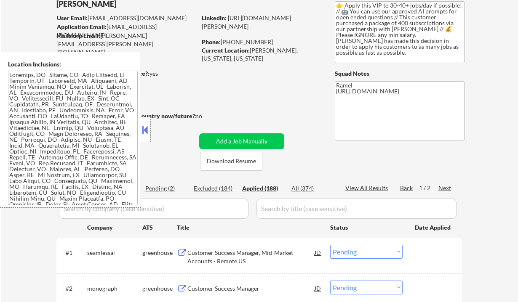
select select ""applied""
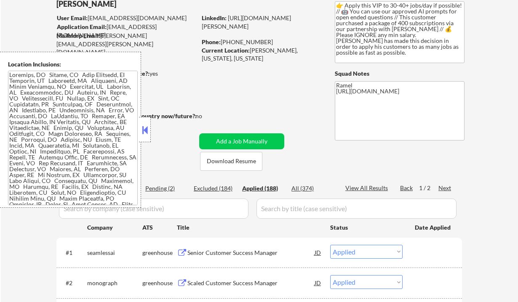
select select ""applied""
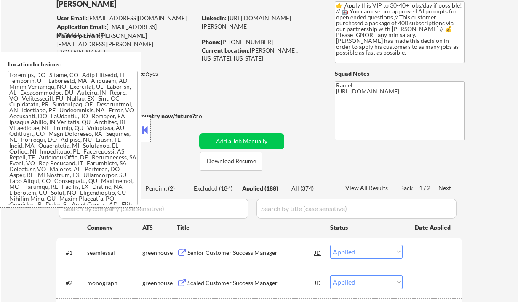
select select ""applied""
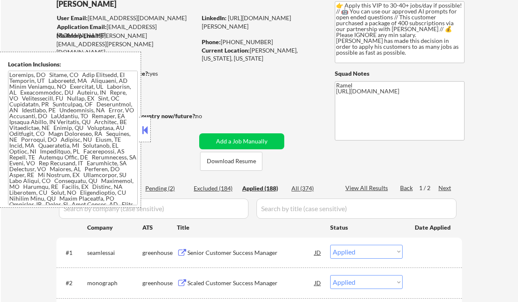
select select ""applied""
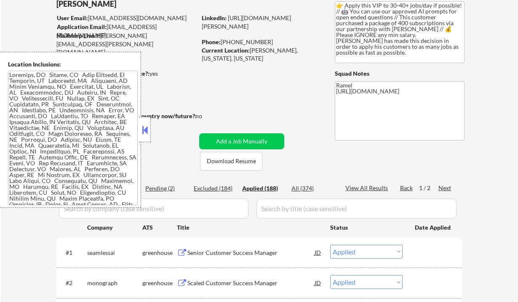
select select ""applied""
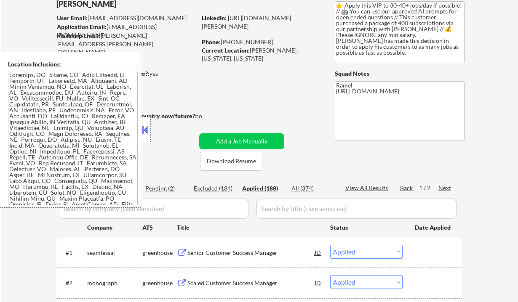
select select ""applied""
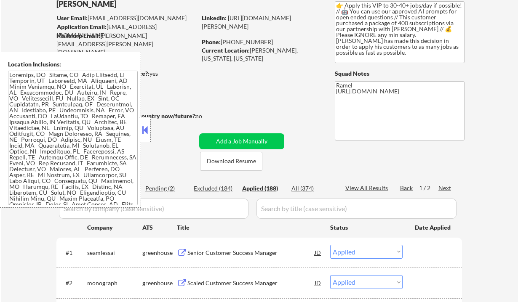
select select ""applied""
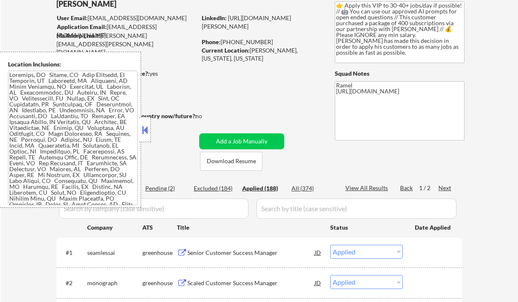
select select ""applied""
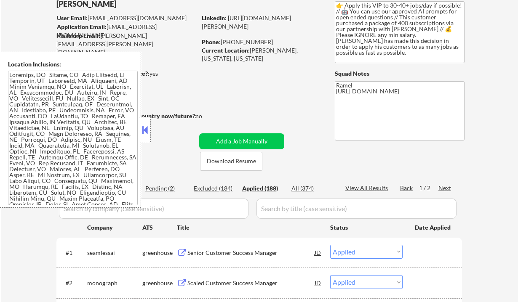
select select ""applied""
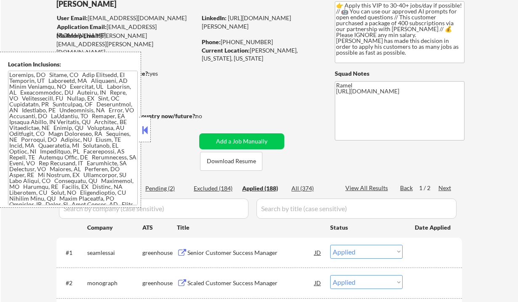
select select ""applied""
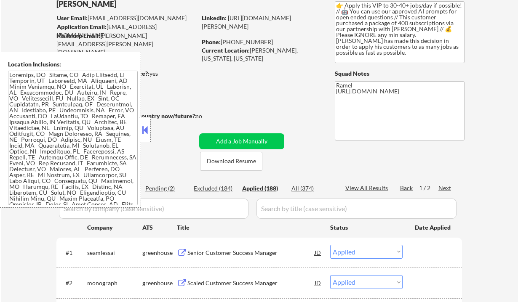
select select ""applied""
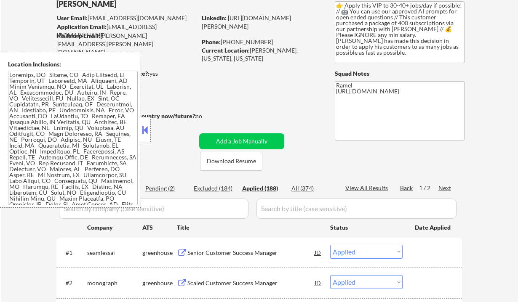
select select ""applied""
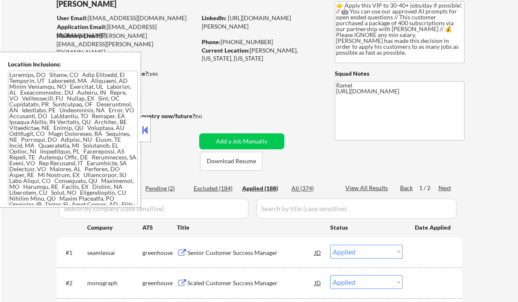
select select ""applied""
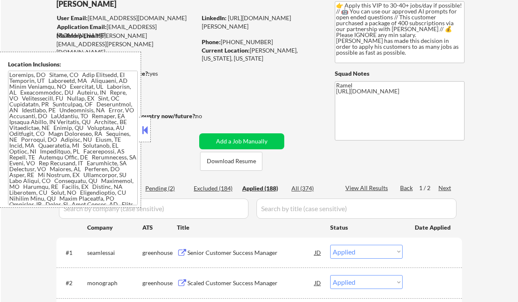
select select ""applied""
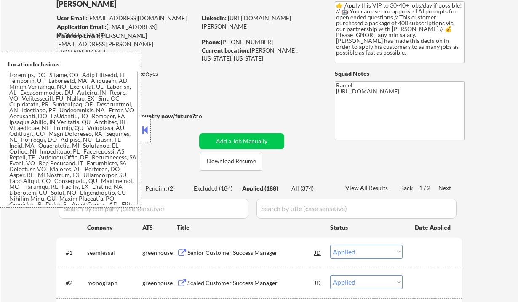
select select ""applied""
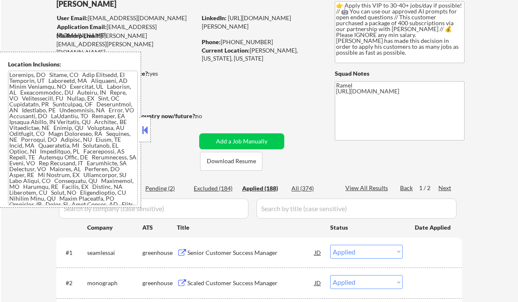
select select ""applied""
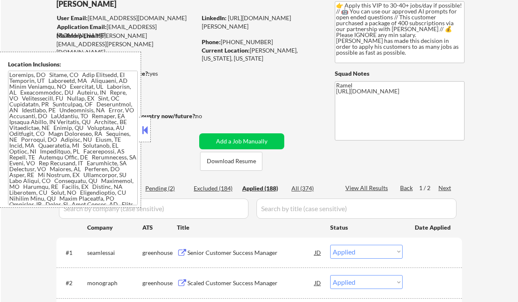
select select ""applied""
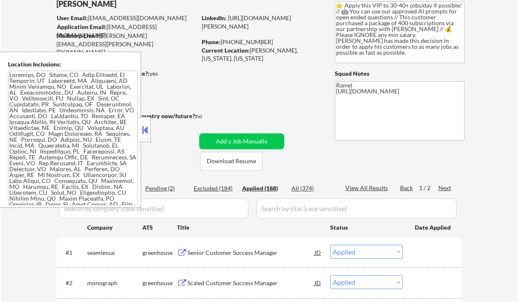
select select ""applied""
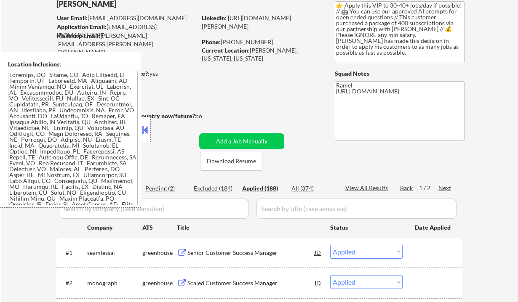
select select ""applied""
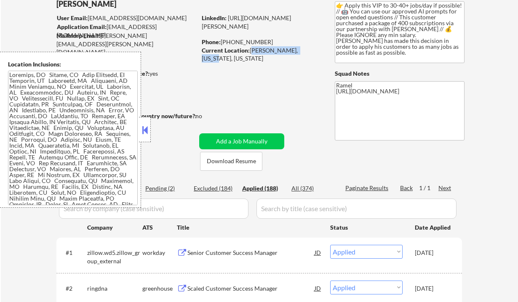
drag, startPoint x: 251, startPoint y: 49, endPoint x: 304, endPoint y: 48, distance: 53.0
click at [304, 48] on div "Current Location: Marcellus, New York, New York" at bounding box center [261, 54] width 119 height 16
copy div "Marcellus, New York,"
select select ""applied""
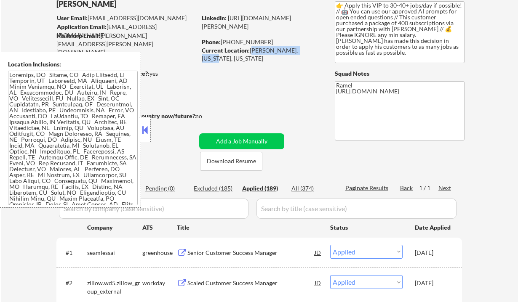
scroll to position [0, 0]
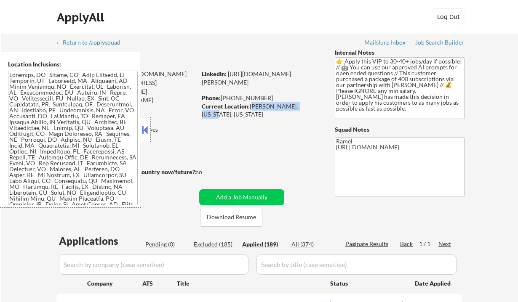
drag, startPoint x: 142, startPoint y: 133, endPoint x: 148, endPoint y: 133, distance: 5.5
click at [143, 133] on button at bounding box center [144, 130] width 9 height 13
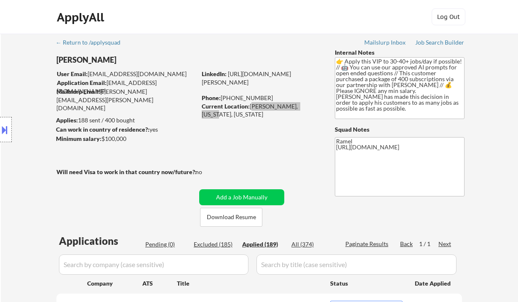
select select ""applied""
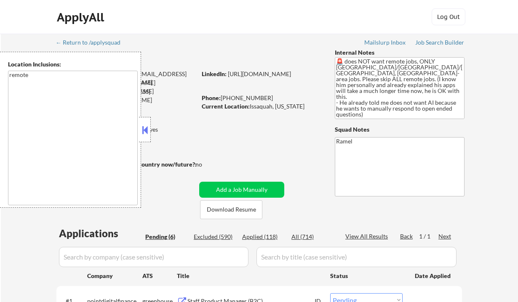
select select ""pending""
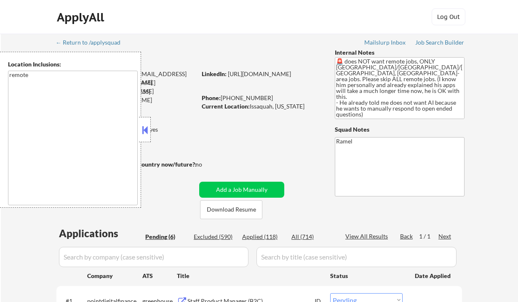
select select ""pending""
click at [145, 130] on button at bounding box center [144, 130] width 9 height 13
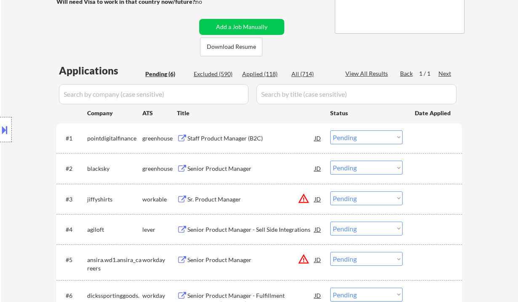
scroll to position [168, 0]
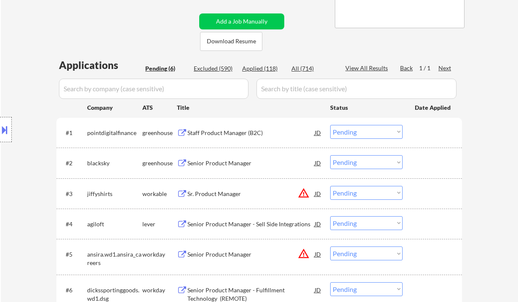
drag, startPoint x: 369, startPoint y: 131, endPoint x: 371, endPoint y: 138, distance: 7.6
click at [369, 131] on select "Choose an option... Pending Applied Excluded (Questions) Excluded (Expired) Exc…" at bounding box center [366, 132] width 72 height 14
click at [330, 125] on select "Choose an option... Pending Applied Excluded (Questions) Excluded (Expired) Exc…" at bounding box center [366, 132] width 72 height 14
click at [246, 161] on div "Senior Product Manager" at bounding box center [250, 163] width 127 height 8
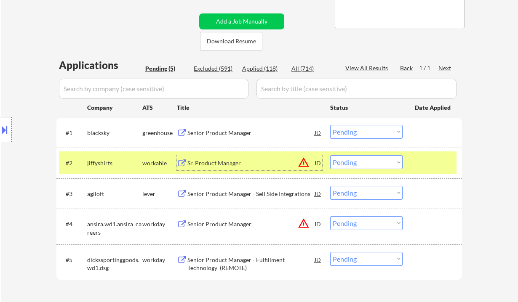
drag, startPoint x: 369, startPoint y: 130, endPoint x: 371, endPoint y: 133, distance: 4.3
click at [369, 130] on select "Choose an option... Pending Applied Excluded (Questions) Excluded (Expired) Exc…" at bounding box center [366, 132] width 72 height 14
click at [330, 125] on select "Choose an option... Pending Applied Excluded (Questions) Excluded (Expired) Exc…" at bounding box center [366, 132] width 72 height 14
click at [234, 197] on div "Senior Product Manager - Sell Side Integrations" at bounding box center [250, 194] width 127 height 8
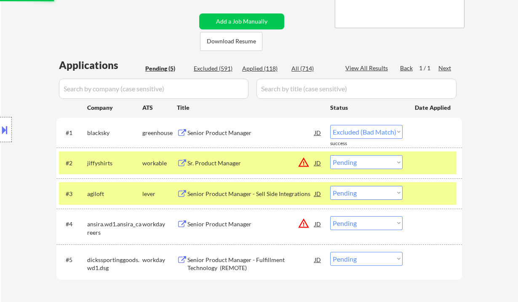
select select ""pending""
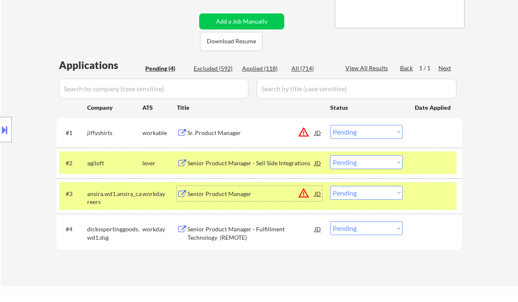
drag, startPoint x: 361, startPoint y: 164, endPoint x: 369, endPoint y: 169, distance: 9.5
click at [361, 164] on select "Choose an option... Pending Applied Excluded (Questions) Excluded (Expired) Exc…" at bounding box center [366, 162] width 72 height 14
click at [330, 155] on select "Choose an option... Pending Applied Excluded (Questions) Excluded (Expired) Exc…" at bounding box center [366, 162] width 72 height 14
click at [277, 229] on div "Senior Product Manager - Fulfillment Technology (REMOTE)" at bounding box center [250, 233] width 127 height 16
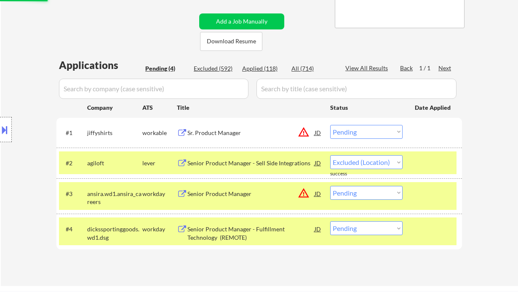
select select ""pending""
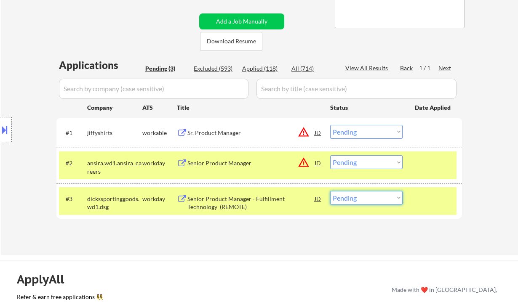
drag, startPoint x: 382, startPoint y: 197, endPoint x: 387, endPoint y: 204, distance: 9.1
click at [382, 197] on select "Choose an option... Pending Applied Excluded (Questions) Excluded (Expired) Exc…" at bounding box center [366, 198] width 72 height 14
select select ""excluded__location_""
click at [330, 191] on select "Choose an option... Pending Applied Excluded (Questions) Excluded (Expired) Exc…" at bounding box center [366, 198] width 72 height 14
click at [222, 134] on div "Sr. Product Manager" at bounding box center [250, 133] width 127 height 8
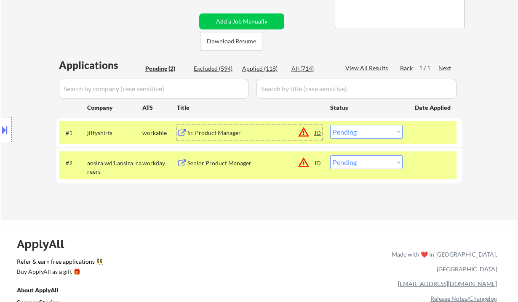
click at [358, 135] on select "Choose an option... Pending Applied Excluded (Questions) Excluded (Expired) Exc…" at bounding box center [366, 132] width 72 height 14
click at [330, 125] on select "Choose an option... Pending Applied Excluded (Questions) Excluded (Expired) Exc…" at bounding box center [366, 132] width 72 height 14
click at [256, 164] on div "Senior Product Manager" at bounding box center [250, 163] width 127 height 8
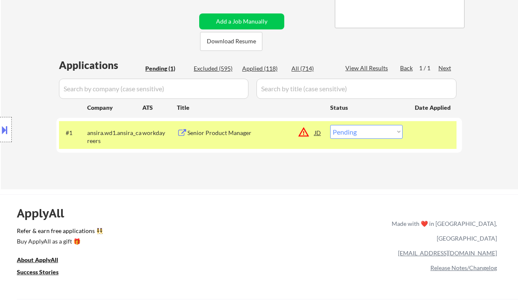
click at [374, 135] on select "Choose an option... Pending Applied Excluded (Questions) Excluded (Expired) Exc…" at bounding box center [366, 132] width 72 height 14
select select ""excluded__location_""
click at [330, 125] on select "Choose an option... Pending Applied Excluded (Questions) Excluded (Expired) Exc…" at bounding box center [366, 132] width 72 height 14
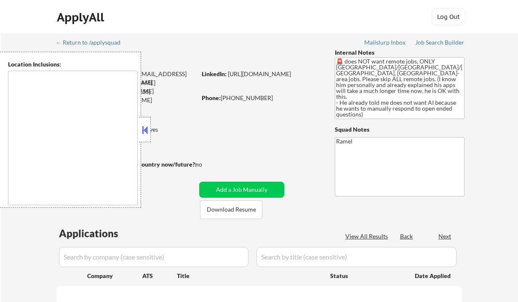
select select ""pending""
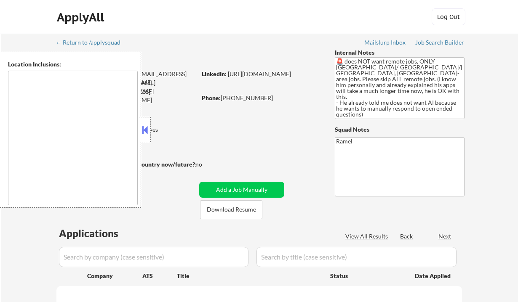
select select ""pending""
type textarea "remote"
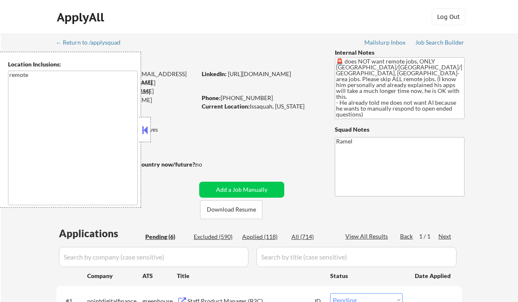
click at [146, 126] on button at bounding box center [144, 130] width 9 height 13
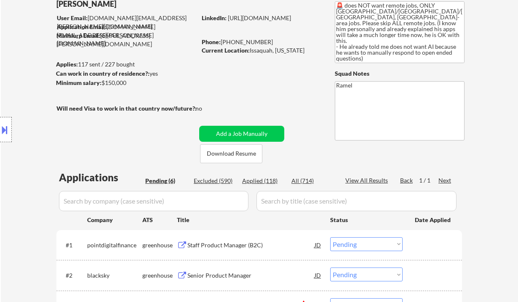
scroll to position [168, 0]
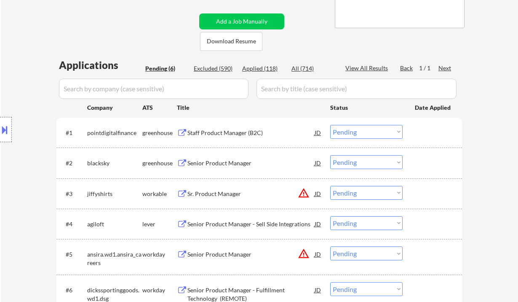
click at [223, 138] on div "Staff Product Manager (B2C)" at bounding box center [250, 132] width 127 height 15
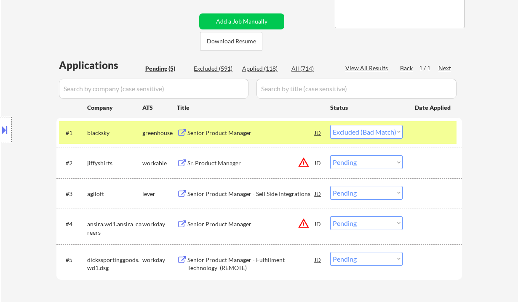
select select ""pending""
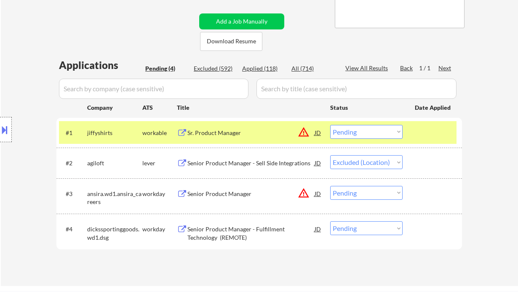
select select ""pending""
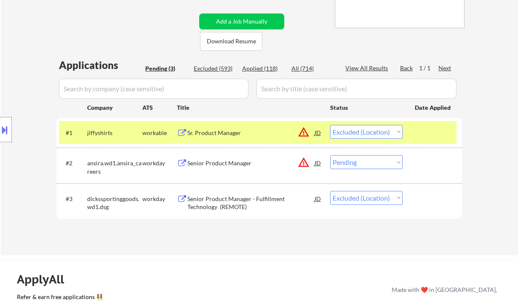
select select ""pending""
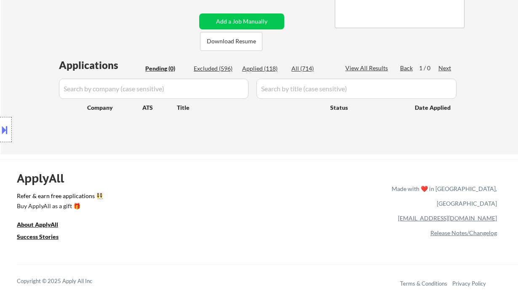
click at [264, 67] on div "Applied (118)" at bounding box center [263, 68] width 42 height 8
select select ""applied""
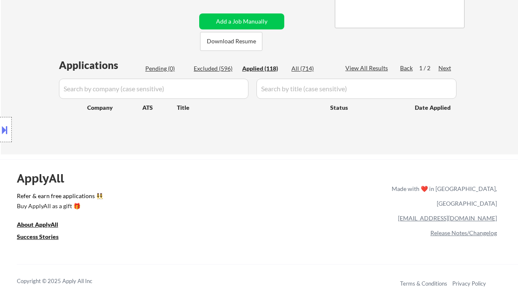
select select ""applied""
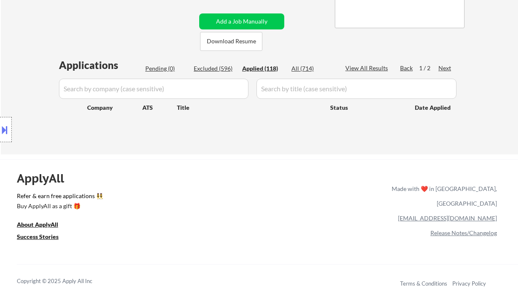
select select ""applied""
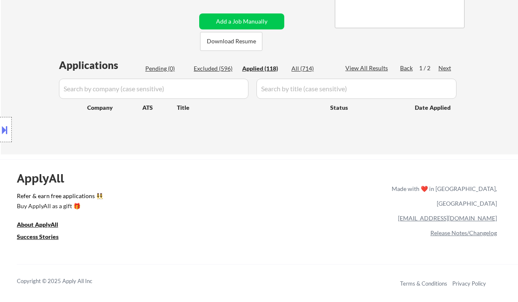
select select ""applied""
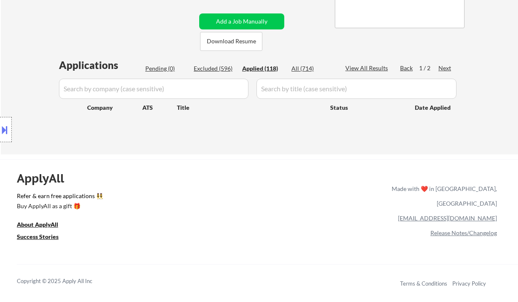
select select ""applied""
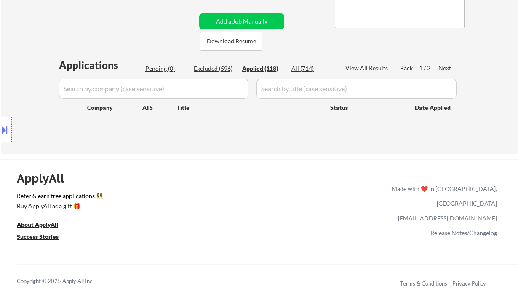
select select ""applied""
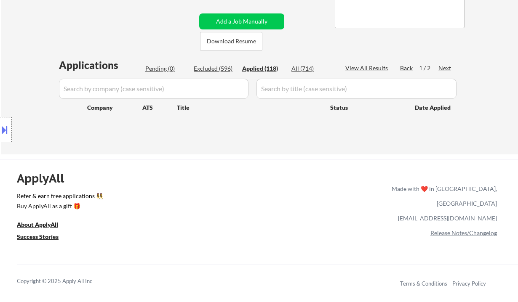
select select ""applied""
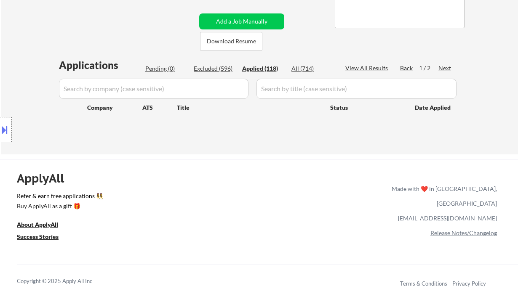
select select ""applied""
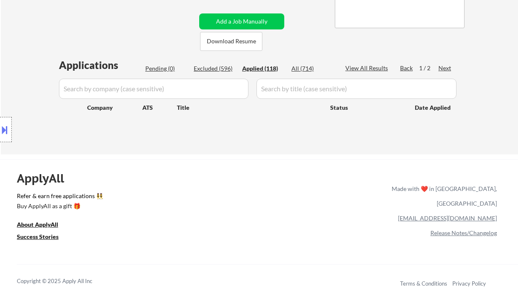
select select ""applied""
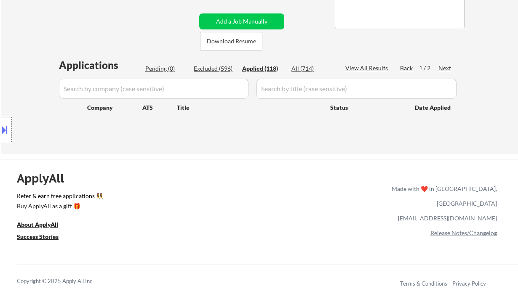
select select ""applied""
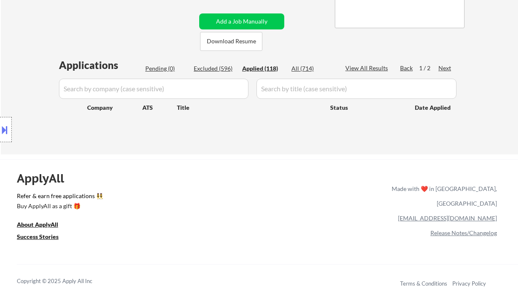
select select ""applied""
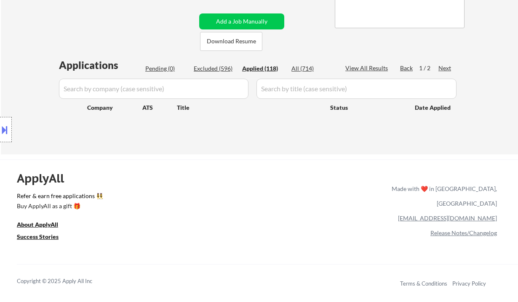
select select ""applied""
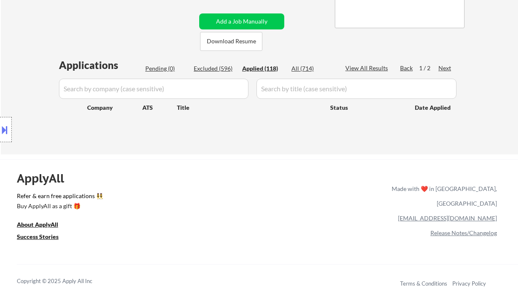
select select ""applied""
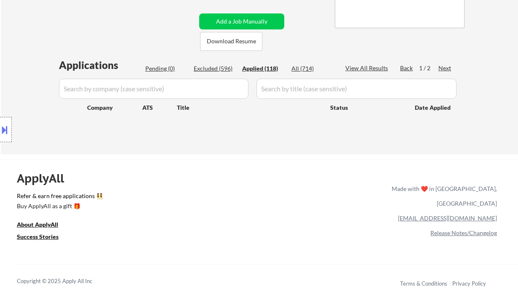
select select ""applied""
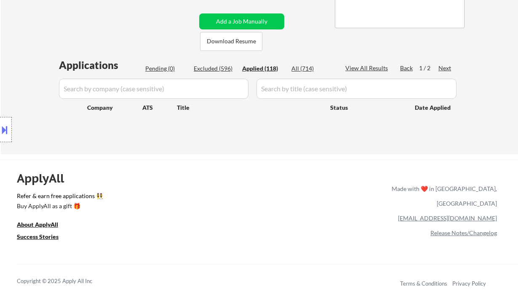
select select ""applied""
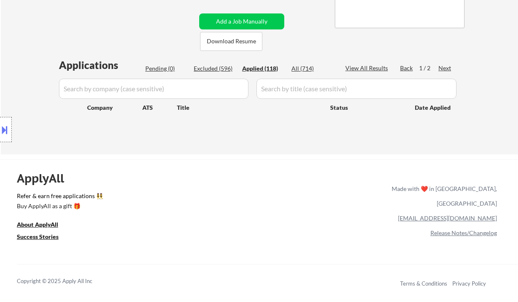
select select ""applied""
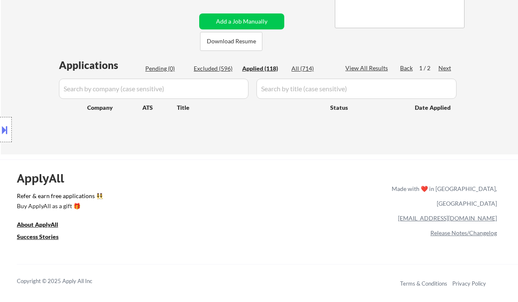
select select ""applied""
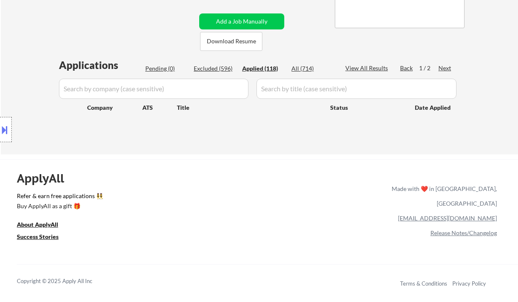
select select ""applied""
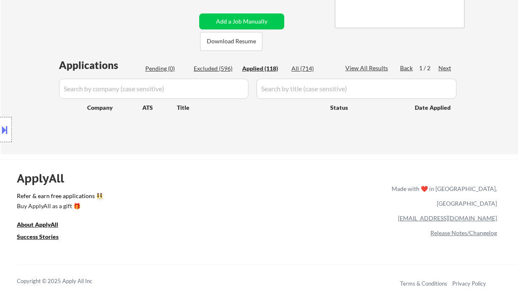
select select ""applied""
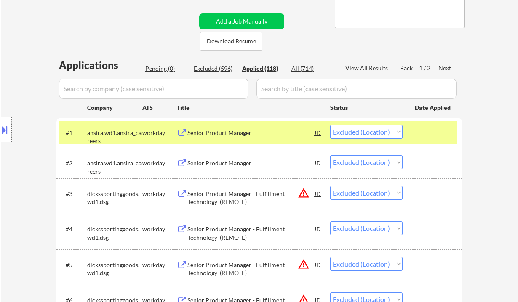
select select ""applied""
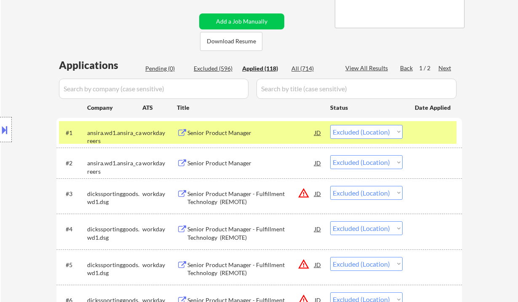
select select ""applied""
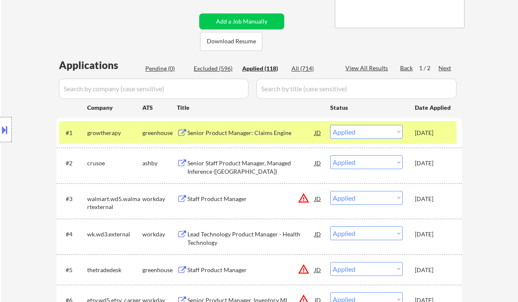
drag, startPoint x: 18, startPoint y: 69, endPoint x: 30, endPoint y: 42, distance: 30.1
click at [18, 68] on div "Location Inclusions: remote" at bounding box center [75, 130] width 151 height 156
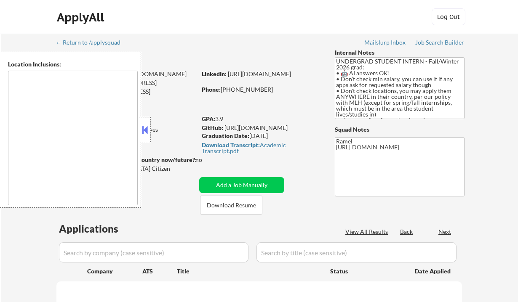
type textarea "country:[GEOGRAPHIC_DATA]"
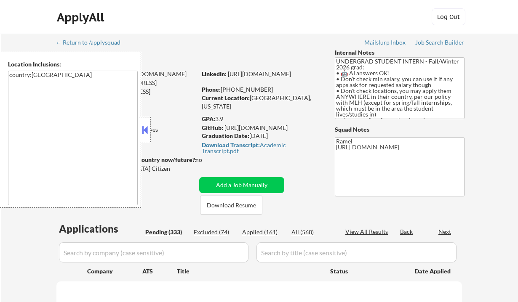
click at [142, 131] on button at bounding box center [144, 130] width 9 height 13
click at [149, 130] on button at bounding box center [144, 130] width 9 height 13
select select ""pending""
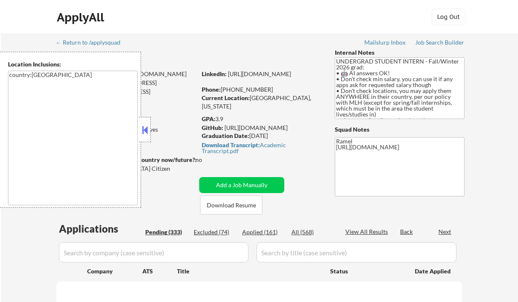
select select ""pending""
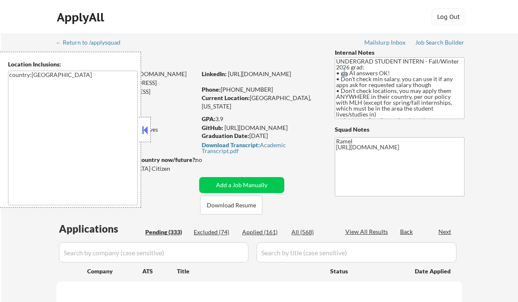
select select ""pending""
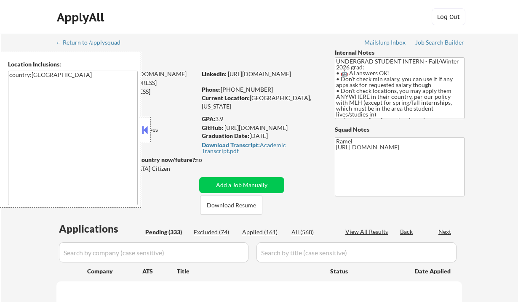
select select ""pending""
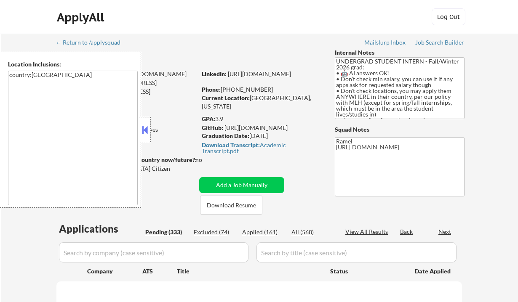
select select ""pending""
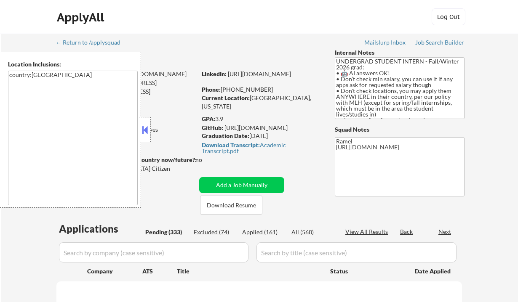
select select ""pending""
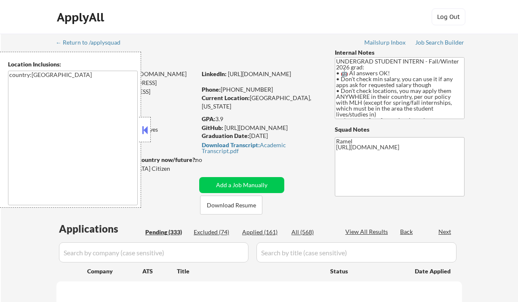
select select ""pending""
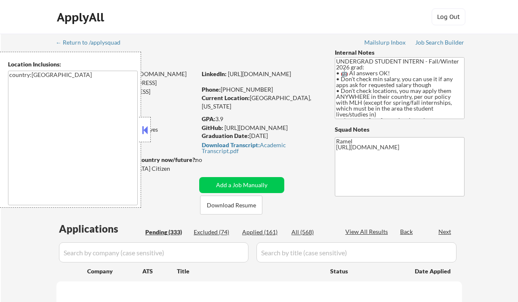
select select ""pending""
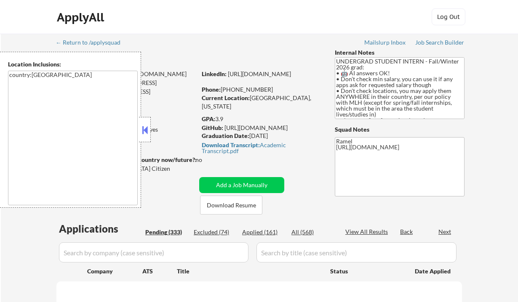
select select ""pending""
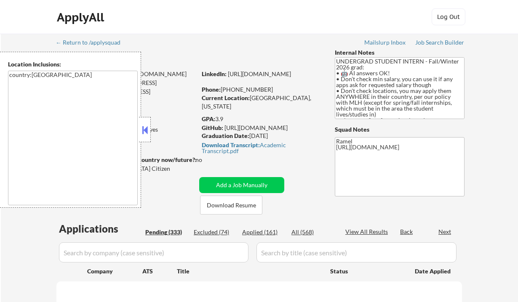
select select ""pending""
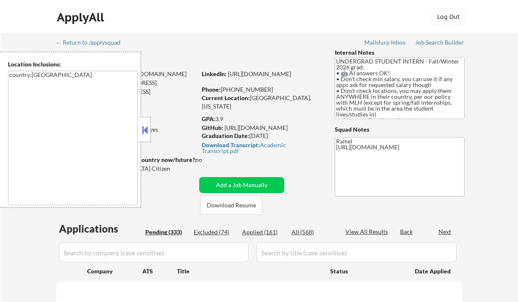
select select ""pending""
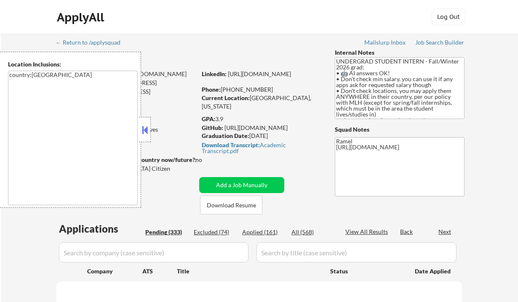
select select ""pending""
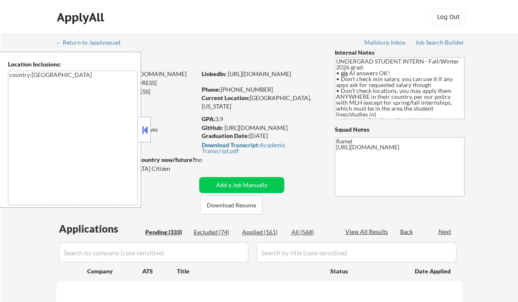
select select ""pending""
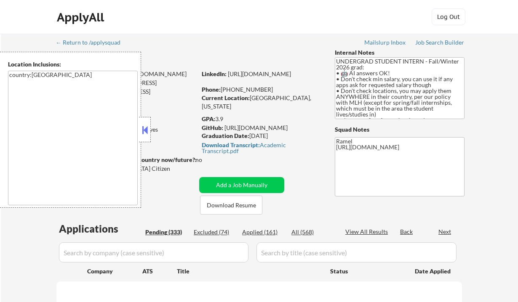
select select ""pending""
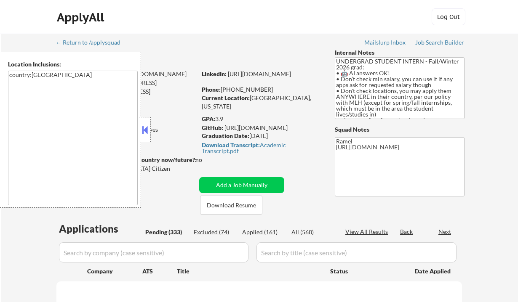
select select ""pending""
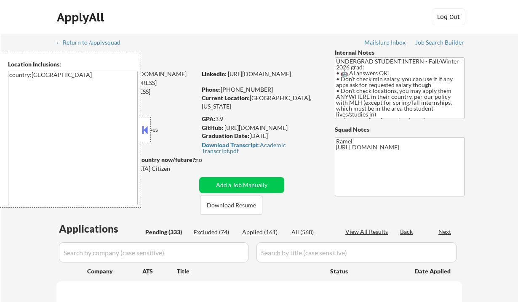
select select ""pending""
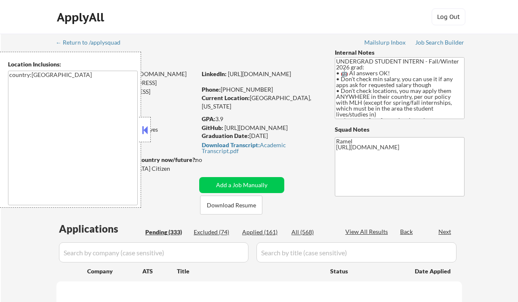
select select ""pending""
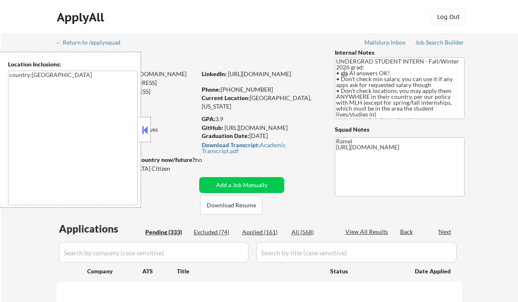
select select ""pending""
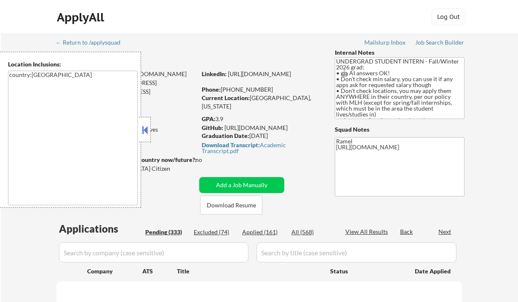
select select ""pending""
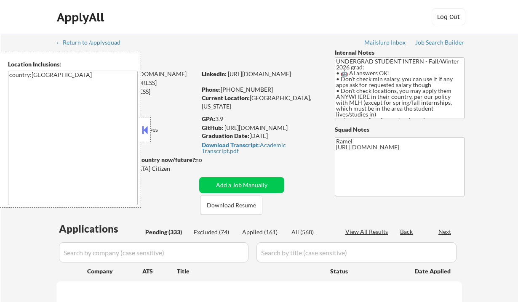
select select ""pending""
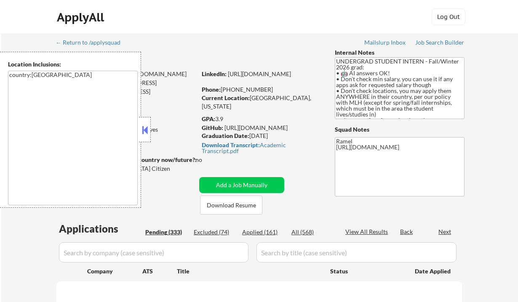
select select ""pending""
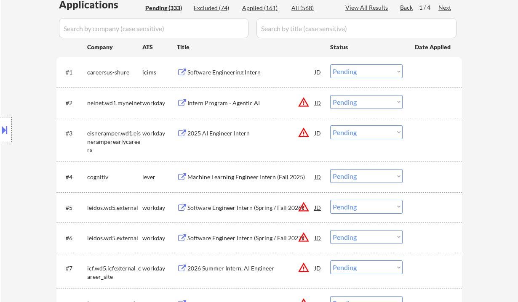
scroll to position [224, 0]
